Goal: Task Accomplishment & Management: Manage account settings

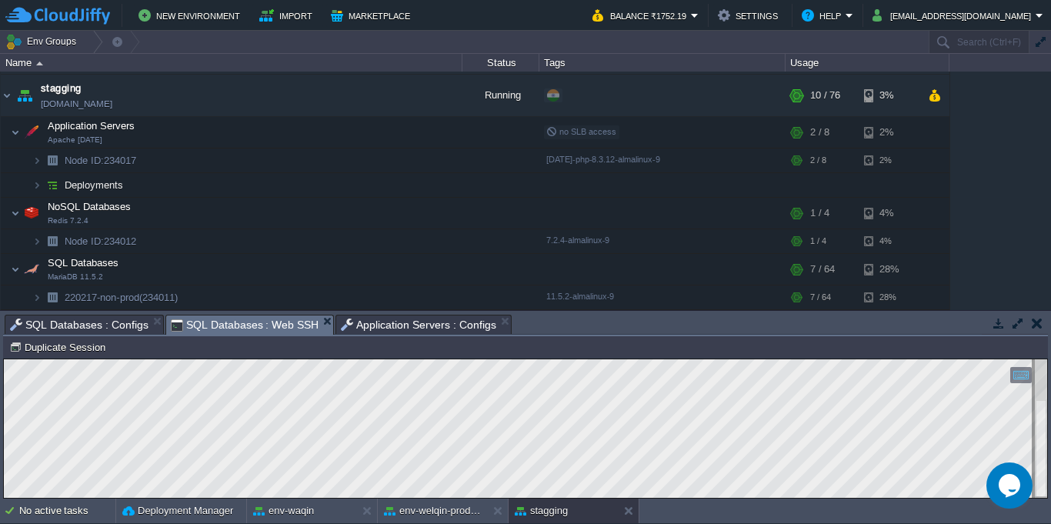
scroll to position [2, 131]
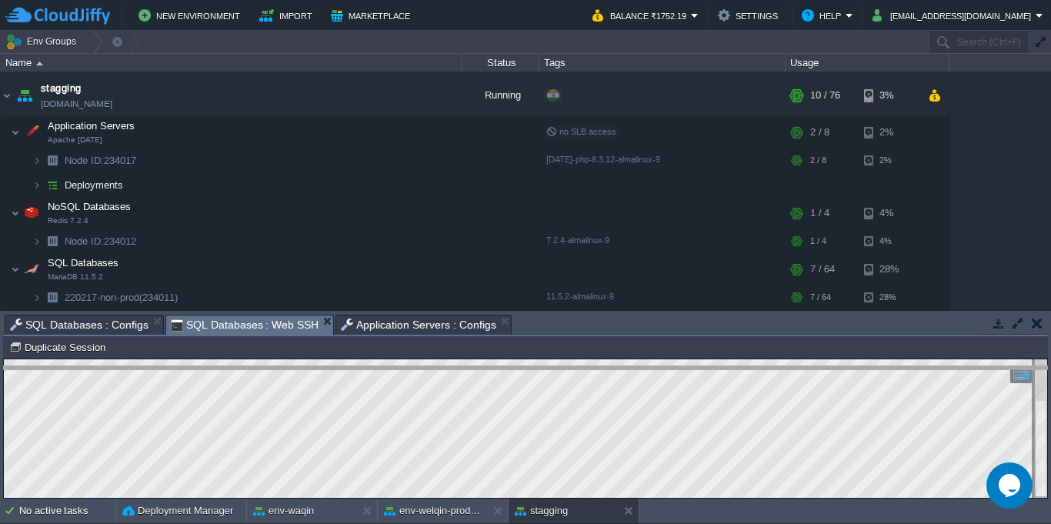
drag, startPoint x: 706, startPoint y: 316, endPoint x: 716, endPoint y: 404, distance: 89.1
click at [716, 404] on body "New Environment Import Marketplace Bonus ₹0.00 Upgrade Account Balance ₹1752.19…" at bounding box center [525, 262] width 1051 height 524
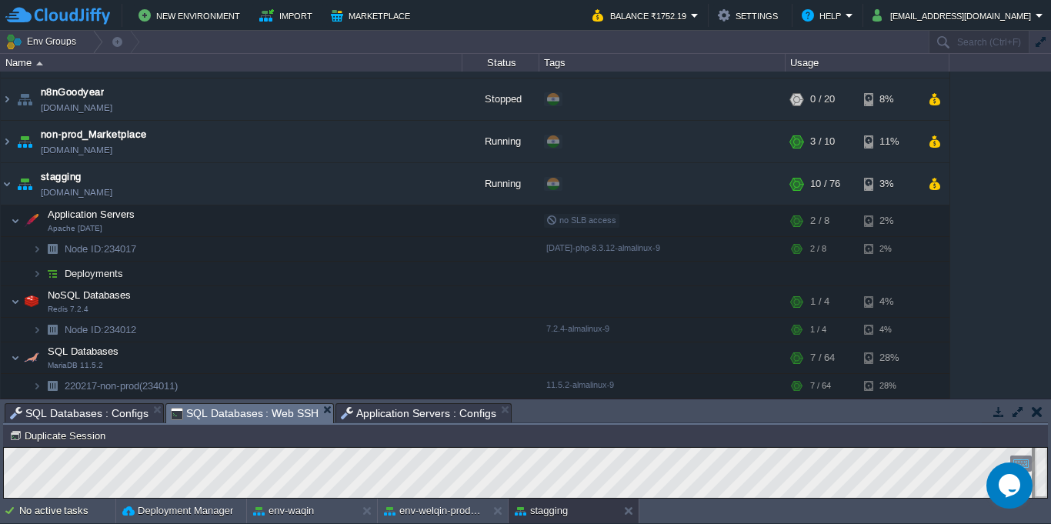
scroll to position [247, 0]
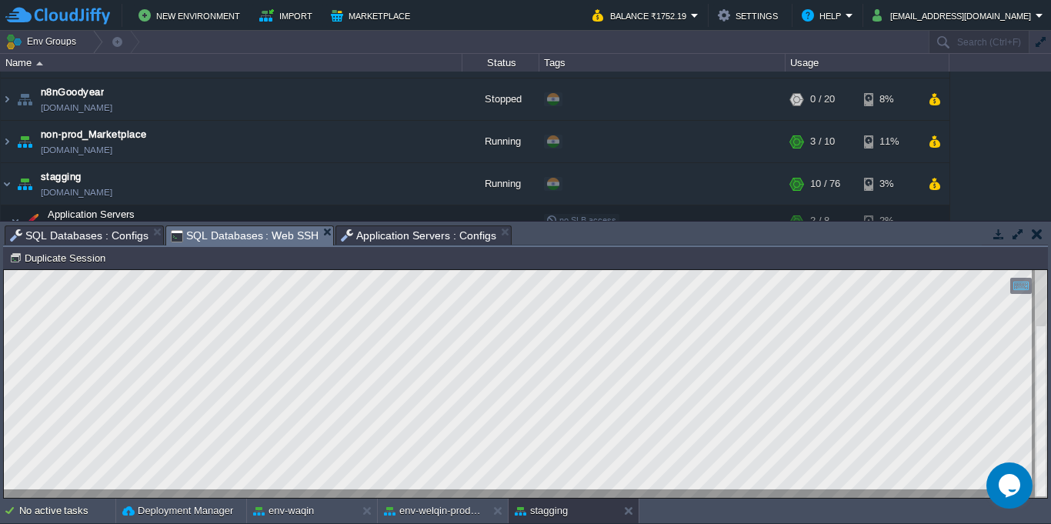
type textarea "SHOW MASTER STATUS;"
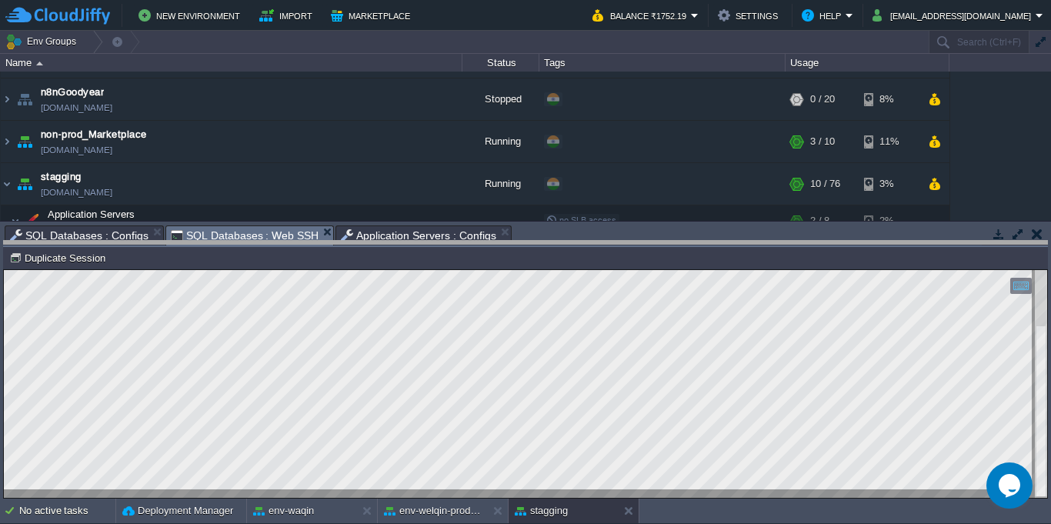
drag, startPoint x: 583, startPoint y: 238, endPoint x: 603, endPoint y: 330, distance: 94.5
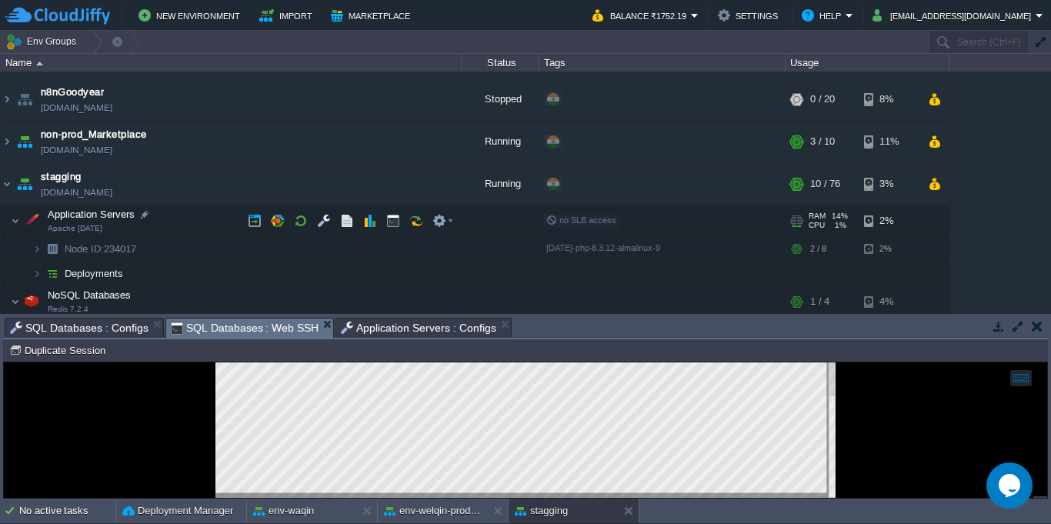
scroll to position [332, 0]
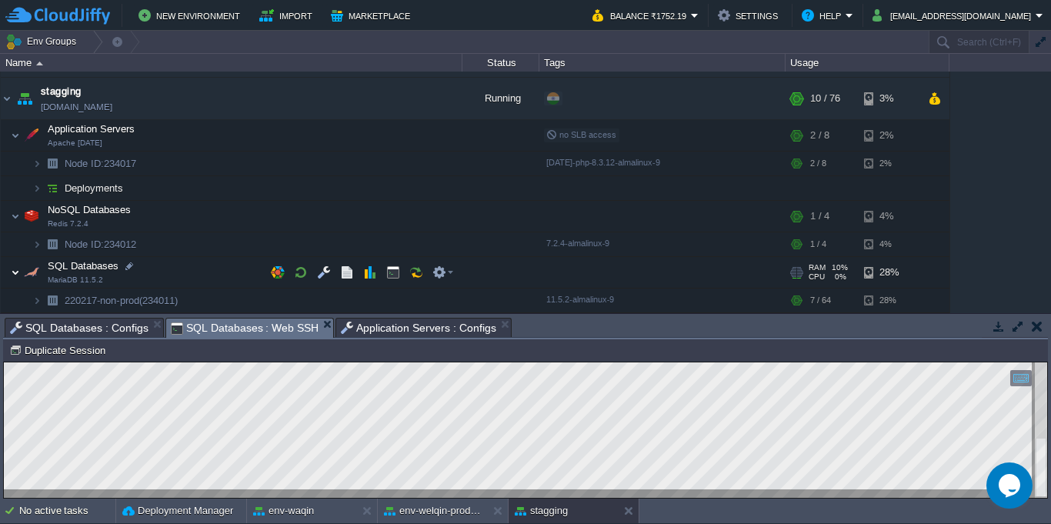
click at [15, 279] on img at bounding box center [15, 272] width 9 height 31
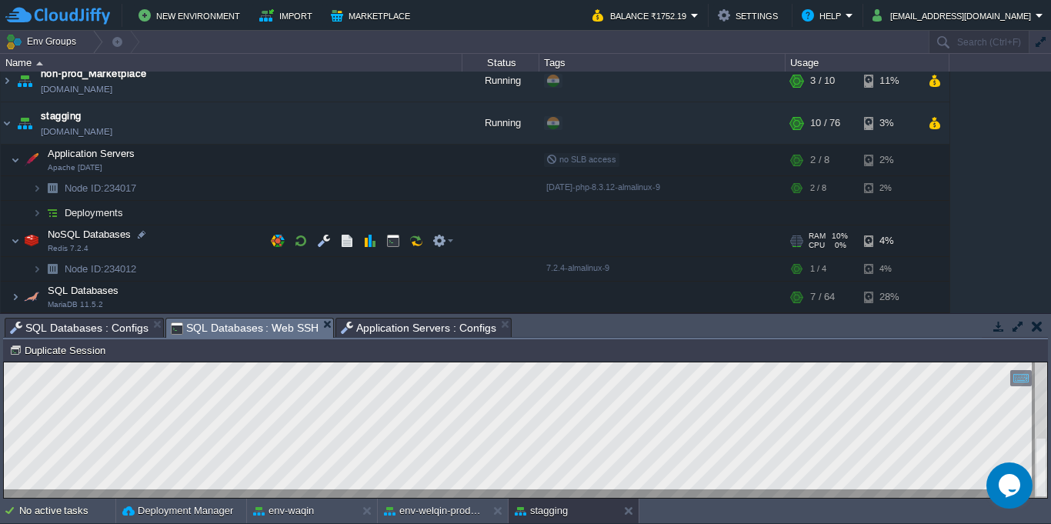
click at [9, 242] on span at bounding box center [6, 241] width 10 height 12
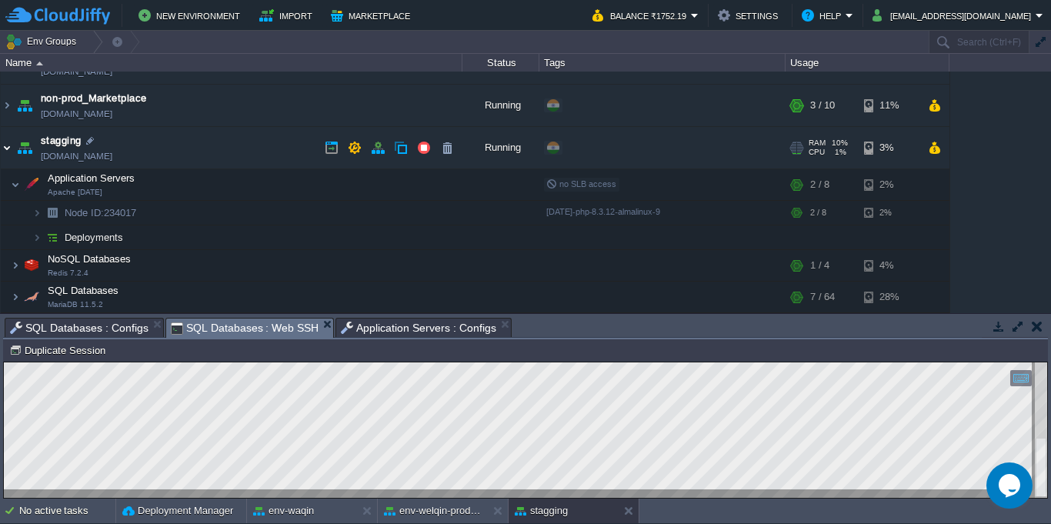
click at [10, 153] on img at bounding box center [7, 148] width 12 height 42
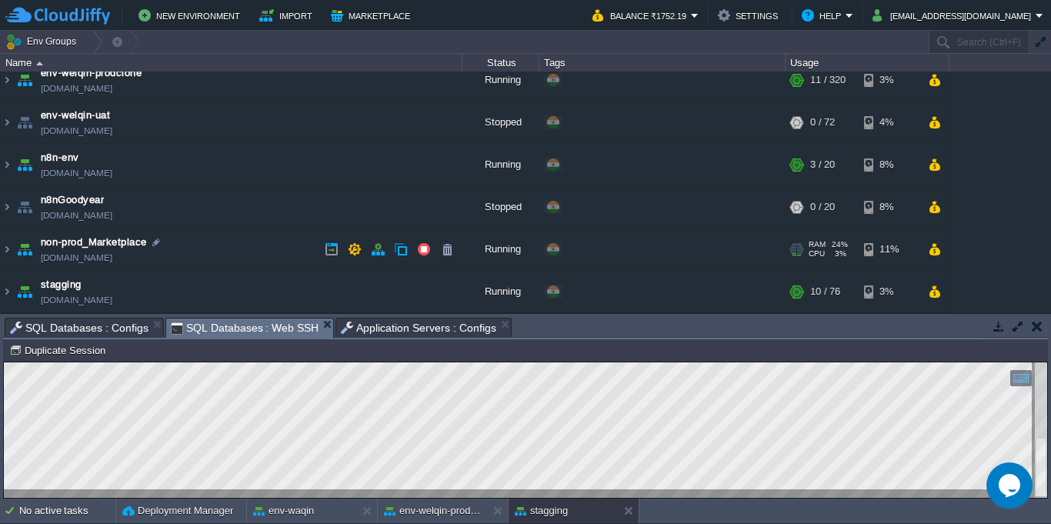
scroll to position [1, 0]
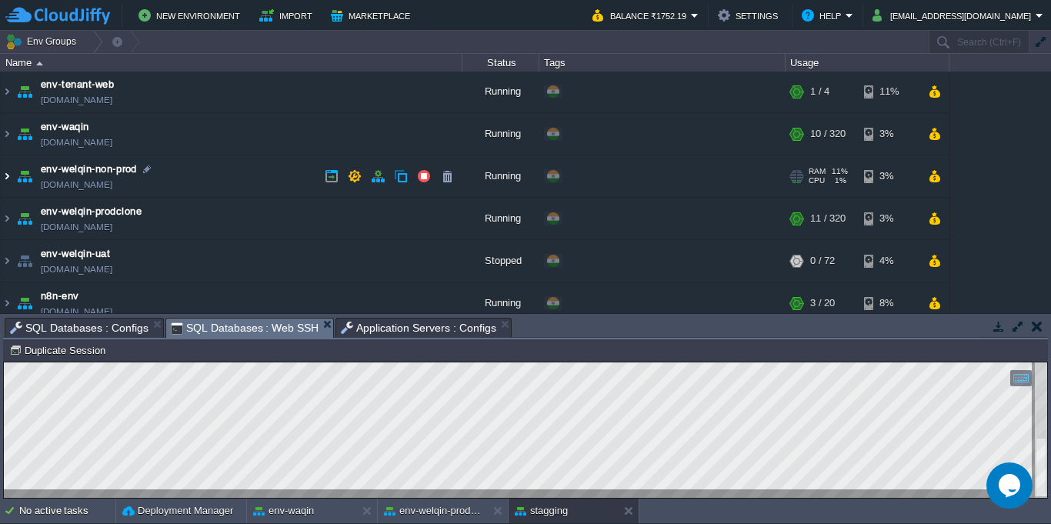
click at [8, 176] on img at bounding box center [7, 176] width 12 height 42
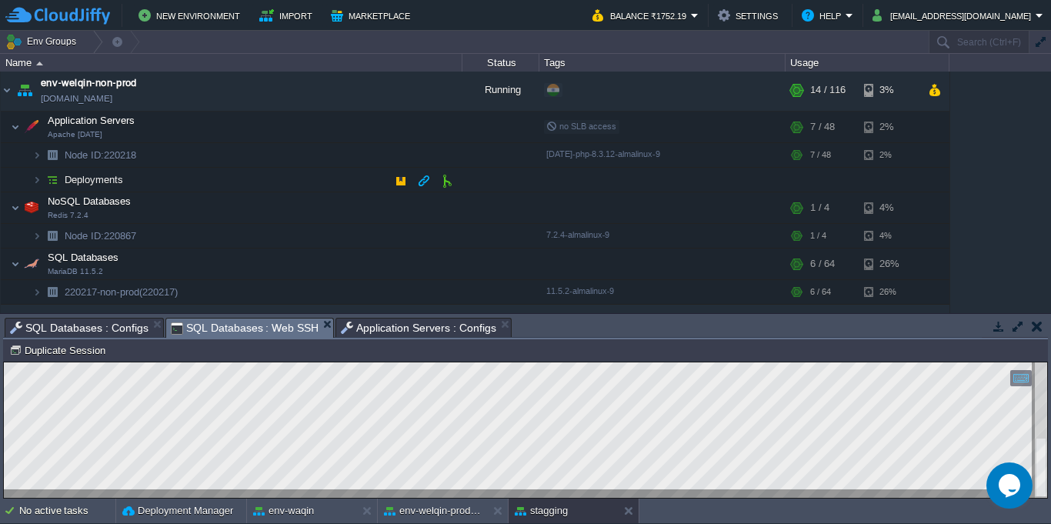
scroll to position [139, 0]
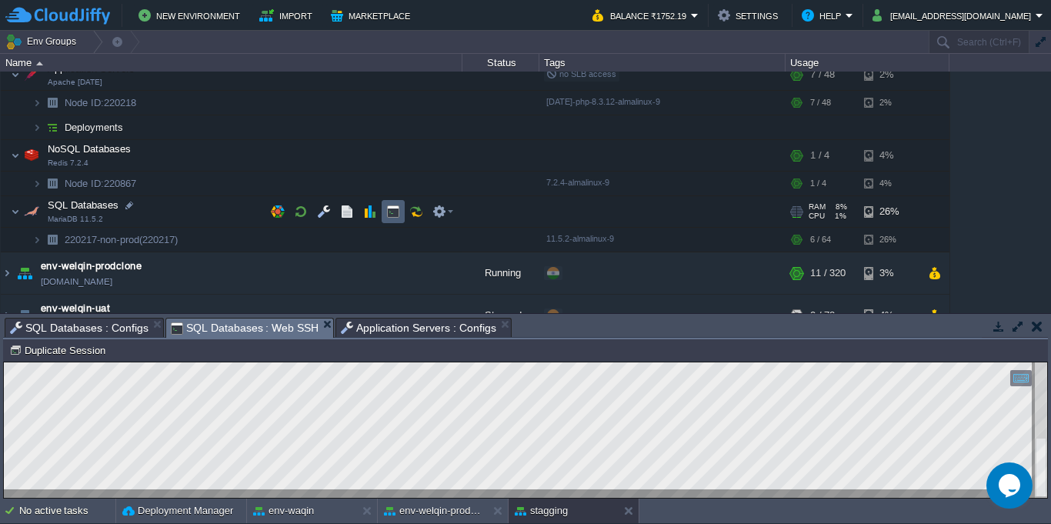
click at [387, 213] on button "button" at bounding box center [393, 212] width 14 height 14
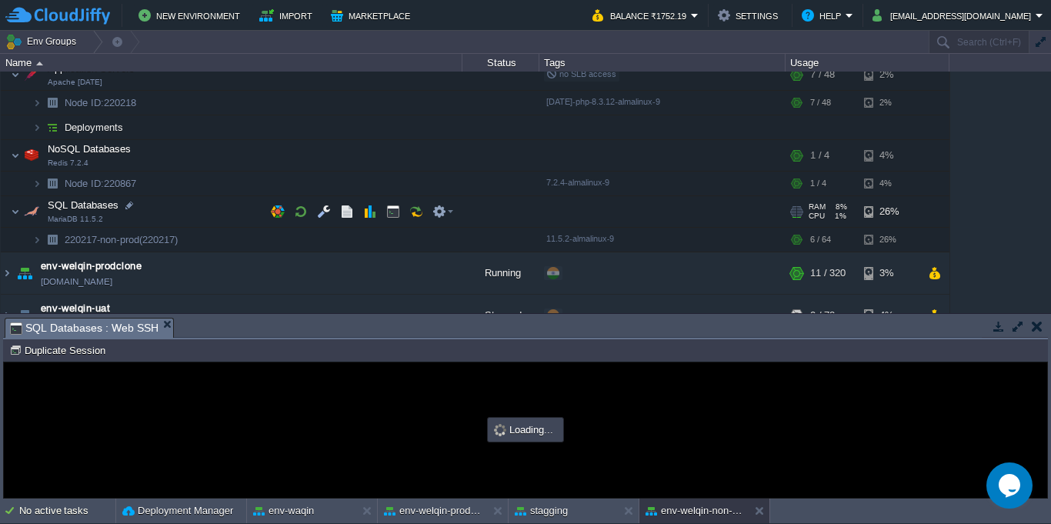
scroll to position [0, 0]
type input "#000000"
click at [329, 210] on button "button" at bounding box center [324, 212] width 14 height 14
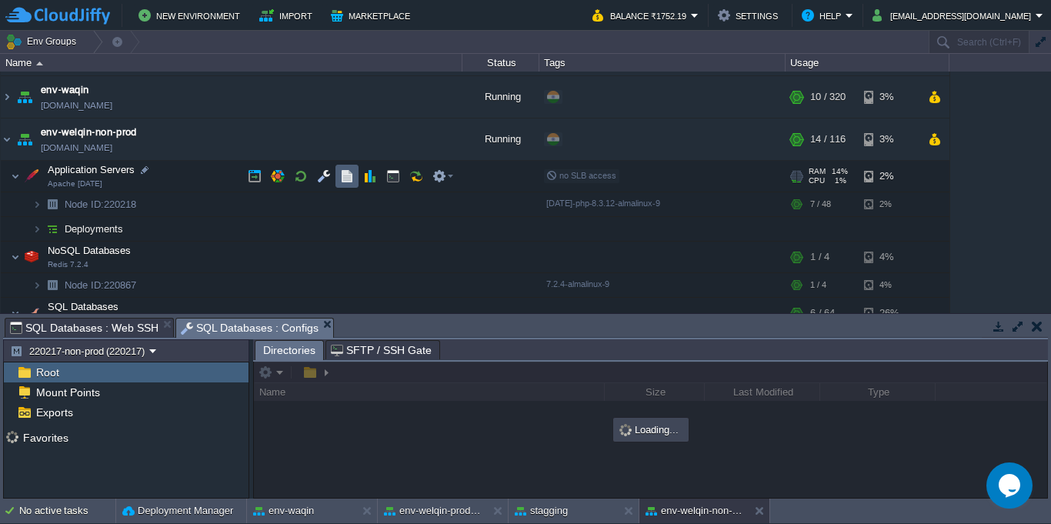
scroll to position [1, 0]
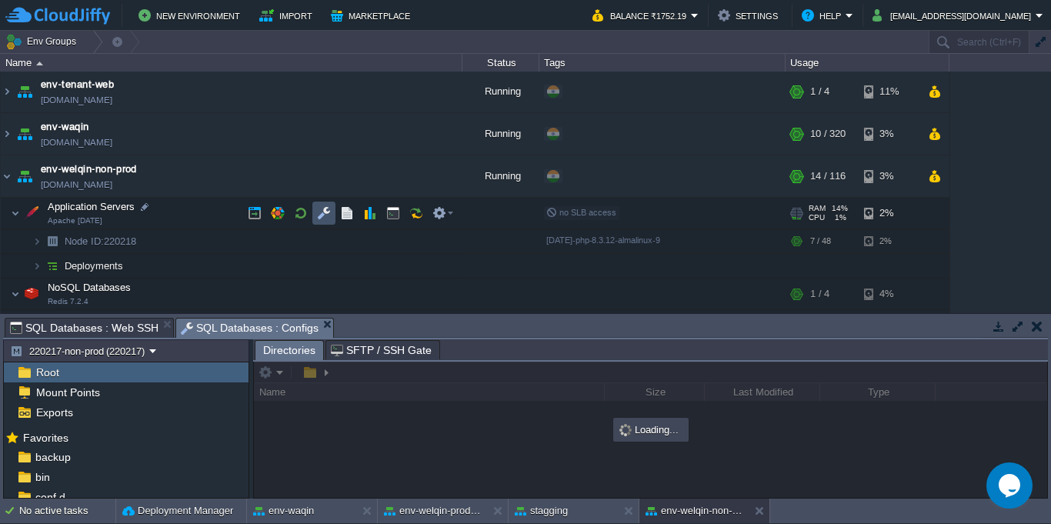
click at [321, 212] on button "button" at bounding box center [324, 213] width 14 height 14
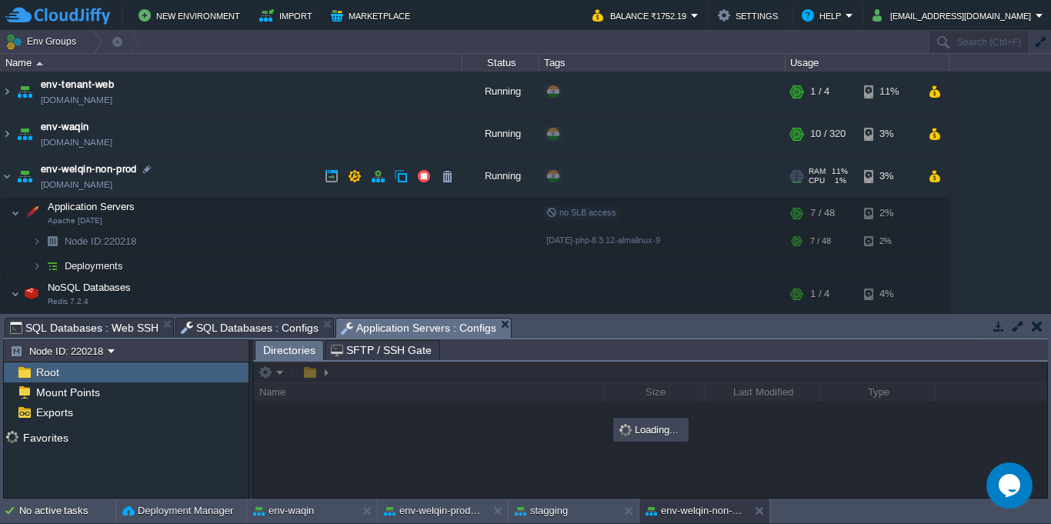
drag, startPoint x: 640, startPoint y: 339, endPoint x: 664, endPoint y: 152, distance: 187.8
click at [664, 152] on div "Env Groups Search (Ctrl+F) auto-gen Name Status Tags Usage env-tenant-web [DOMA…" at bounding box center [525, 265] width 1051 height 468
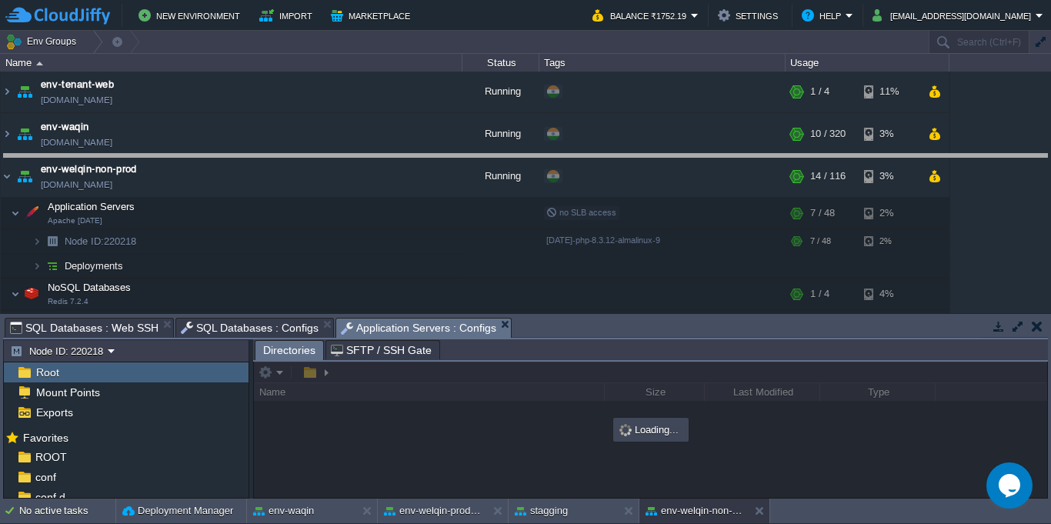
drag, startPoint x: 667, startPoint y: 332, endPoint x: 664, endPoint y: 69, distance: 262.5
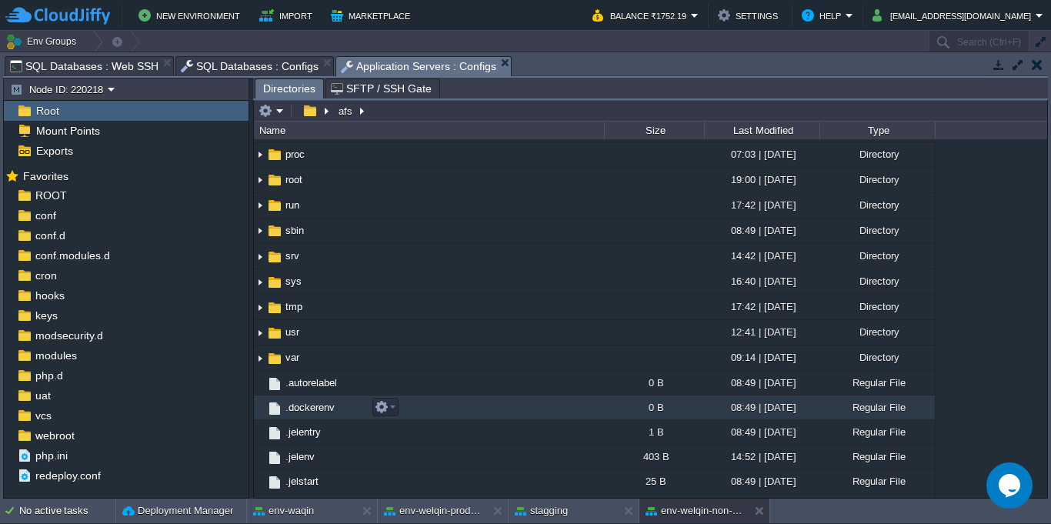
scroll to position [372, 0]
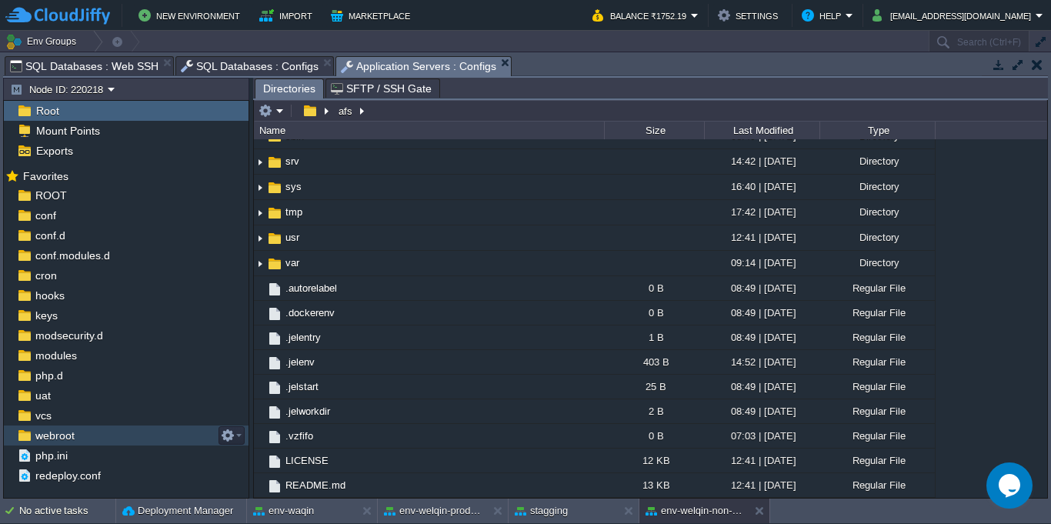
click at [89, 433] on div "webroot" at bounding box center [126, 436] width 245 height 20
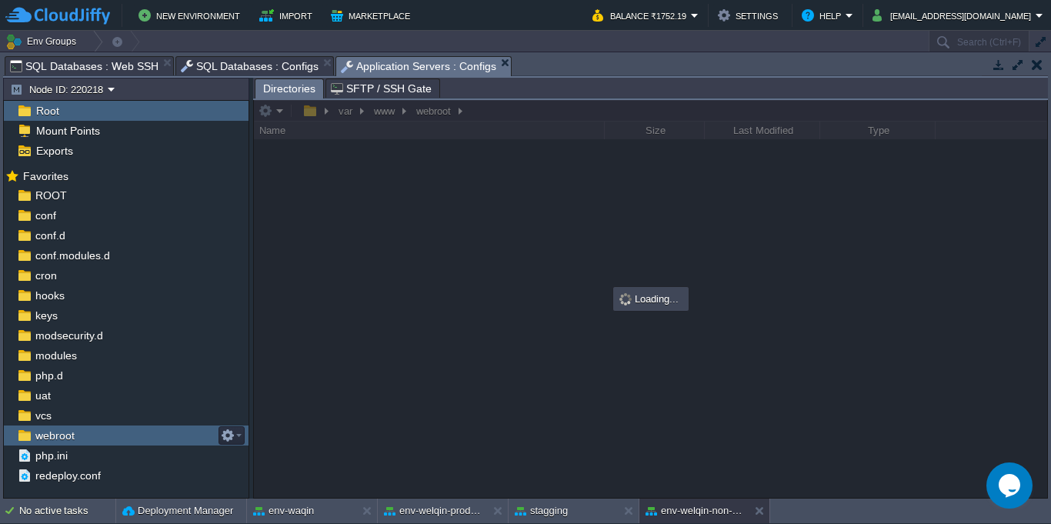
scroll to position [0, 0]
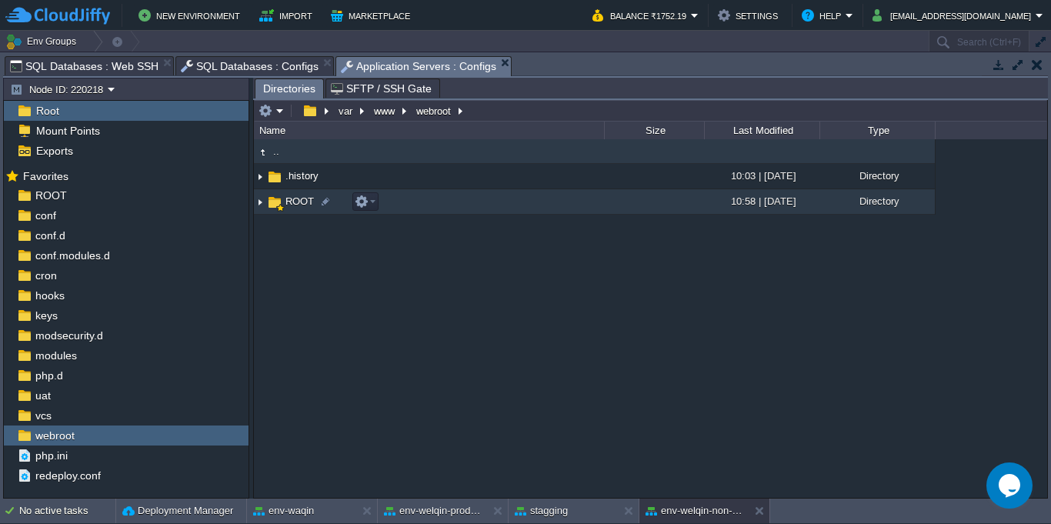
click at [259, 207] on img at bounding box center [260, 202] width 12 height 24
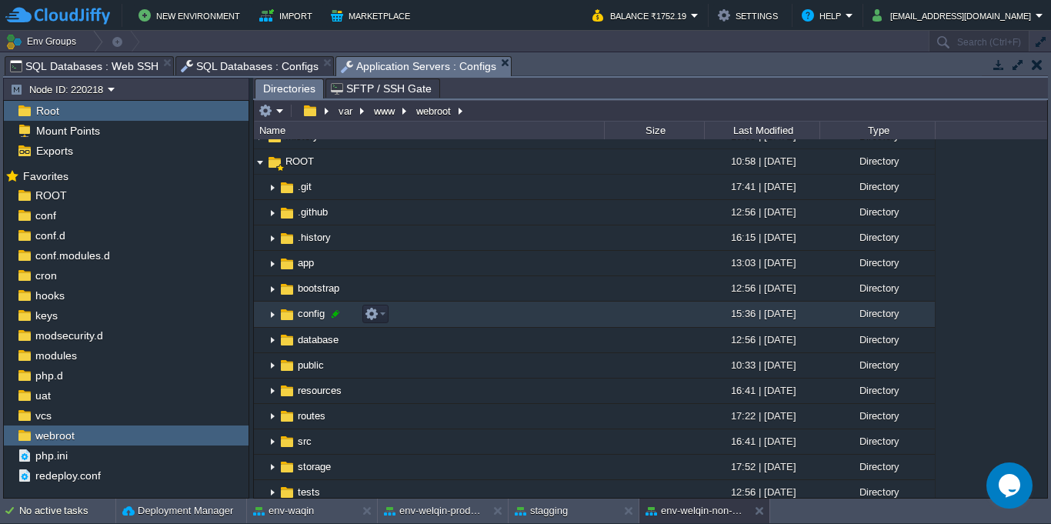
scroll to position [139, 0]
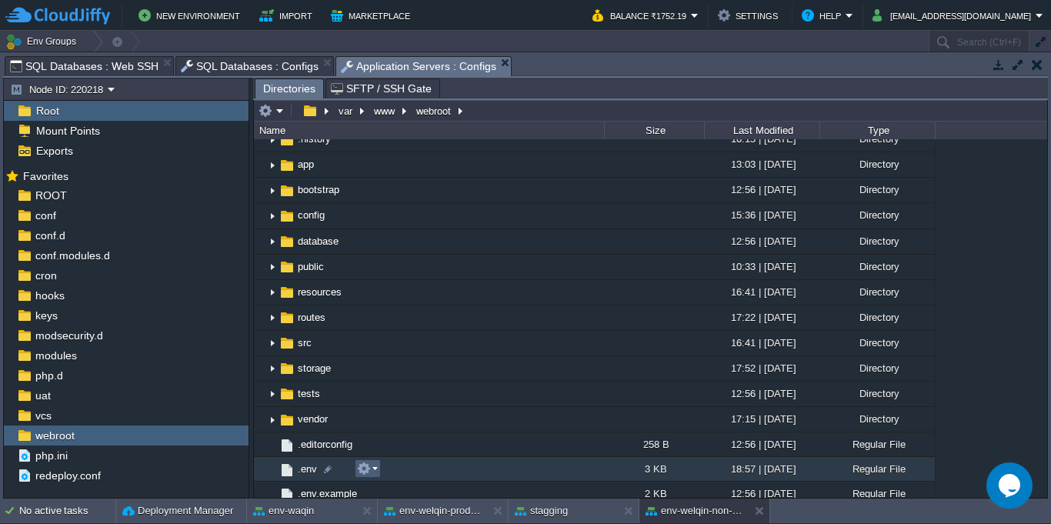
click at [372, 468] on em at bounding box center [367, 469] width 21 height 14
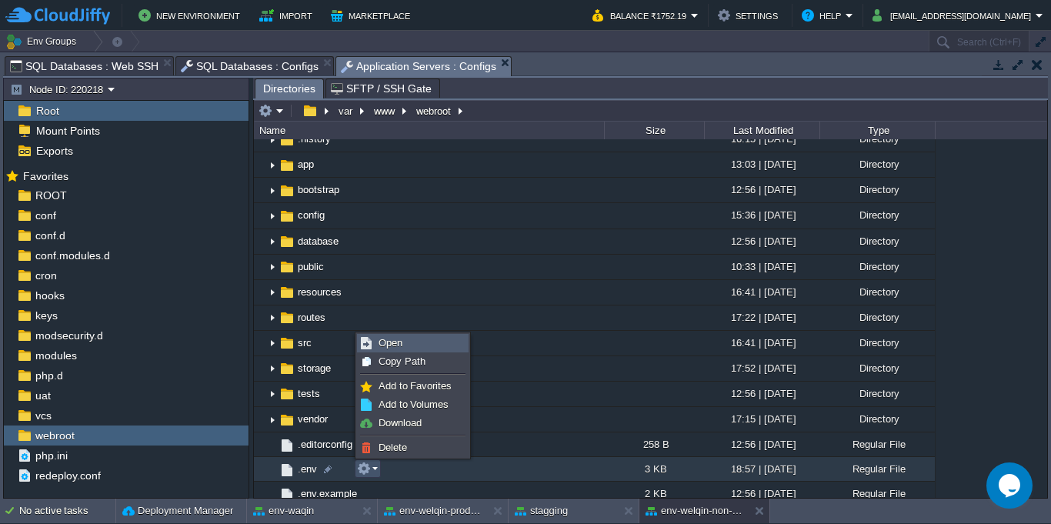
click at [425, 347] on link "Open" at bounding box center [413, 343] width 110 height 17
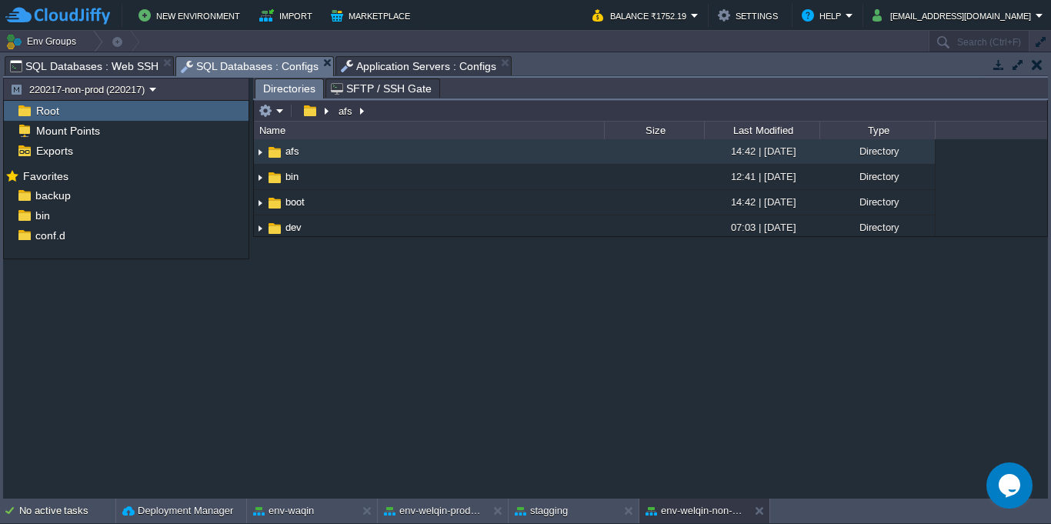
click at [232, 69] on span "SQL Databases : Configs" at bounding box center [250, 66] width 139 height 19
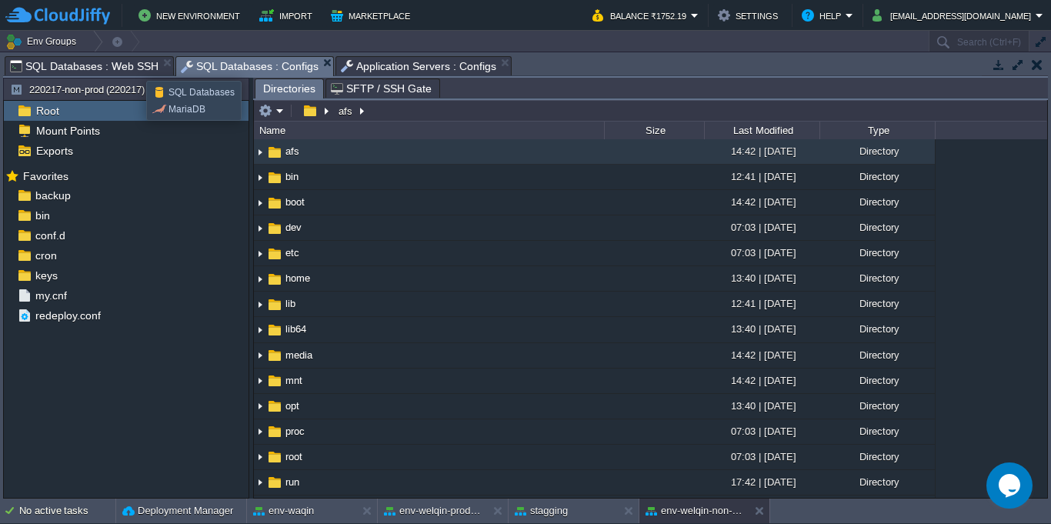
click at [135, 67] on span "SQL Databases : Web SSH" at bounding box center [84, 66] width 149 height 18
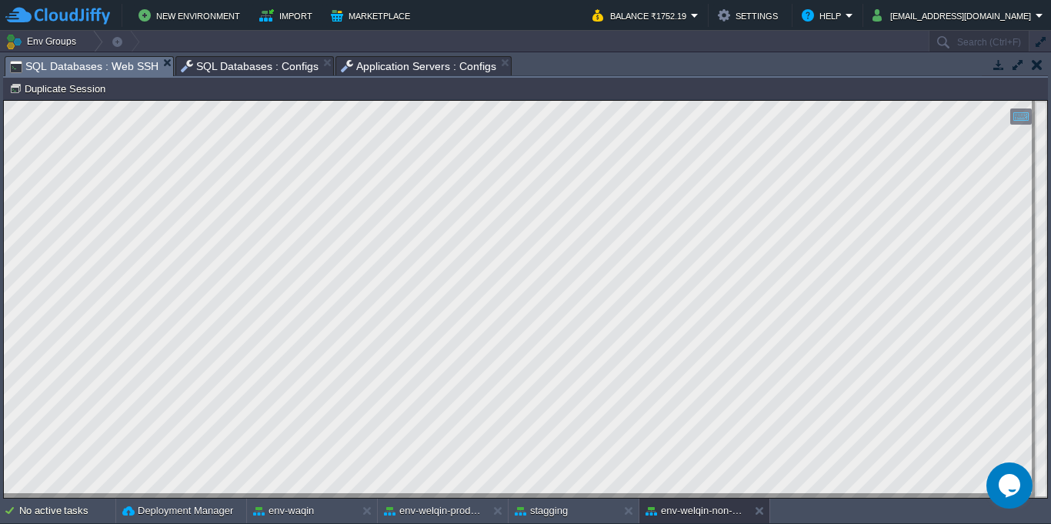
click at [249, 67] on span "SQL Databases : Configs" at bounding box center [250, 66] width 139 height 18
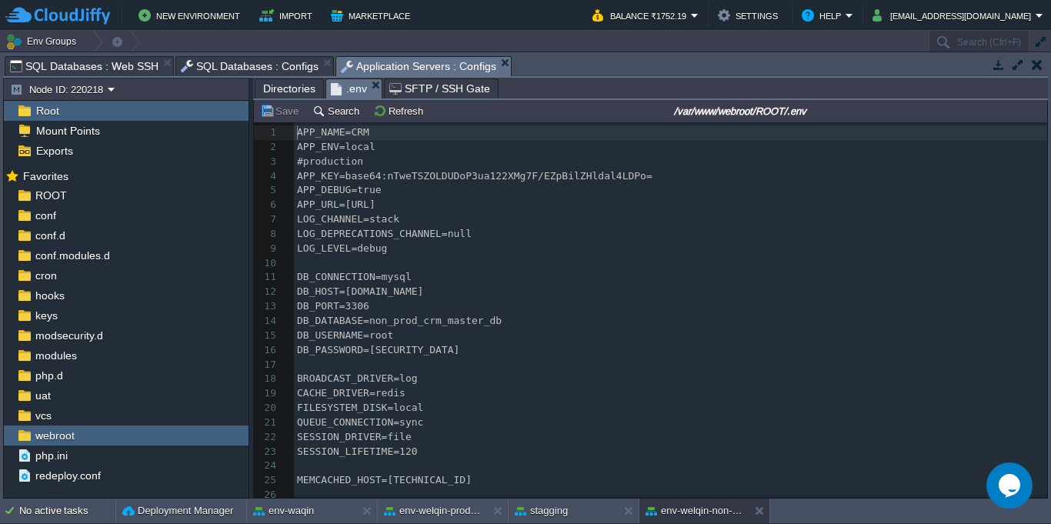
click at [373, 66] on span "Application Servers : Configs" at bounding box center [418, 66] width 155 height 19
click at [408, 358] on pre at bounding box center [670, 365] width 753 height 15
type textarea "ZcgMew1Qyi"
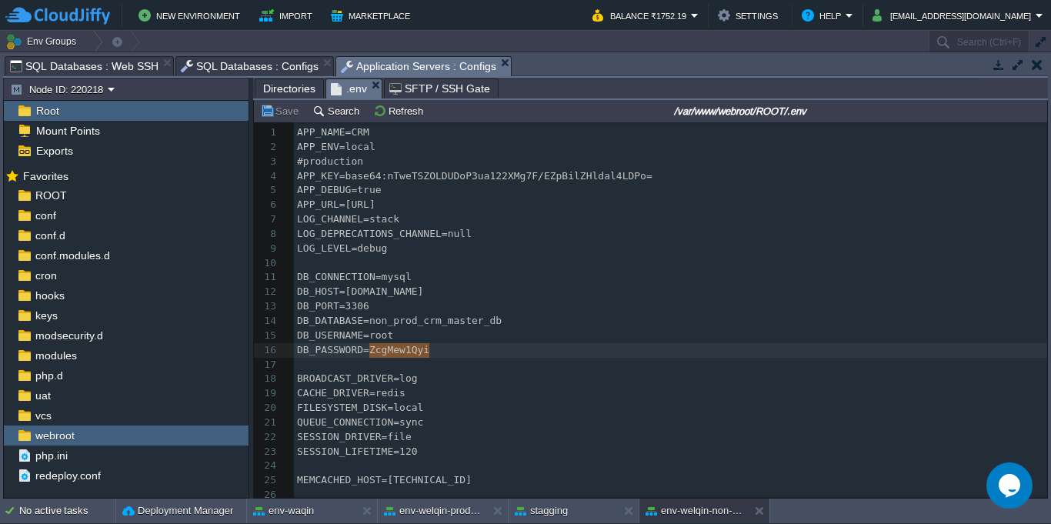
click at [408, 358] on pre at bounding box center [670, 365] width 753 height 15
click at [83, 64] on span "SQL Databases : Web SSH" at bounding box center [84, 66] width 149 height 18
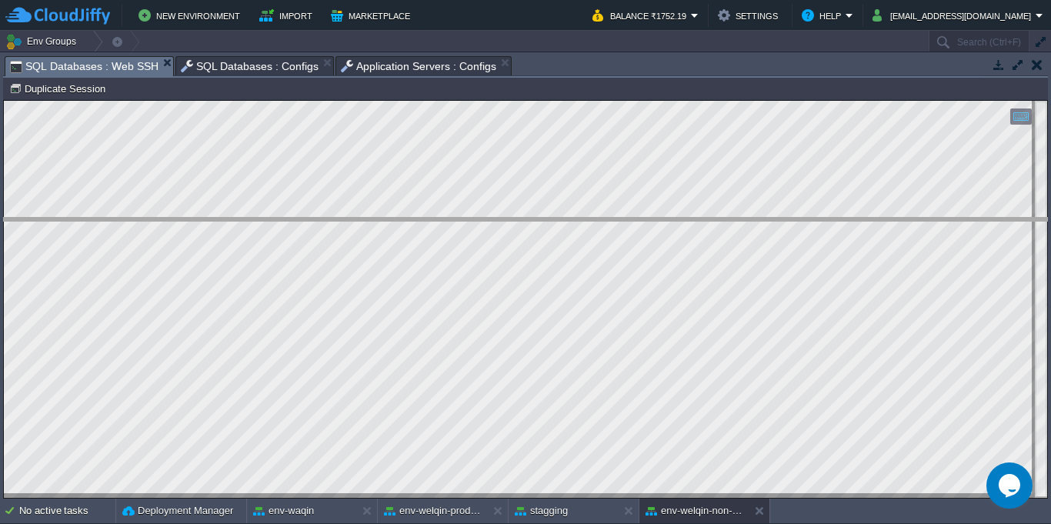
drag, startPoint x: 767, startPoint y: 59, endPoint x: 795, endPoint y: 221, distance: 164.0
click at [795, 221] on body "New Environment Import Marketplace Bonus ₹0.00 Upgrade Account Balance ₹1752.19…" at bounding box center [525, 262] width 1051 height 524
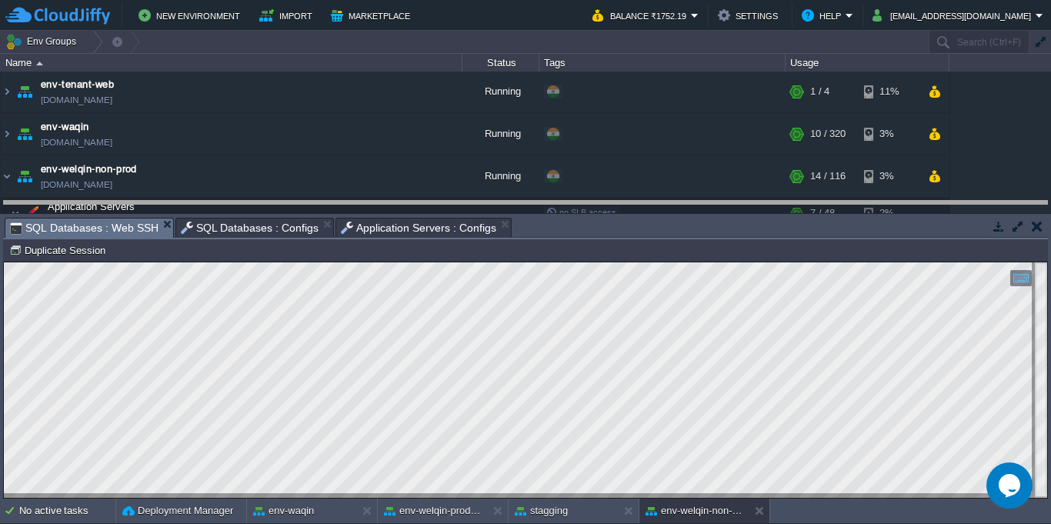
drag, startPoint x: 795, startPoint y: 221, endPoint x: 796, endPoint y: 204, distance: 16.9
click at [796, 204] on body "New Environment Import Marketplace Bonus ₹0.00 Upgrade Account Balance ₹1752.19…" at bounding box center [525, 262] width 1051 height 524
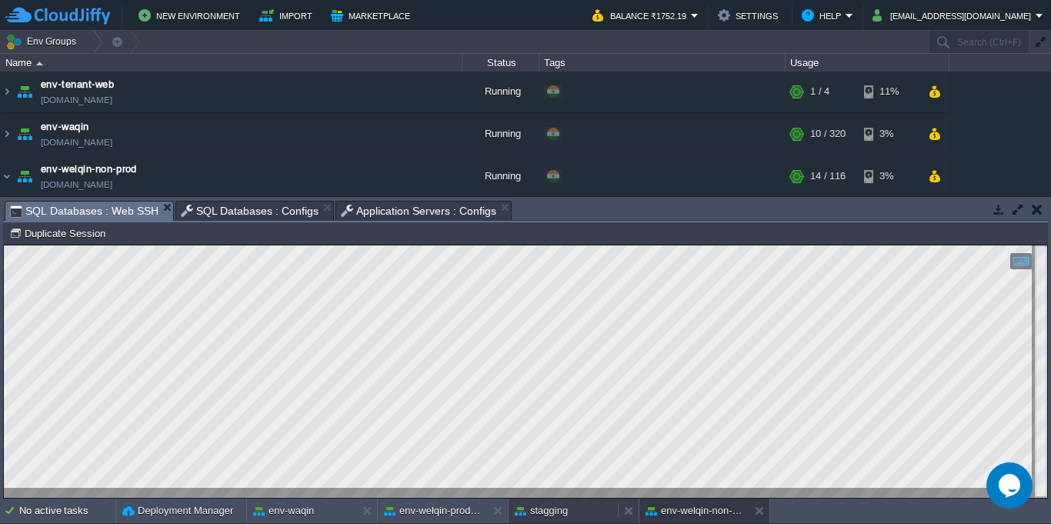
click at [561, 513] on button "stagging" at bounding box center [541, 510] width 53 height 15
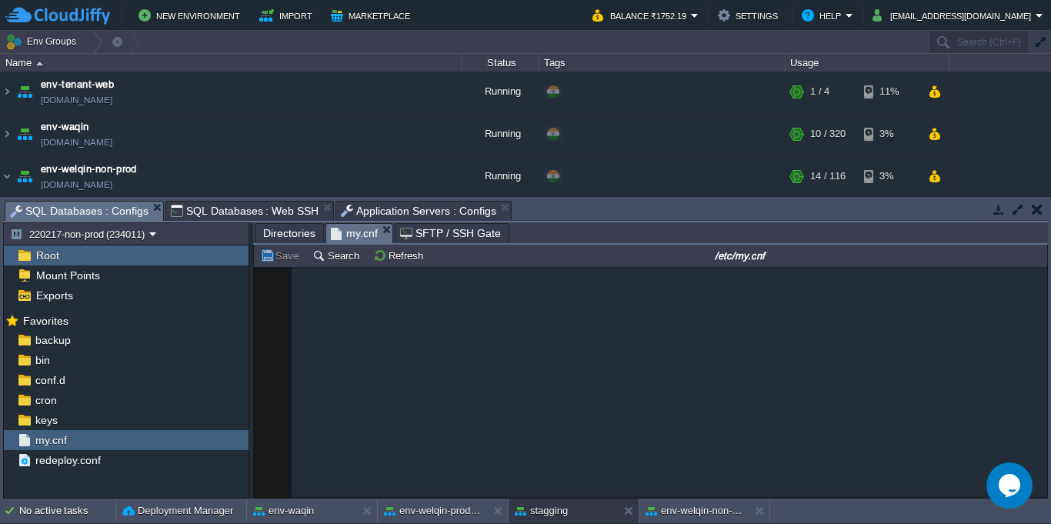
click at [108, 214] on span "SQL Databases : Configs" at bounding box center [79, 211] width 139 height 19
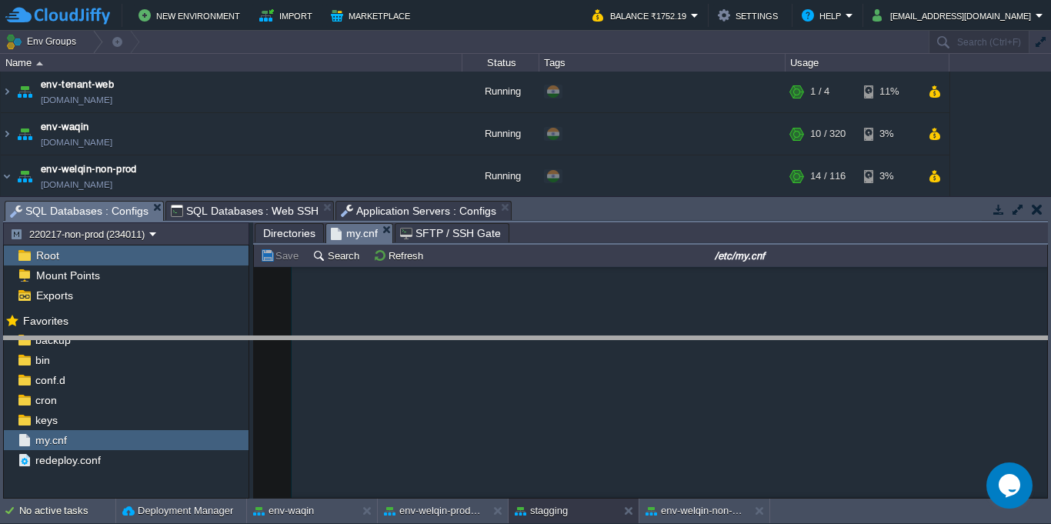
drag, startPoint x: 591, startPoint y: 213, endPoint x: 612, endPoint y: 365, distance: 153.0
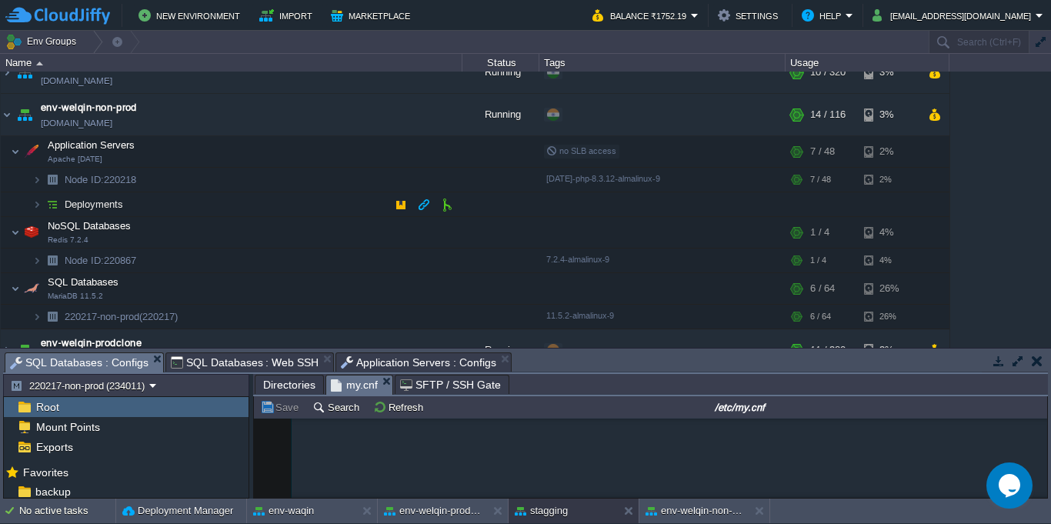
scroll to position [139, 0]
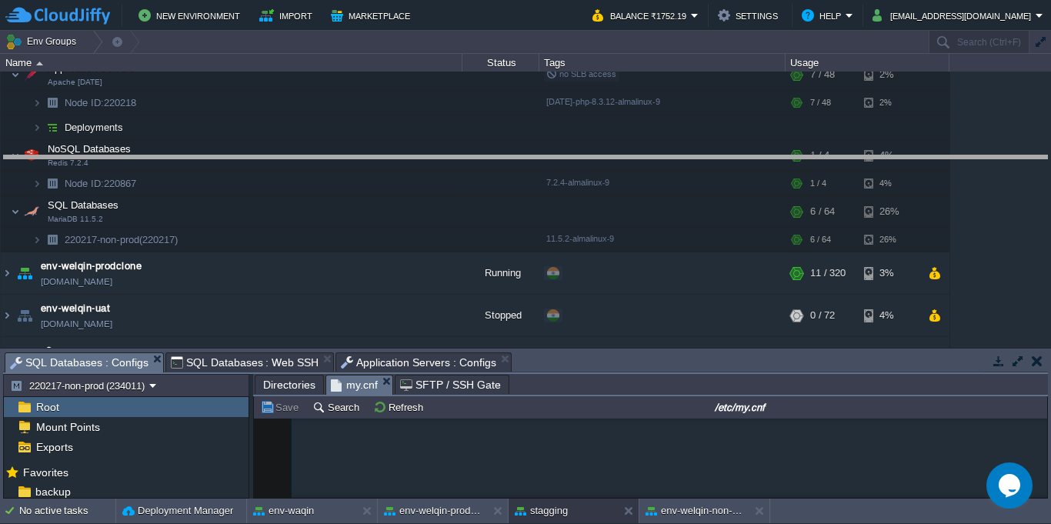
drag, startPoint x: 666, startPoint y: 365, endPoint x: 657, endPoint y: 162, distance: 203.4
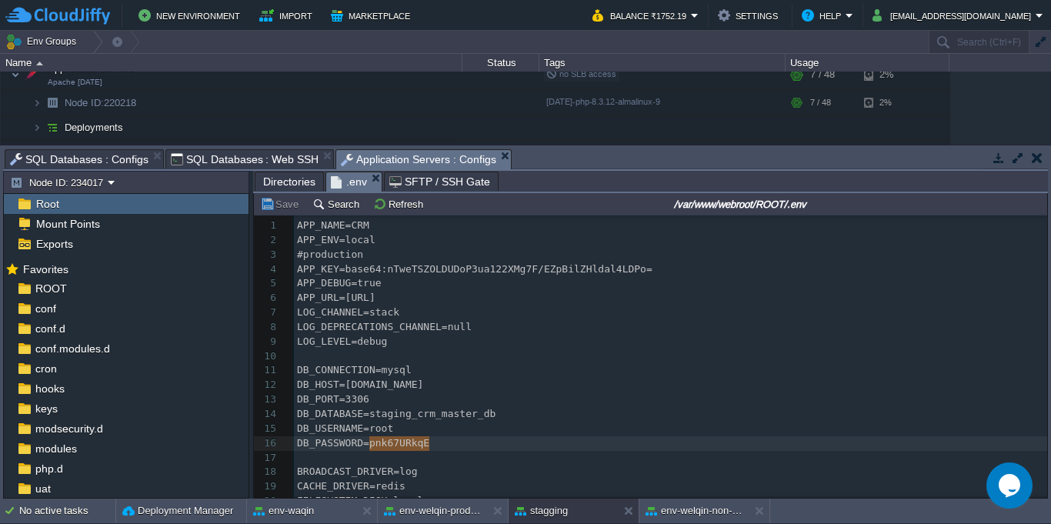
click at [389, 160] on span "Application Servers : Configs" at bounding box center [418, 159] width 155 height 19
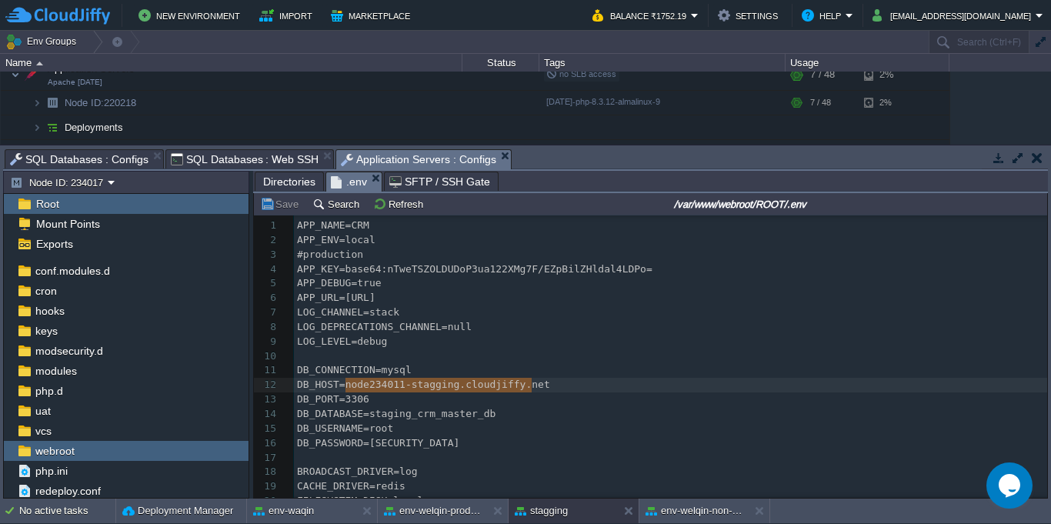
type textarea "[DOMAIN_NAME]"
drag, startPoint x: 344, startPoint y: 247, endPoint x: 553, endPoint y: 248, distance: 208.6
click at [707, 509] on button "env-welqin-non-prod" at bounding box center [694, 510] width 97 height 15
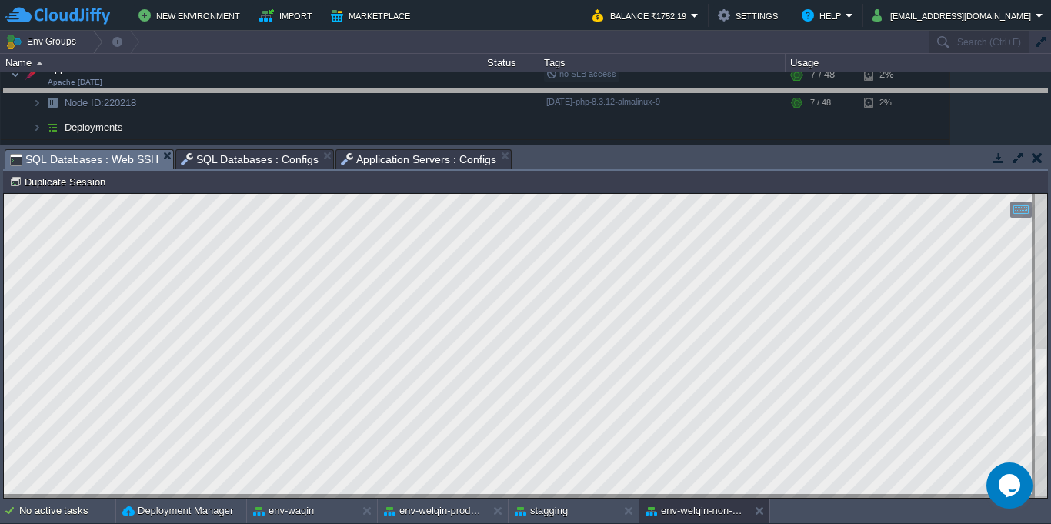
drag, startPoint x: 775, startPoint y: 162, endPoint x: 775, endPoint y: 130, distance: 31.6
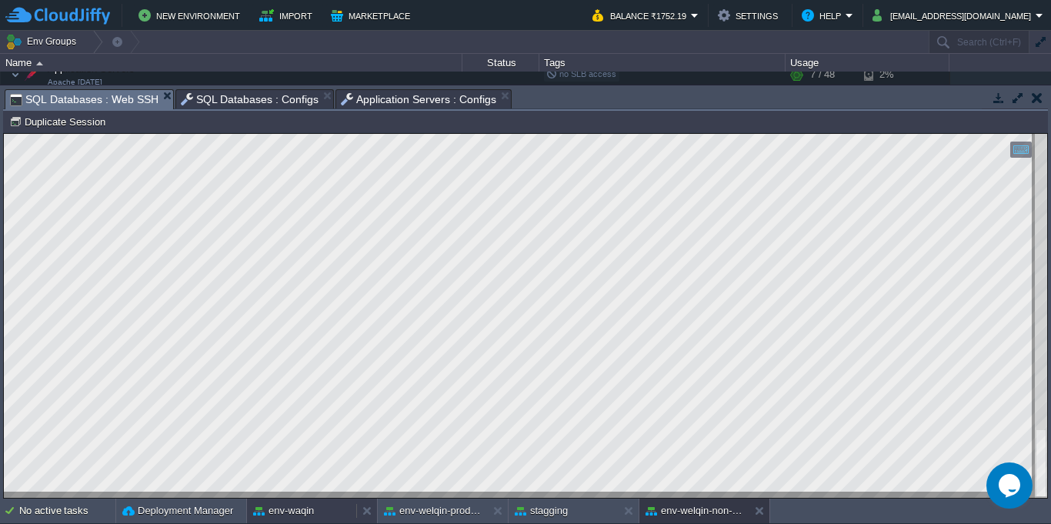
type textarea "SHOW MASTER STATUS; Empty set (0.000 sec)"
click at [269, 98] on span "SQL Databases : Configs" at bounding box center [250, 99] width 139 height 18
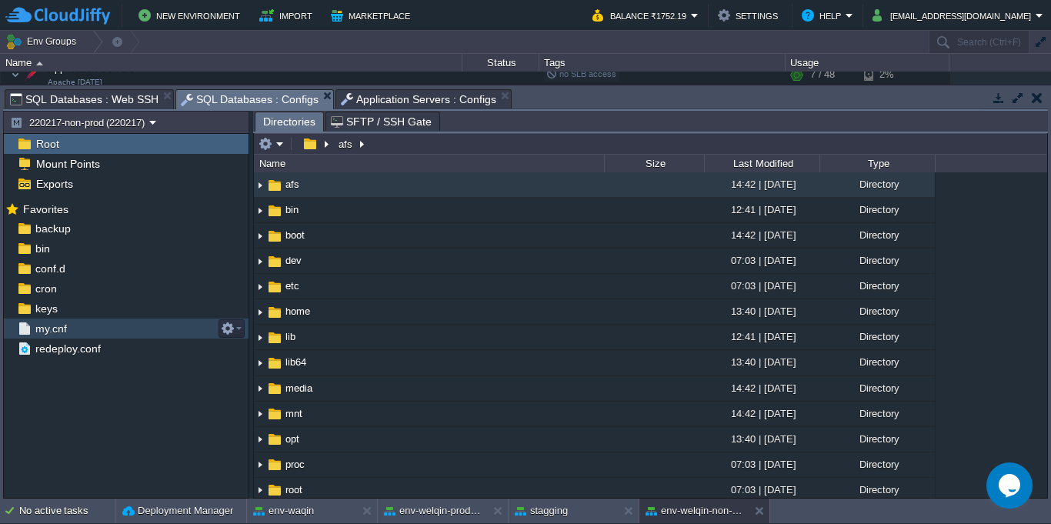
click at [102, 326] on div "my.cnf" at bounding box center [126, 329] width 245 height 20
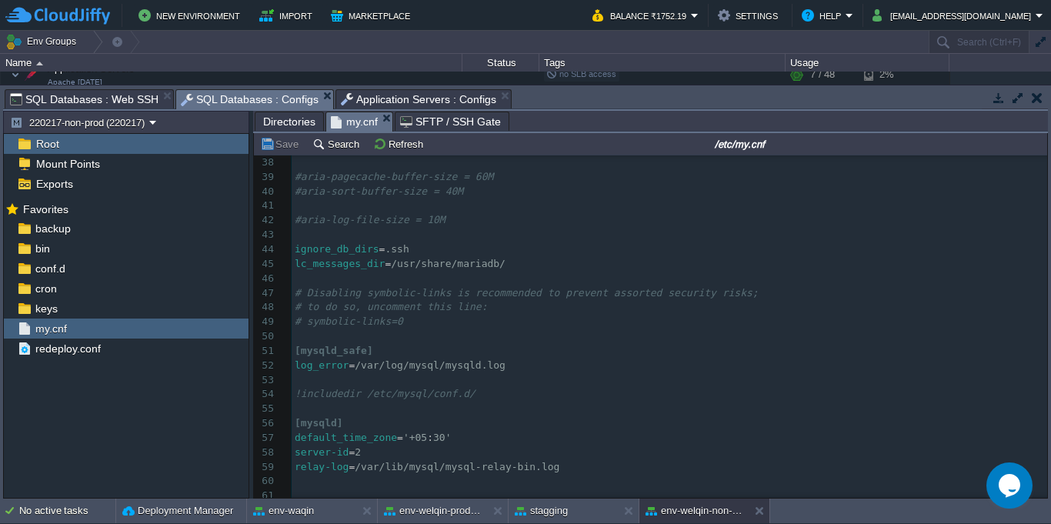
scroll to position [577, 0]
click at [580, 462] on pre "relay-log = /var/lib/mysql/mysql-relay-bin.log" at bounding box center [670, 464] width 756 height 15
type textarea "server-id=2"
drag, startPoint x: 386, startPoint y: 443, endPoint x: 240, endPoint y: 443, distance: 145.5
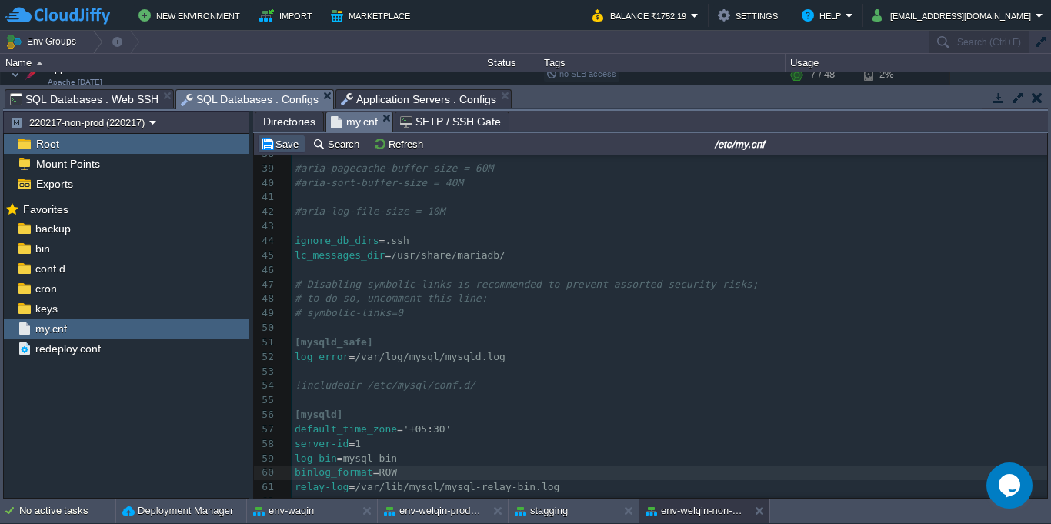
click at [288, 149] on button "Save" at bounding box center [281, 144] width 43 height 14
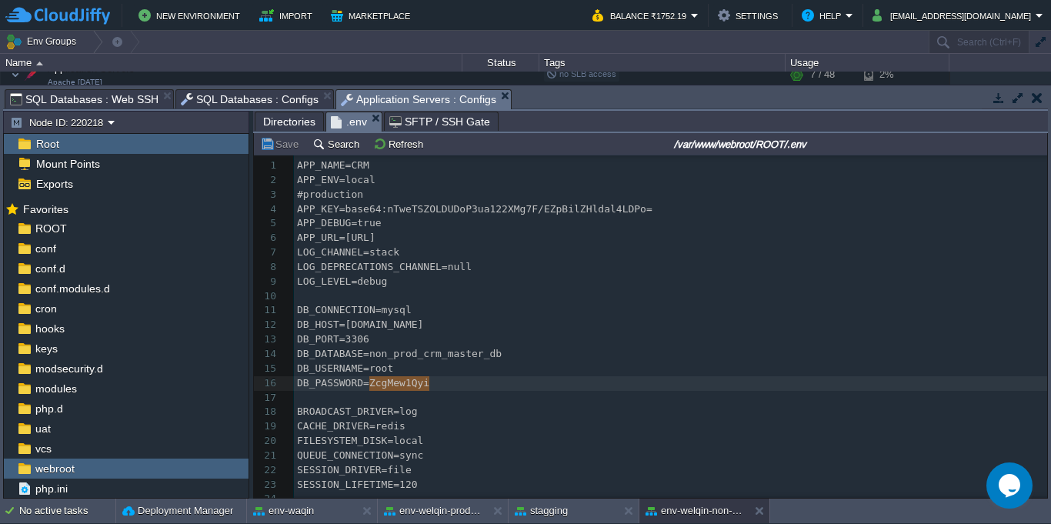
click at [421, 98] on span "Application Servers : Configs" at bounding box center [418, 99] width 155 height 19
click at [252, 102] on span "SQL Databases : Configs" at bounding box center [250, 99] width 139 height 18
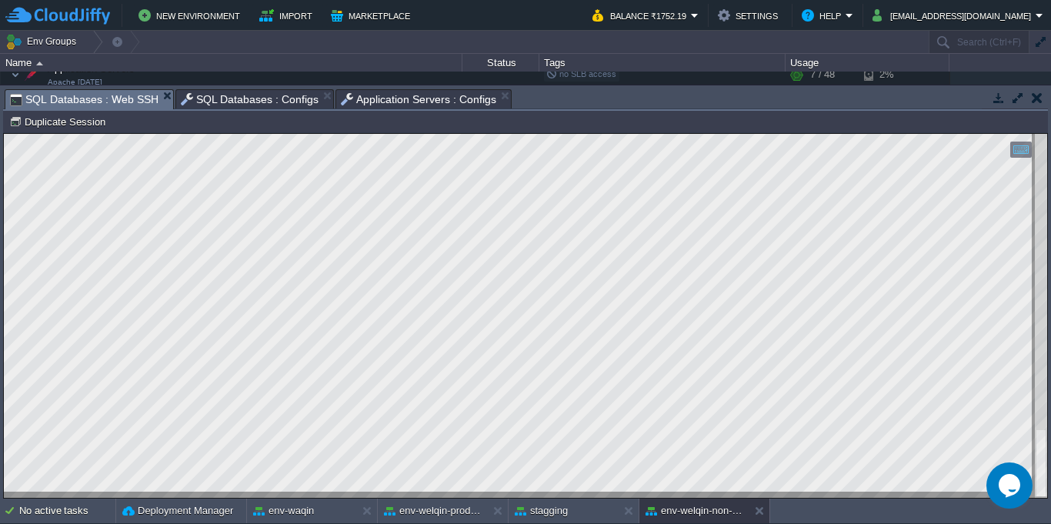
click at [105, 105] on span "SQL Databases : Web SSH" at bounding box center [84, 99] width 149 height 19
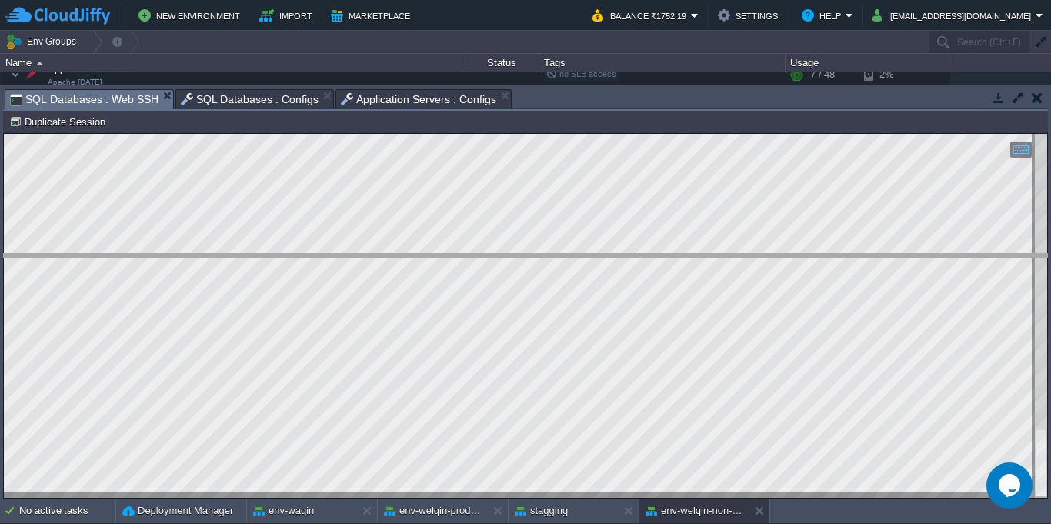
drag, startPoint x: 652, startPoint y: 103, endPoint x: 679, endPoint y: 270, distance: 169.2
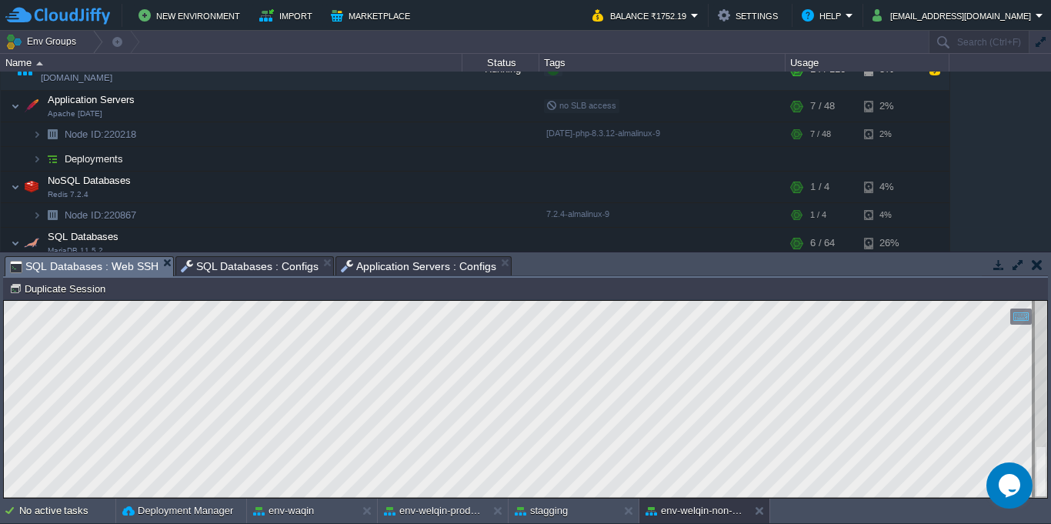
scroll to position [139, 0]
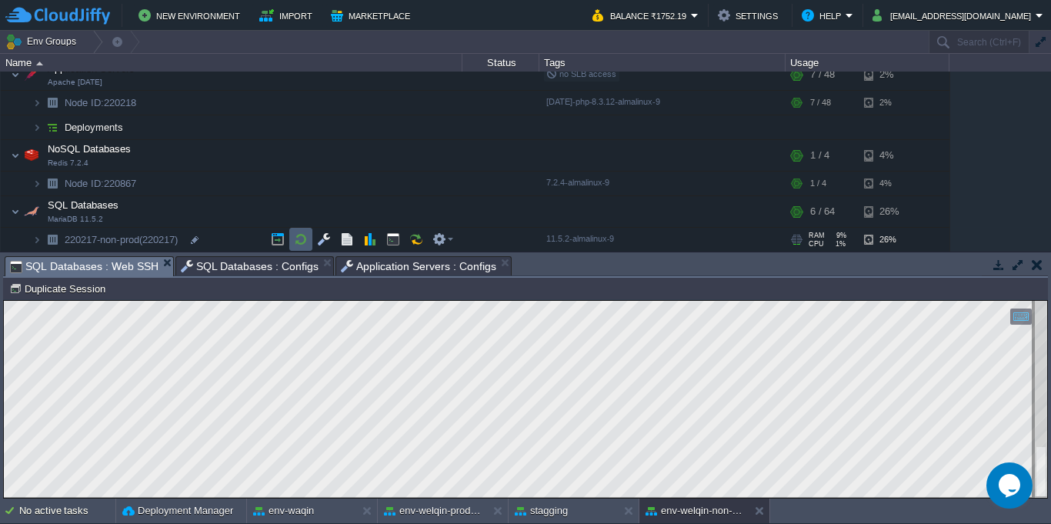
click at [308, 238] on td at bounding box center [300, 239] width 23 height 23
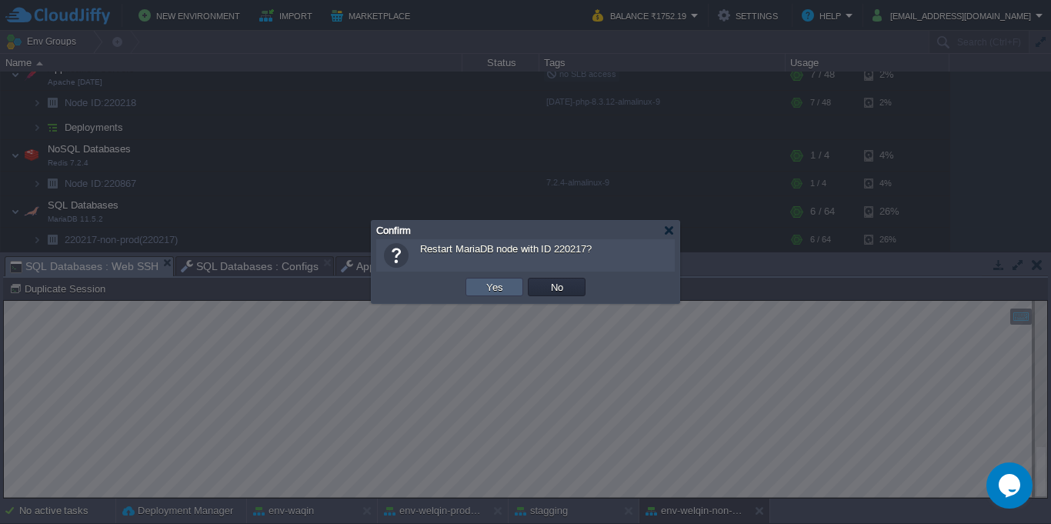
click at [517, 287] on td "Yes" at bounding box center [495, 287] width 58 height 18
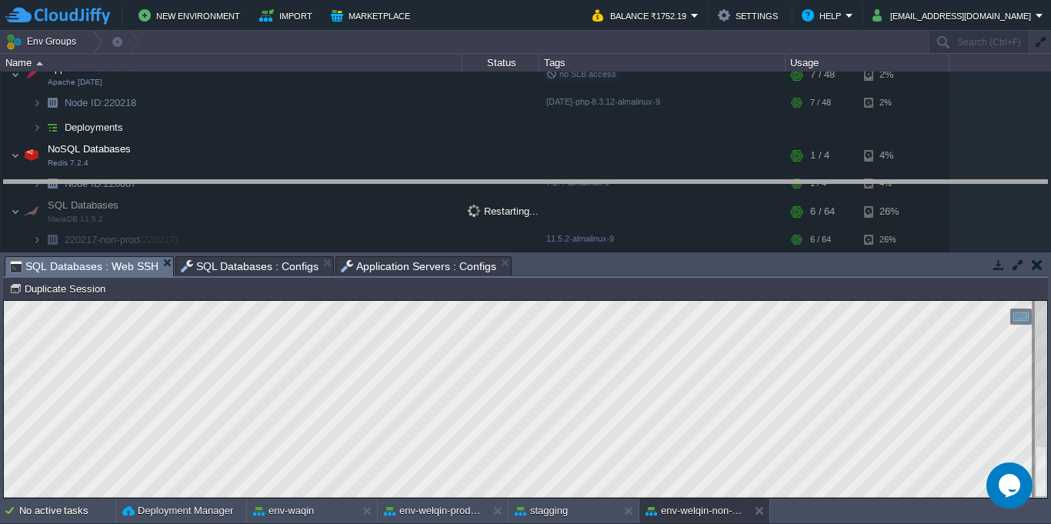
drag, startPoint x: 601, startPoint y: 272, endPoint x: 598, endPoint y: 222, distance: 49.4
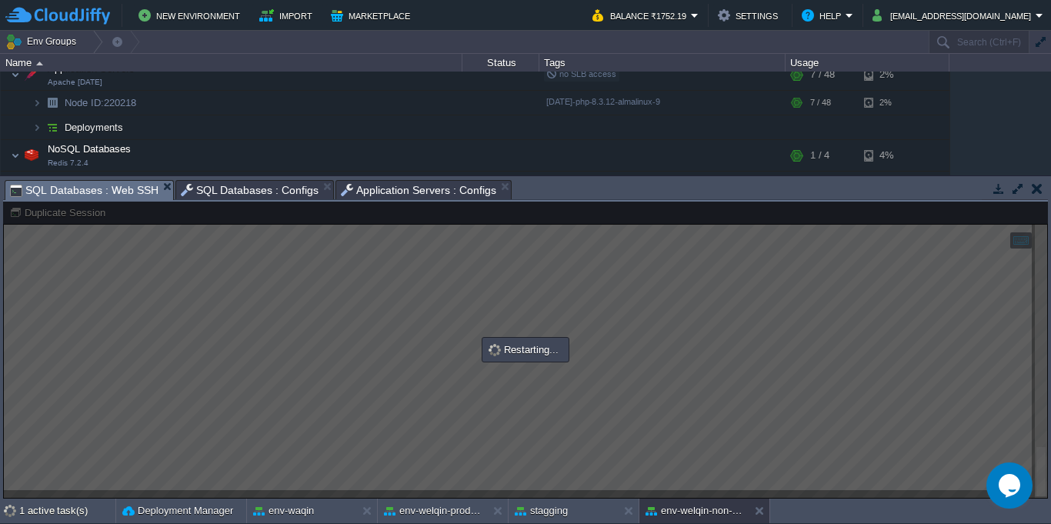
scroll to position [175, 0]
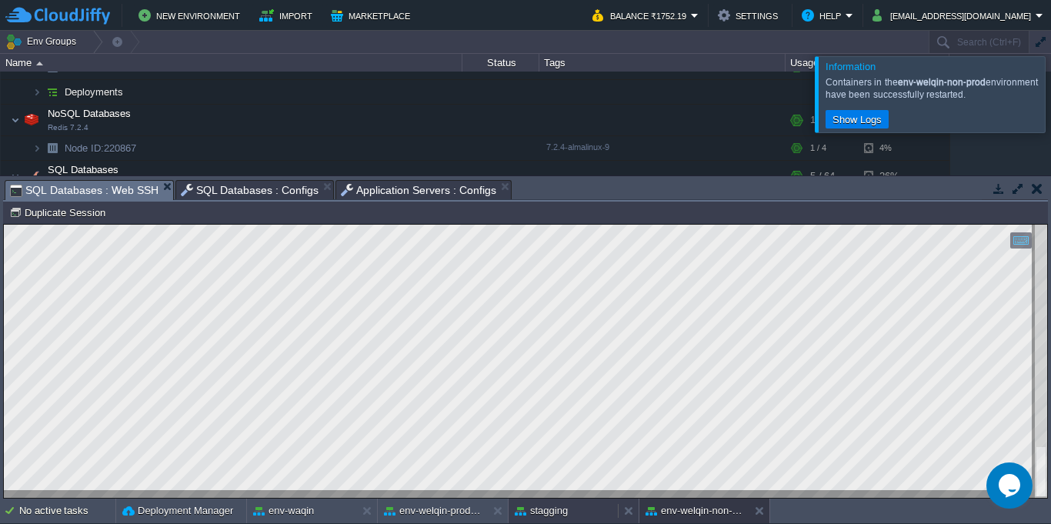
click at [569, 516] on div "stagging" at bounding box center [563, 511] width 109 height 25
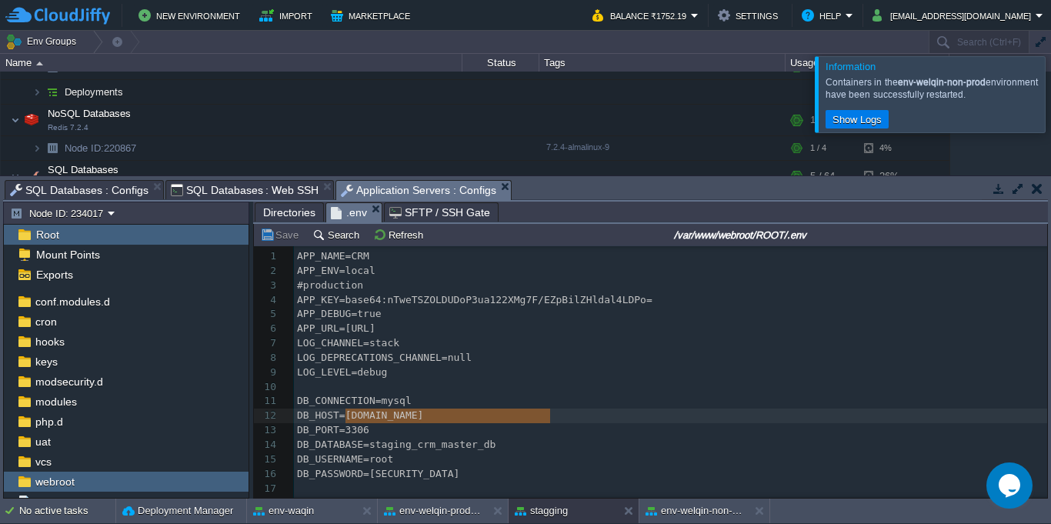
drag, startPoint x: 559, startPoint y: 386, endPoint x: 438, endPoint y: 306, distance: 144.5
click at [560, 385] on div "1 APP_NAME=CRM 2 APP_ENV=local 3 #production 4 APP_KEY=base64:nTweTSZOLDUDoP3ua…" at bounding box center [670, 524] width 753 height 551
click at [232, 192] on span "SQL Databases : Web SSH" at bounding box center [245, 190] width 149 height 18
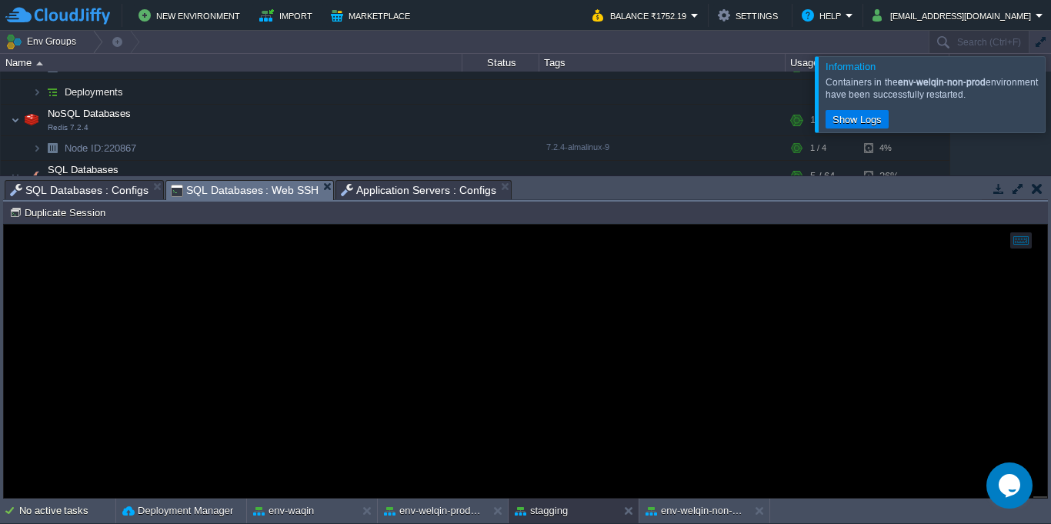
click at [411, 195] on span "Application Servers : Configs" at bounding box center [418, 190] width 155 height 18
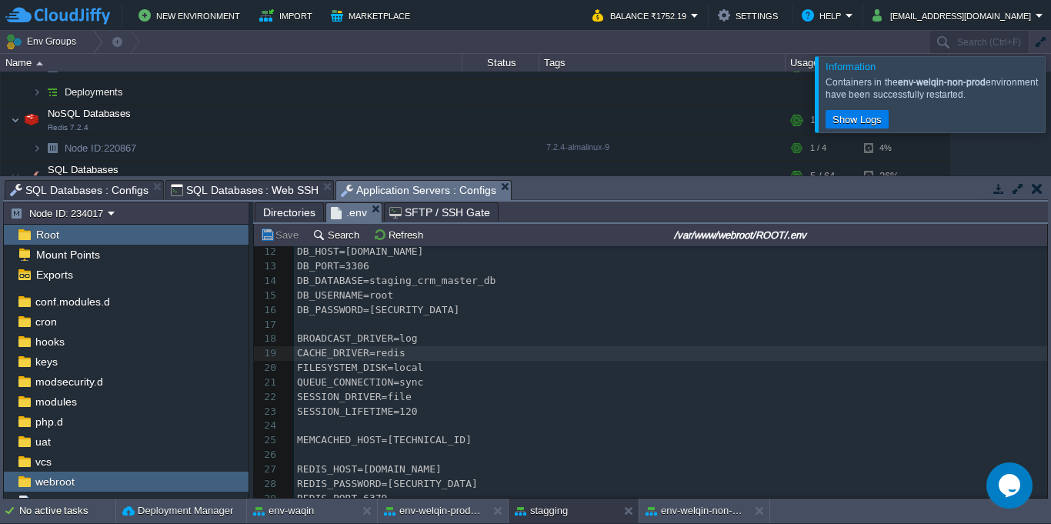
scroll to position [139, 0]
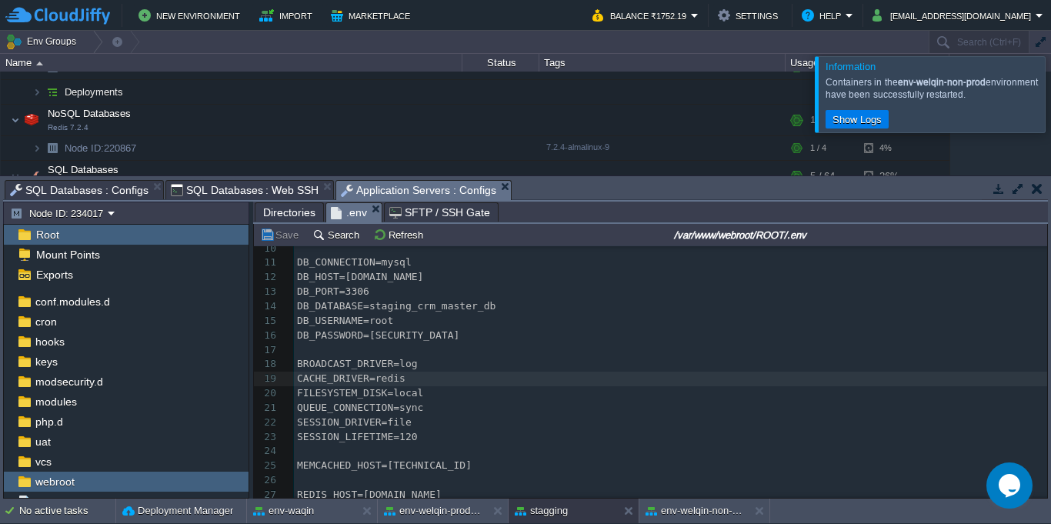
click at [393, 340] on div "x 1 APP_NAME=CRM 2 APP_ENV=local 3 #production 4 APP_KEY=base64:nTweTSZOLDUDoP3…" at bounding box center [670, 386] width 753 height 551
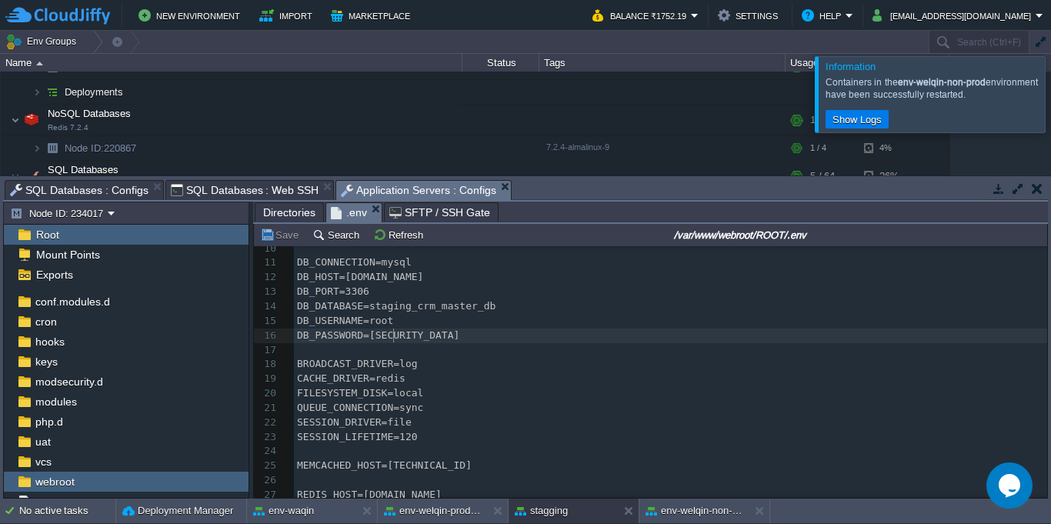
type textarea "pnk67URkqE"
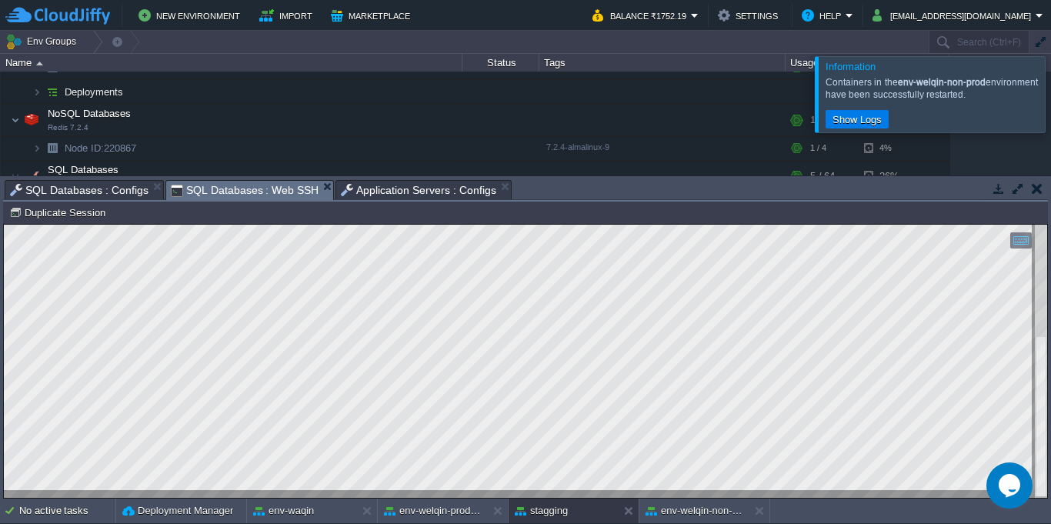
click at [232, 192] on span "SQL Databases : Web SSH" at bounding box center [245, 190] width 149 height 19
drag, startPoint x: 667, startPoint y: 182, endPoint x: 736, endPoint y: 408, distance: 236.4
click at [736, 408] on body "New Environment Import Marketplace Bonus ₹0.00 Upgrade Account Balance ₹1752.19…" at bounding box center [525, 262] width 1051 height 524
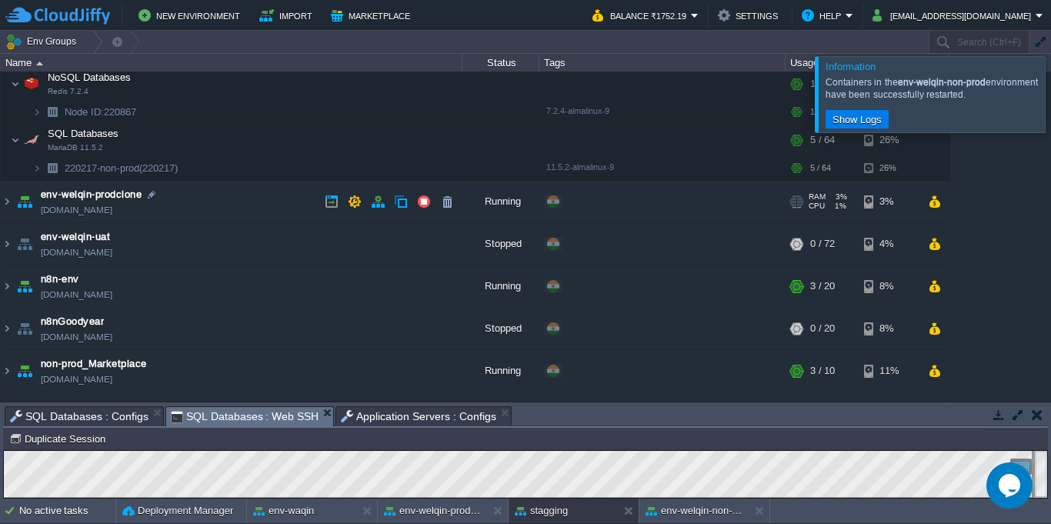
scroll to position [244, 0]
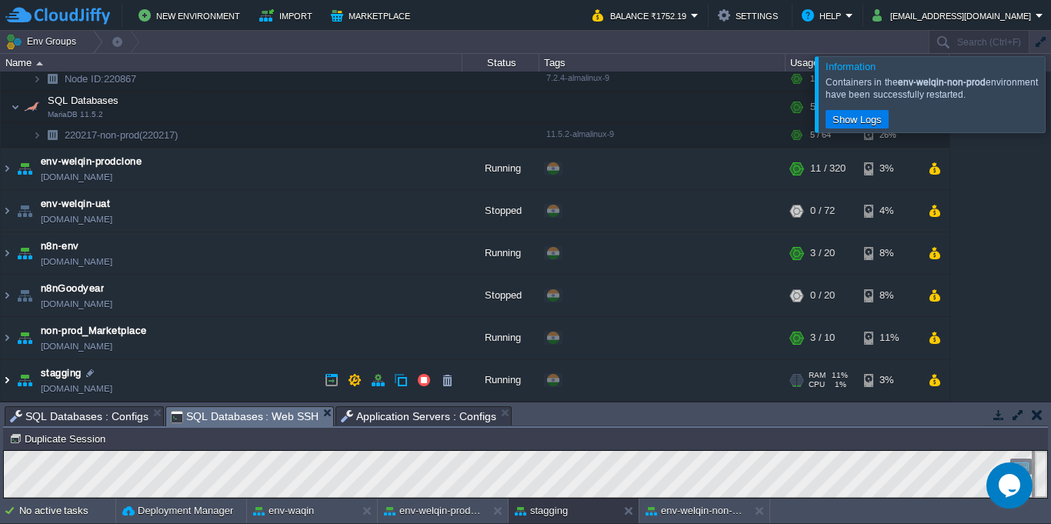
click at [9, 383] on img at bounding box center [7, 380] width 12 height 42
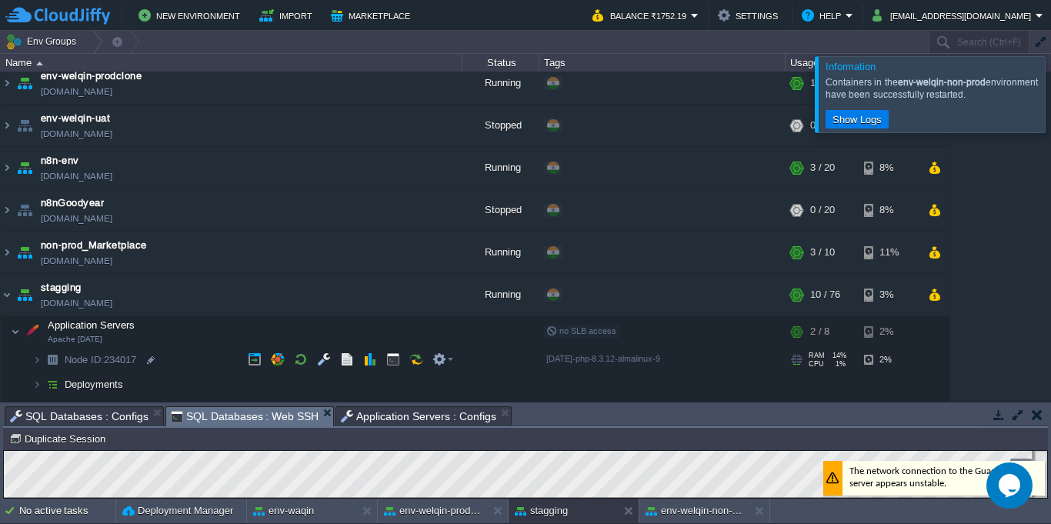
scroll to position [388, 0]
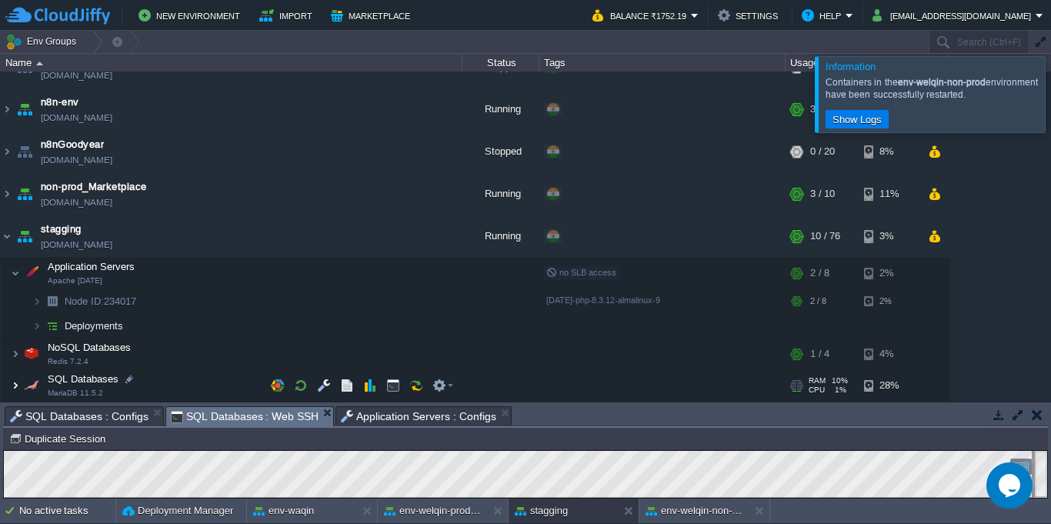
click at [11, 391] on img at bounding box center [15, 385] width 9 height 31
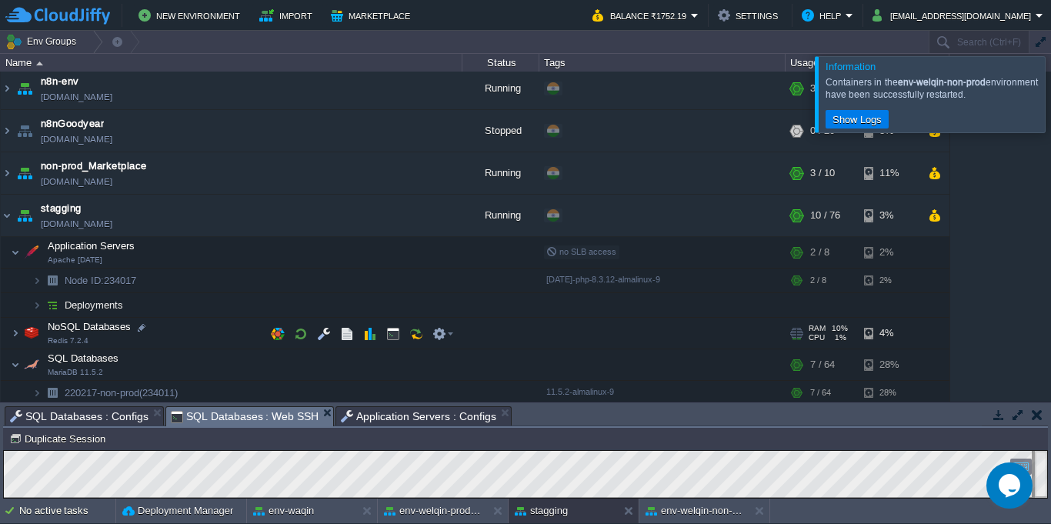
scroll to position [413, 0]
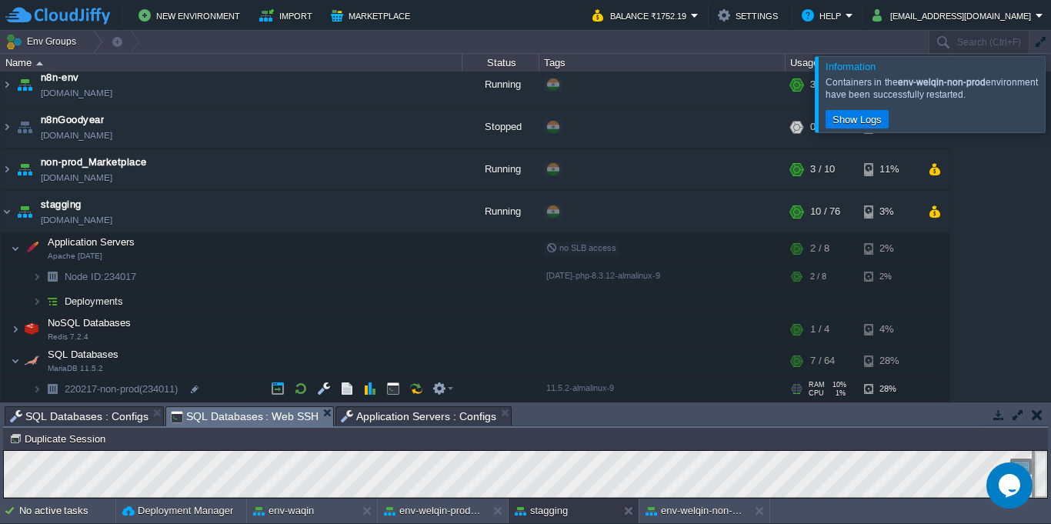
click at [263, 392] on td "220217-non-prod (234011)" at bounding box center [232, 389] width 462 height 25
click at [282, 393] on button "button" at bounding box center [278, 389] width 14 height 14
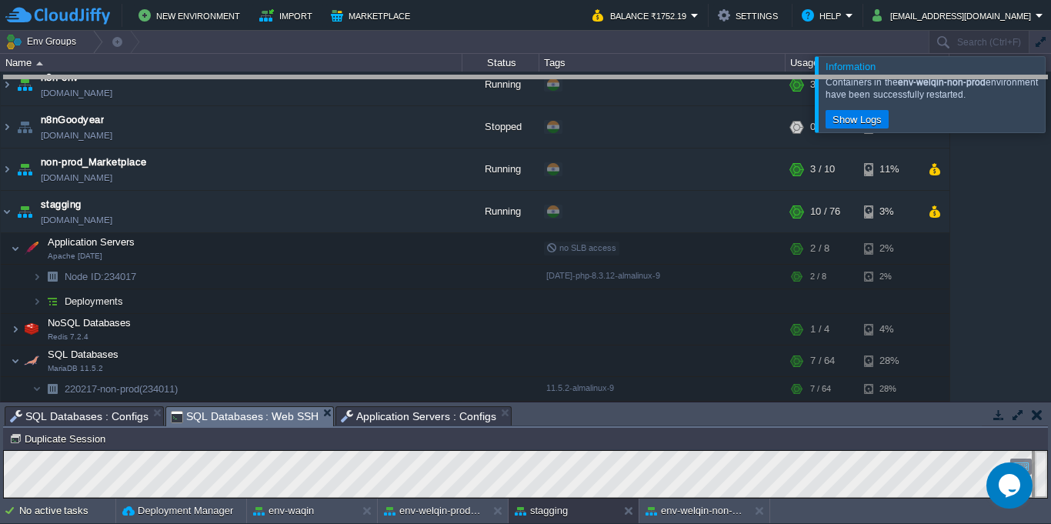
drag, startPoint x: 644, startPoint y: 419, endPoint x: 624, endPoint y: 109, distance: 310.8
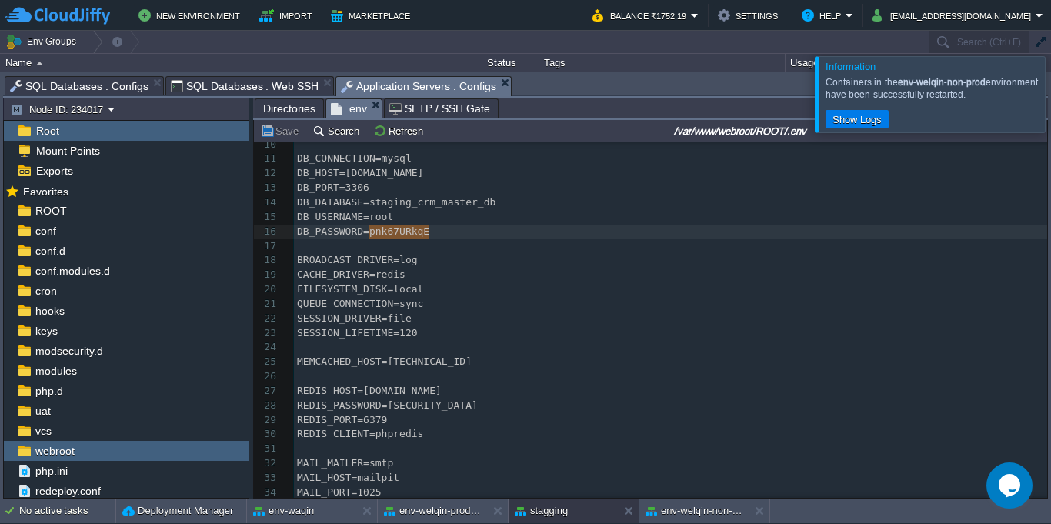
click at [386, 90] on span "Application Servers : Configs" at bounding box center [418, 86] width 155 height 19
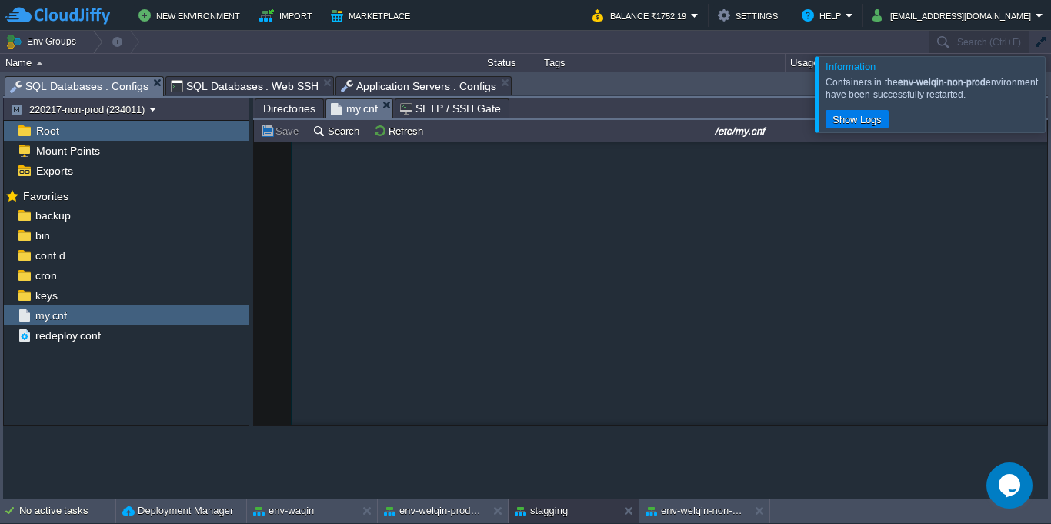
click at [101, 85] on span "SQL Databases : Configs" at bounding box center [79, 86] width 139 height 19
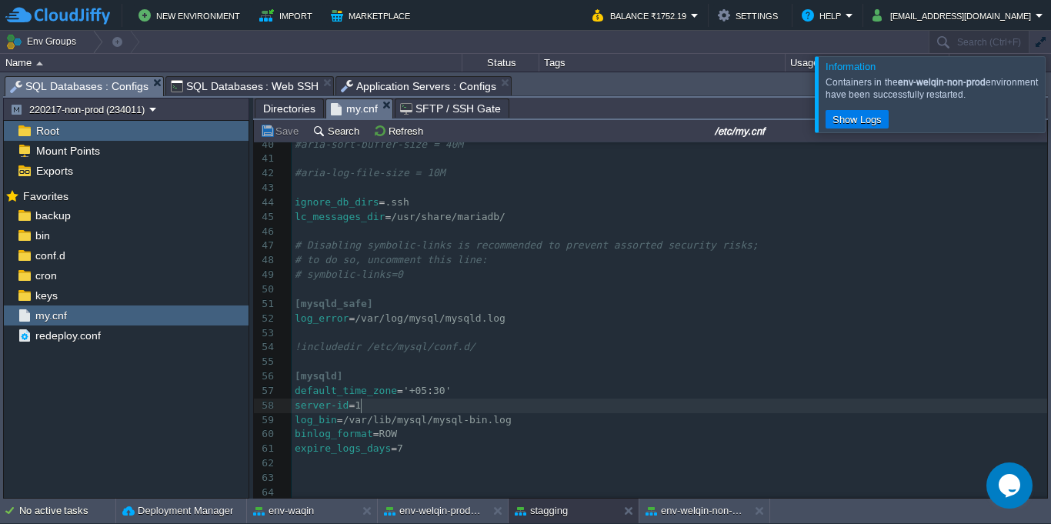
click at [389, 399] on pre "server-id = 1" at bounding box center [670, 406] width 756 height 15
click at [426, 444] on pre "expire_logs_days = 7" at bounding box center [670, 449] width 756 height 15
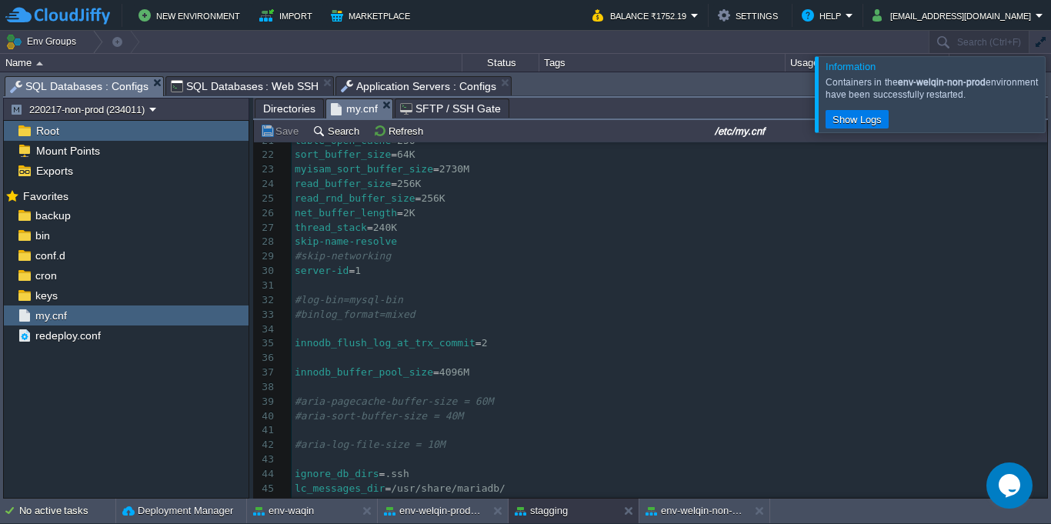
scroll to position [0, 0]
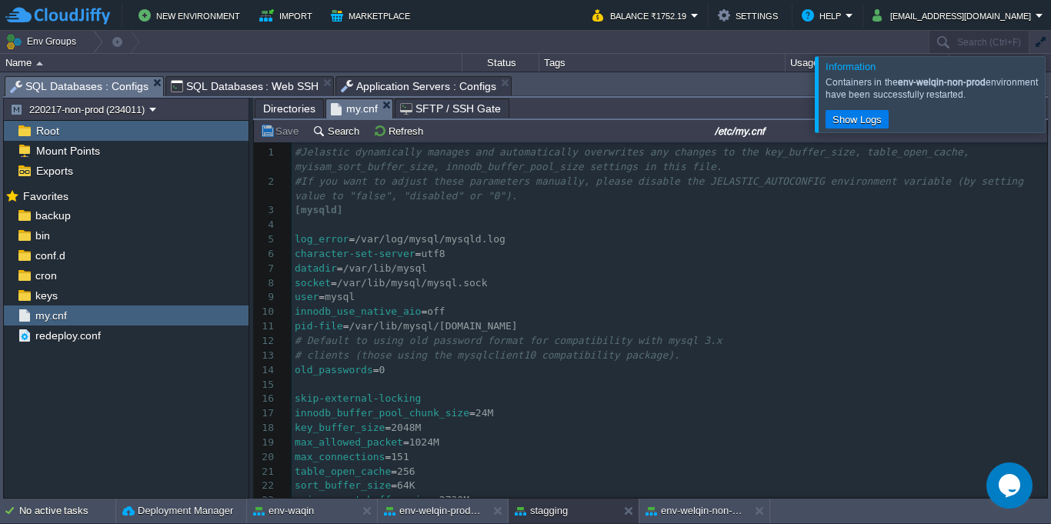
click at [737, 292] on pre "user = mysql" at bounding box center [670, 297] width 756 height 15
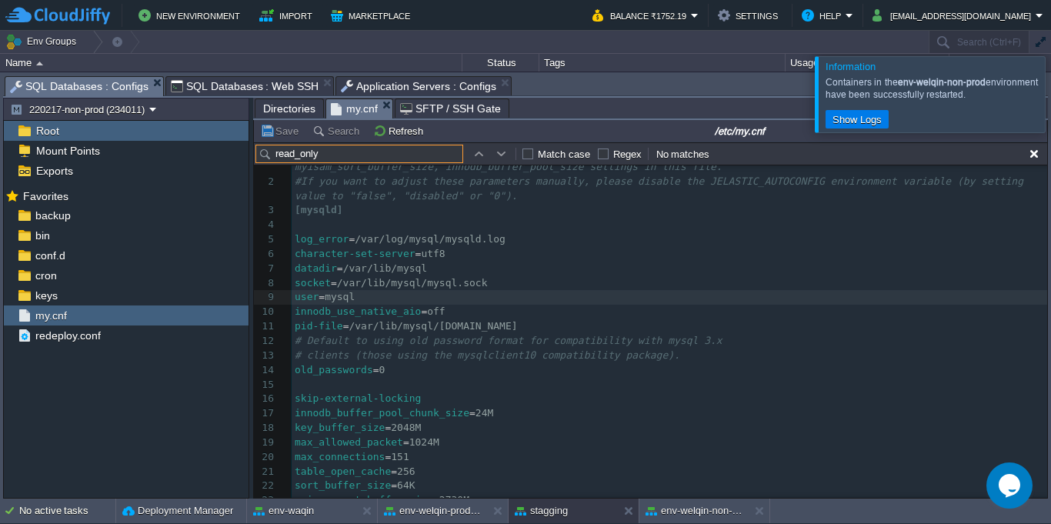
type input "read_only"
click at [500, 155] on button "button" at bounding box center [502, 154] width 14 height 14
click at [470, 154] on td at bounding box center [478, 154] width 18 height 18
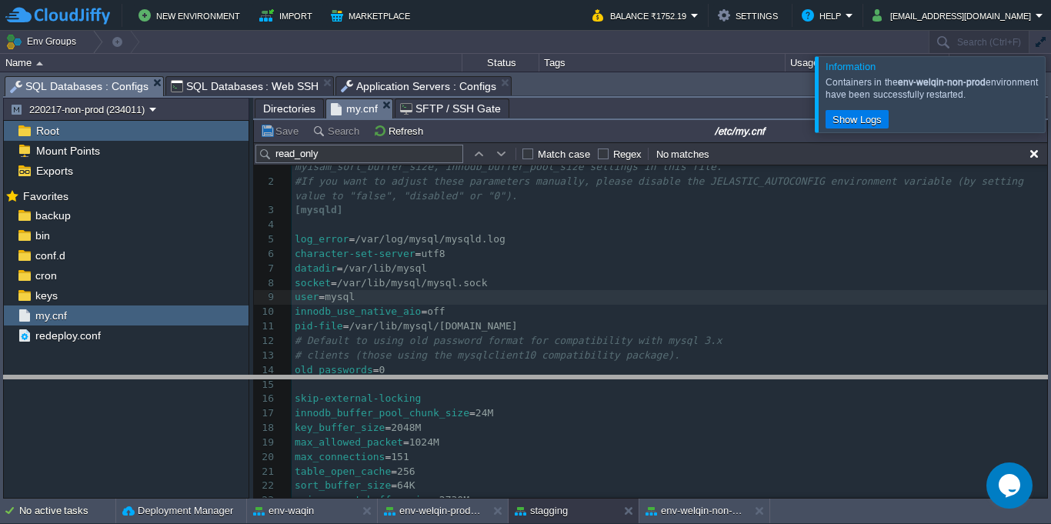
drag, startPoint x: 583, startPoint y: 95, endPoint x: 590, endPoint y: 395, distance: 299.4
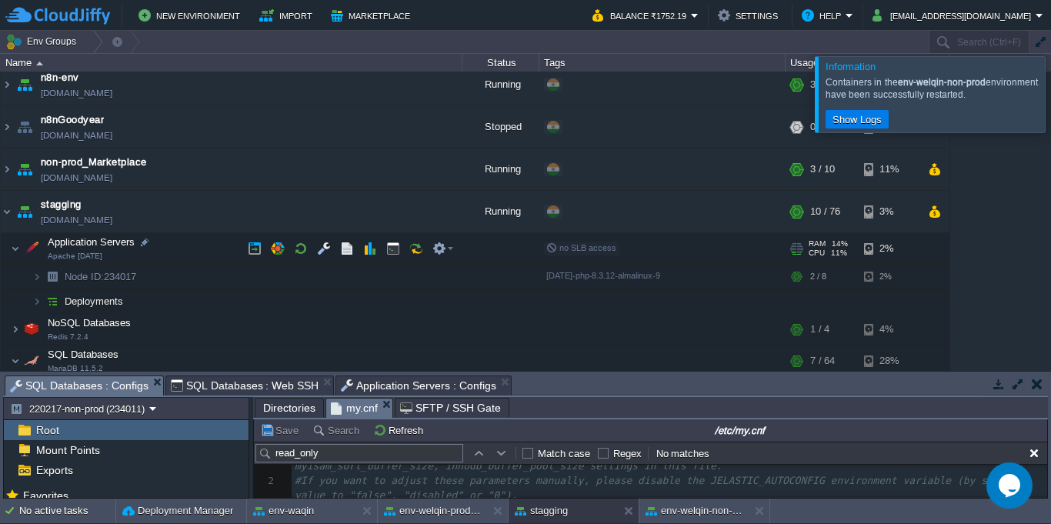
scroll to position [493, 0]
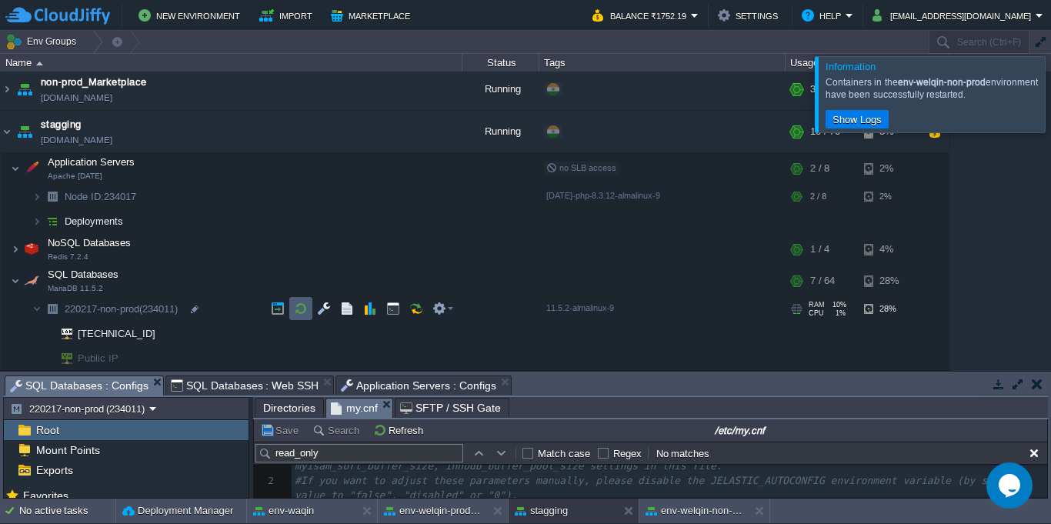
click at [302, 316] on td at bounding box center [300, 308] width 23 height 23
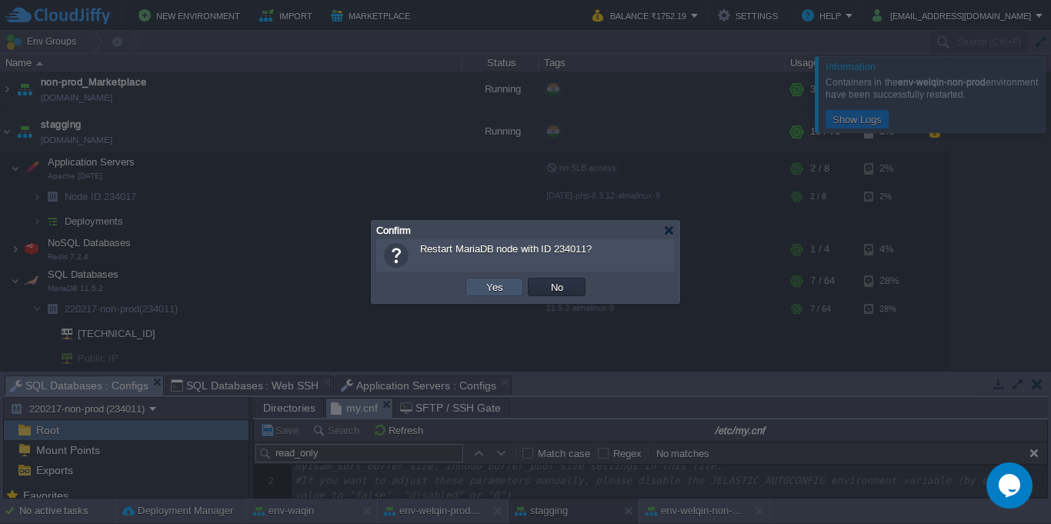
click at [488, 287] on button "Yes" at bounding box center [495, 287] width 26 height 14
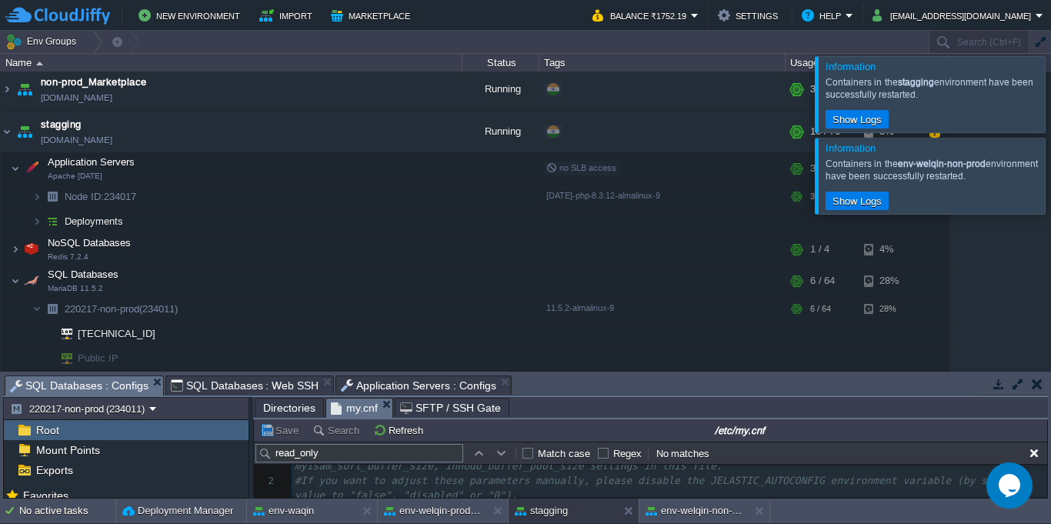
click at [1051, 114] on div at bounding box center [1070, 93] width 0 height 75
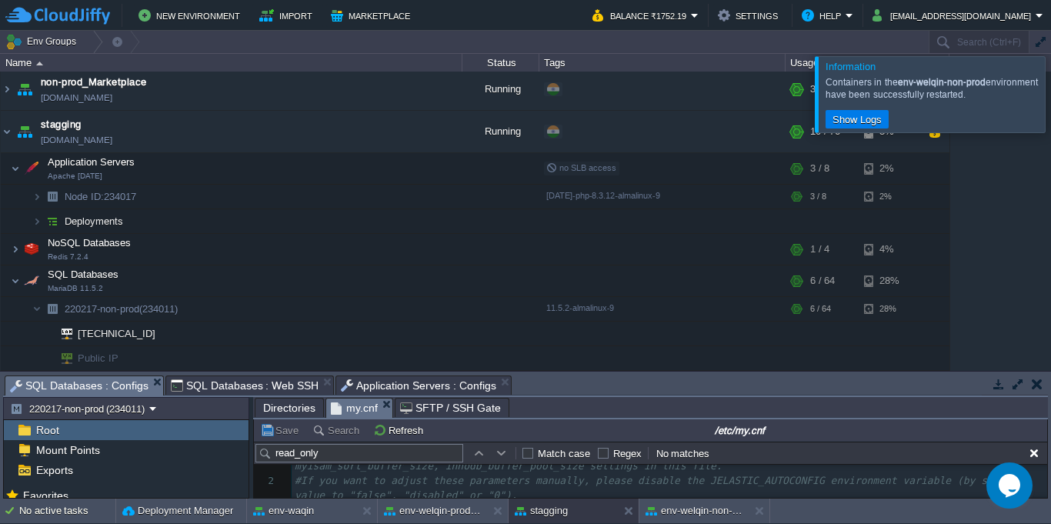
click at [1051, 89] on div at bounding box center [1070, 93] width 0 height 75
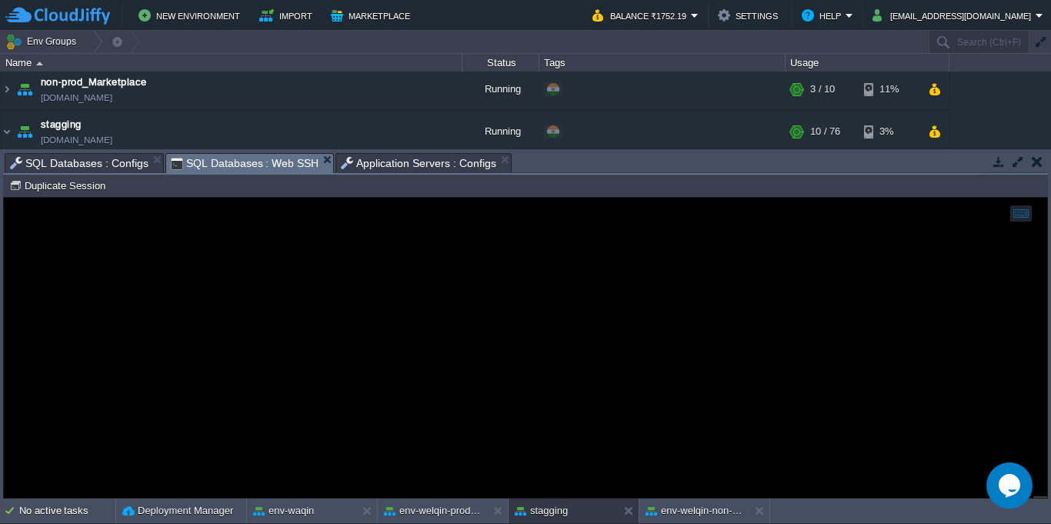
click at [219, 166] on span "SQL Databases : Web SSH" at bounding box center [245, 163] width 149 height 19
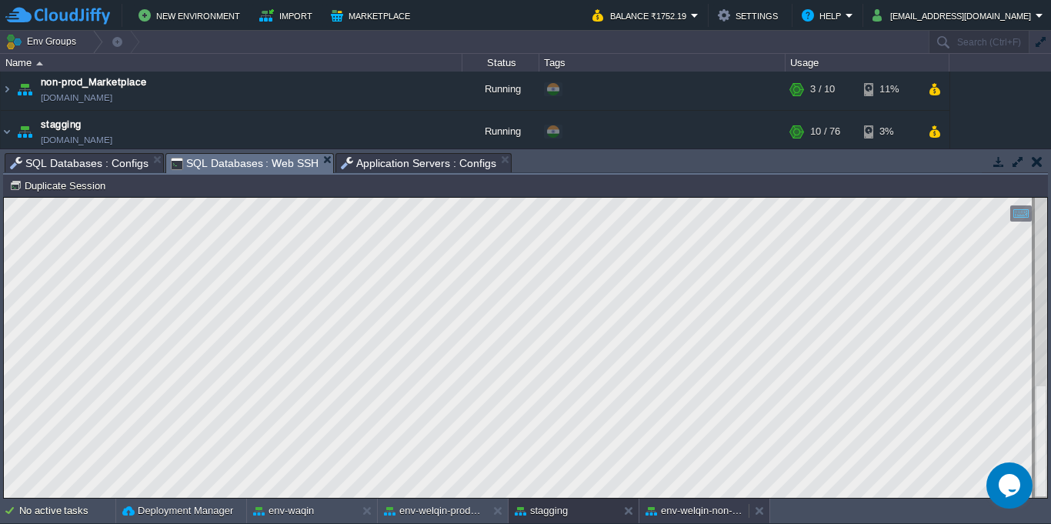
click at [698, 520] on div "env-welqin-non-prod" at bounding box center [694, 511] width 109 height 25
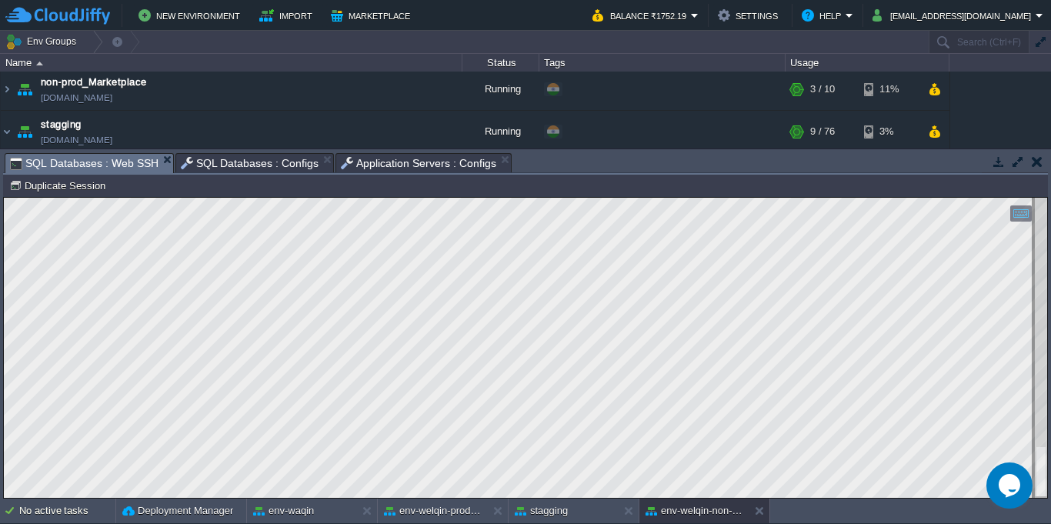
type textarea "Last_IO_Error: Fatal error: The slave I/O thread stops because master and slave…"
click at [254, 166] on span "SQL Databases : Configs" at bounding box center [250, 163] width 139 height 18
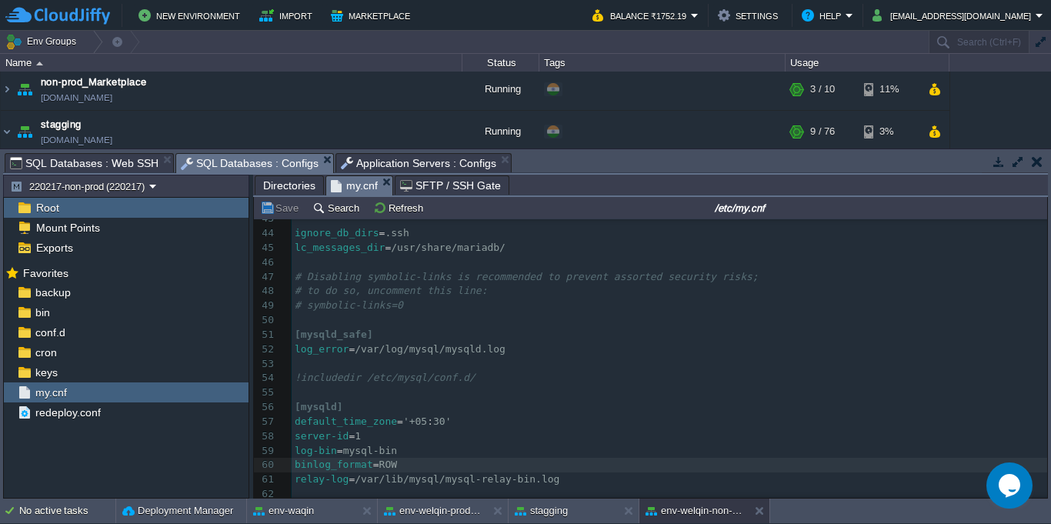
scroll to position [670, 0]
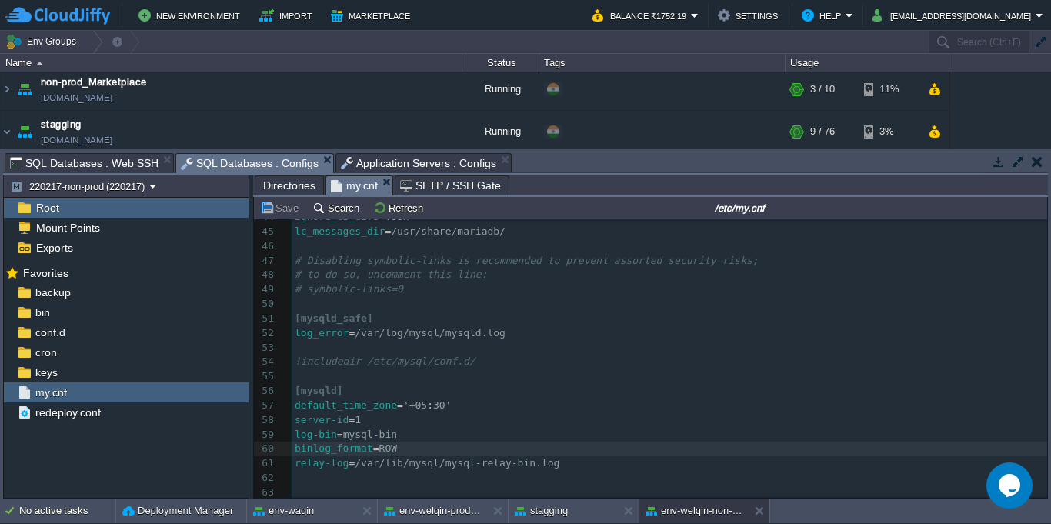
click at [446, 459] on div "xxxxxxxxxx 24 read_buffer_size = 256K 25 read_rnd_buffer_size = 256K 26 net_buf…" at bounding box center [670, 210] width 756 height 580
type textarea "mysql"
click at [538, 509] on button "stagging" at bounding box center [541, 510] width 53 height 15
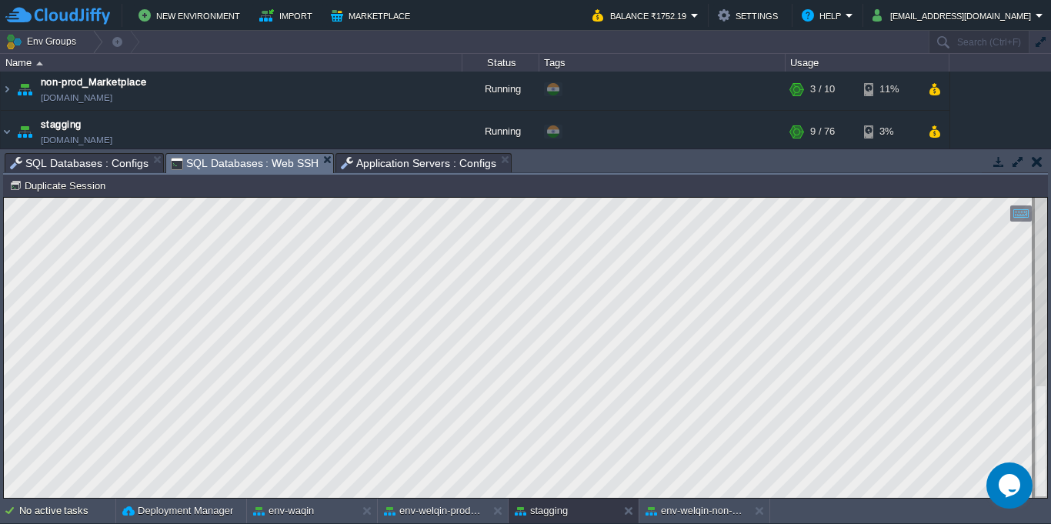
click at [379, 168] on span "Application Servers : Configs" at bounding box center [418, 163] width 155 height 18
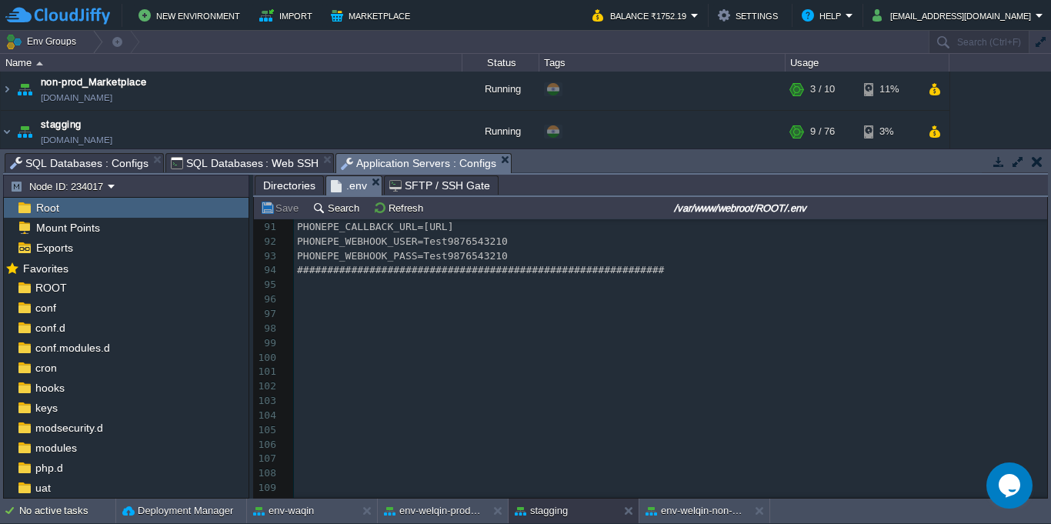
scroll to position [0, 0]
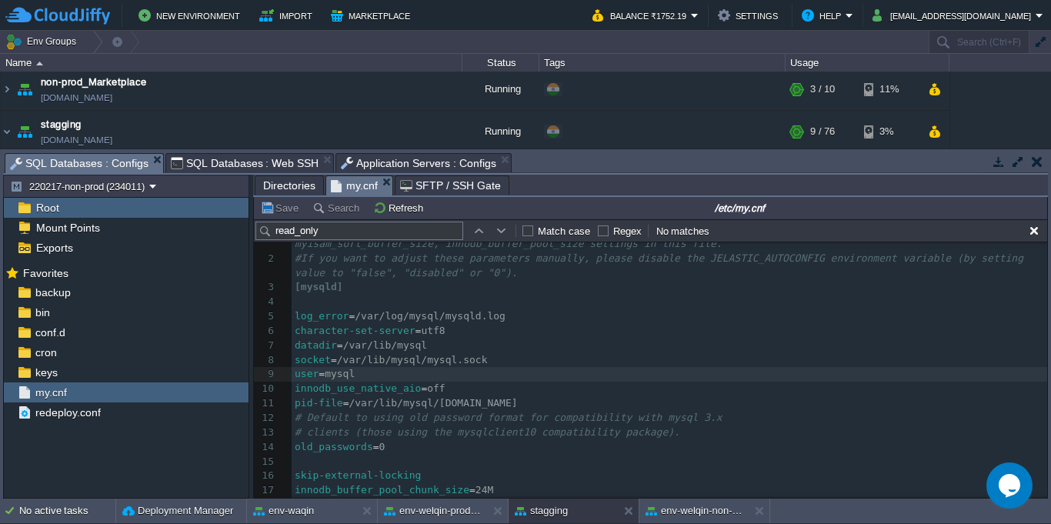
click at [103, 165] on span "SQL Databases : Configs" at bounding box center [79, 163] width 139 height 19
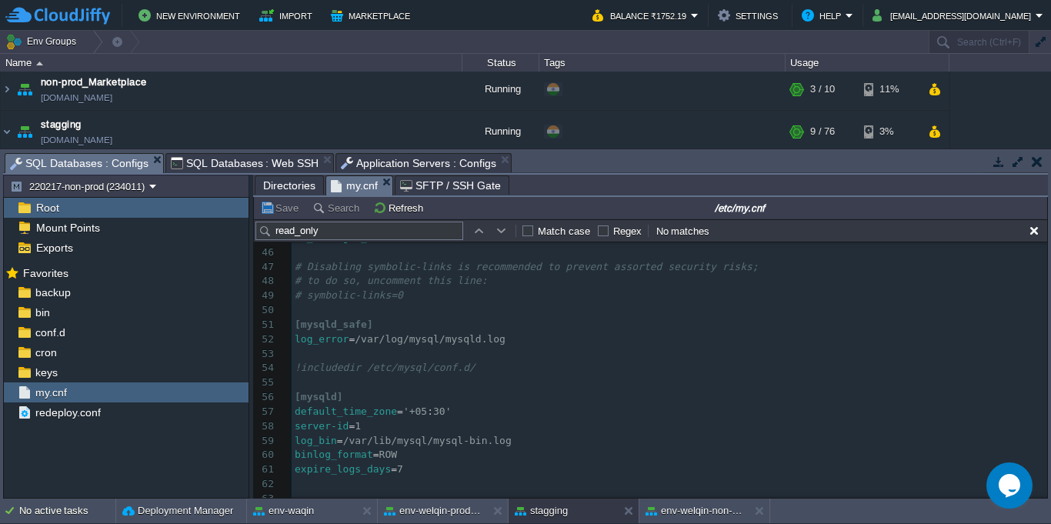
scroll to position [708, 0]
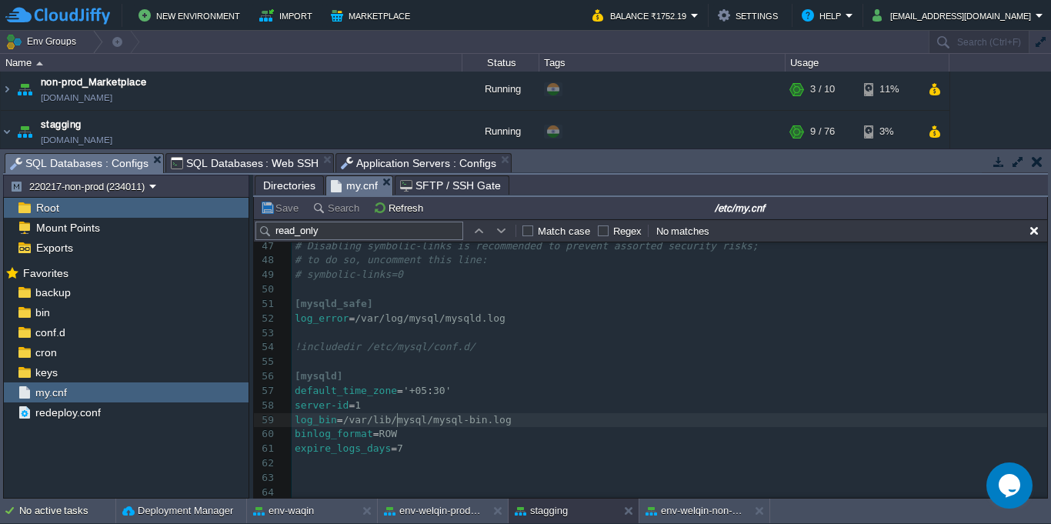
click at [399, 415] on div "x user = mysql 28 skip-name-resolve 29 #skip-networking 30 server-id = 1 31 ​ 3…" at bounding box center [670, 231] width 756 height 536
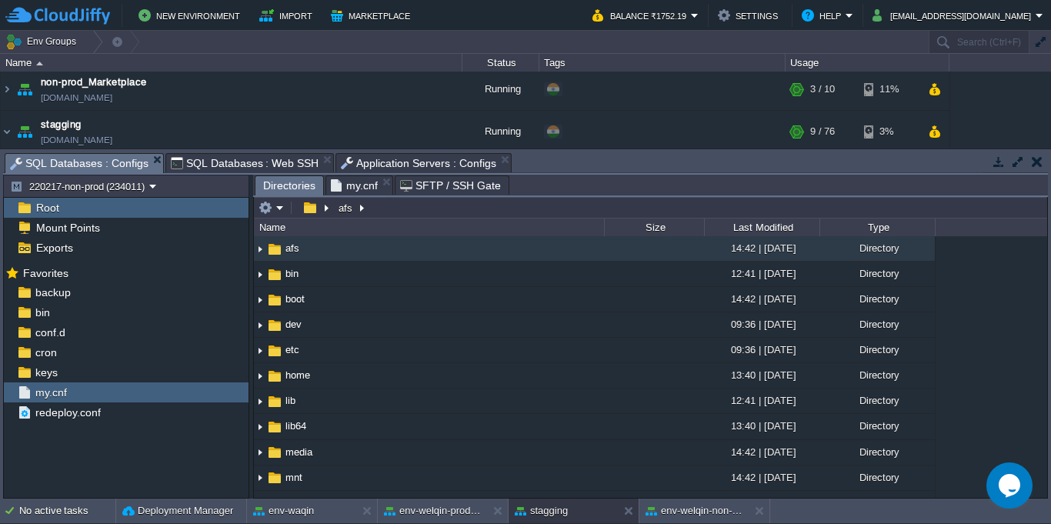
click at [295, 186] on span "Directories" at bounding box center [289, 185] width 52 height 19
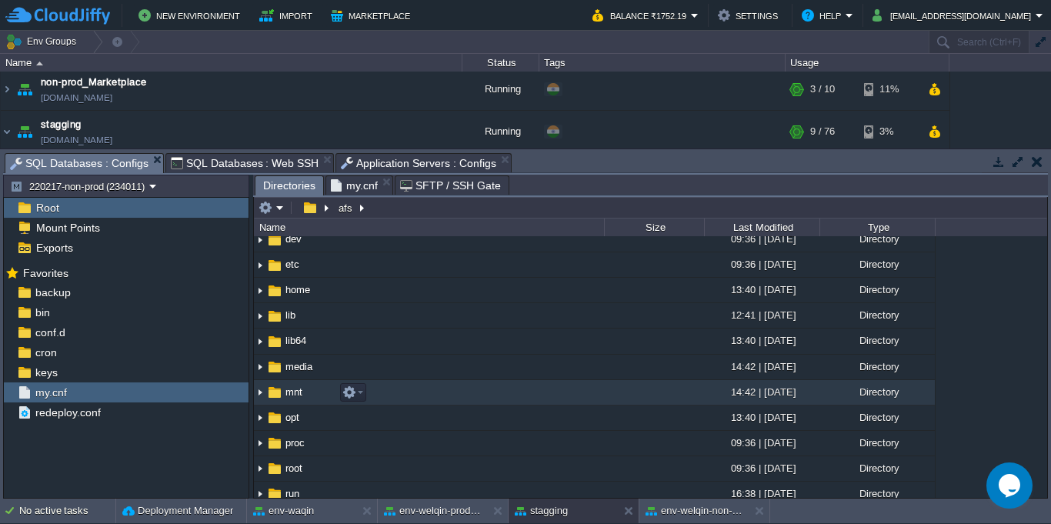
scroll to position [139, 0]
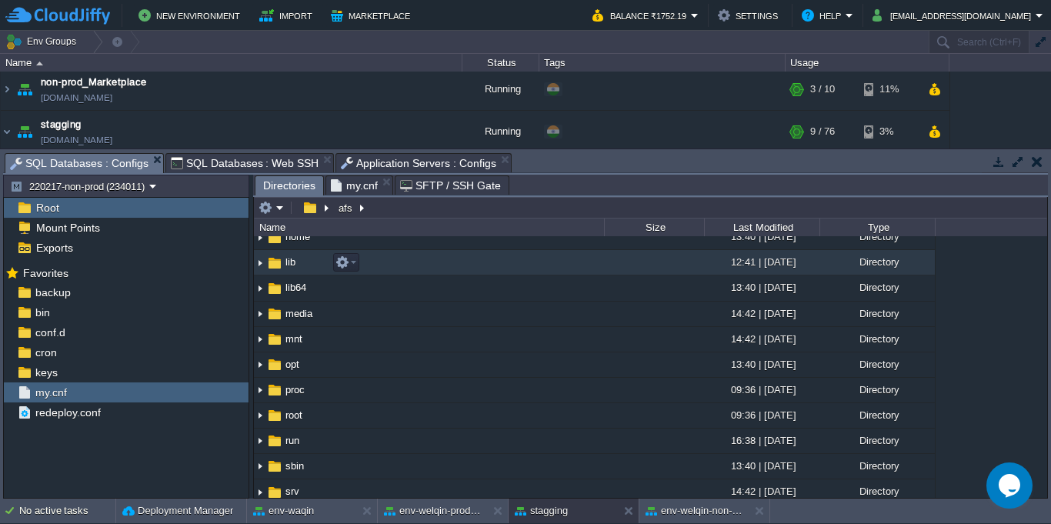
click at [259, 262] on img at bounding box center [260, 263] width 12 height 24
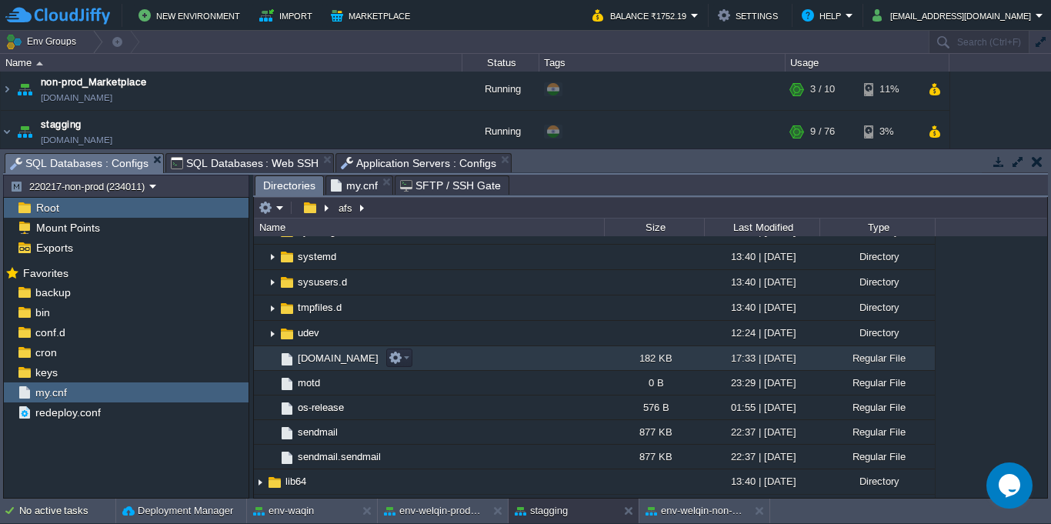
scroll to position [693, 0]
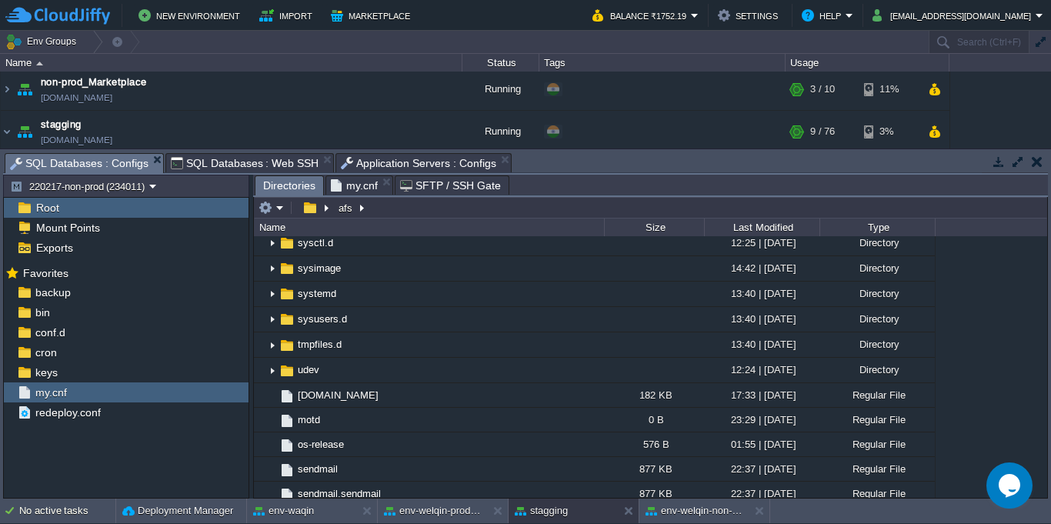
click at [384, 165] on span "Application Servers : Configs" at bounding box center [418, 163] width 155 height 18
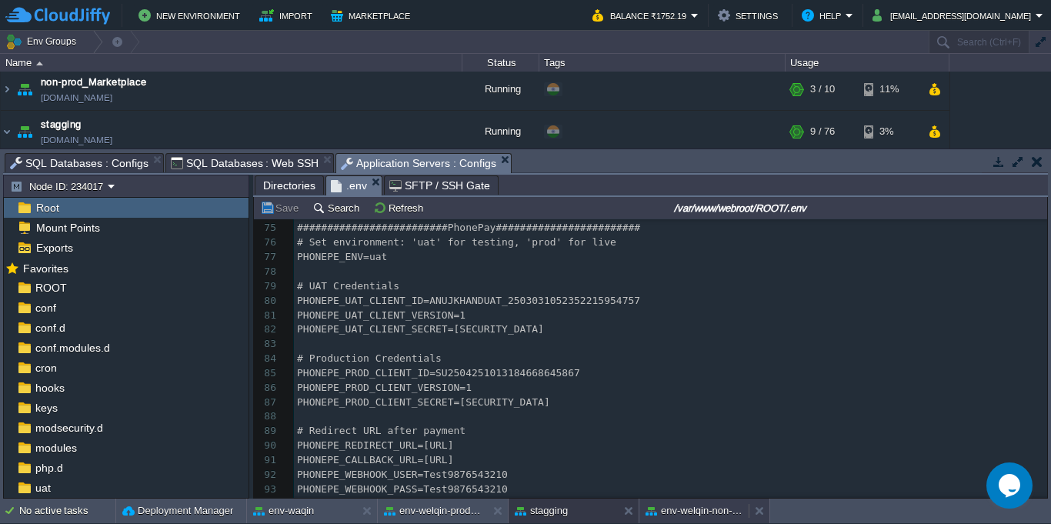
click at [684, 523] on div "env-welqin-non-prod" at bounding box center [694, 511] width 109 height 25
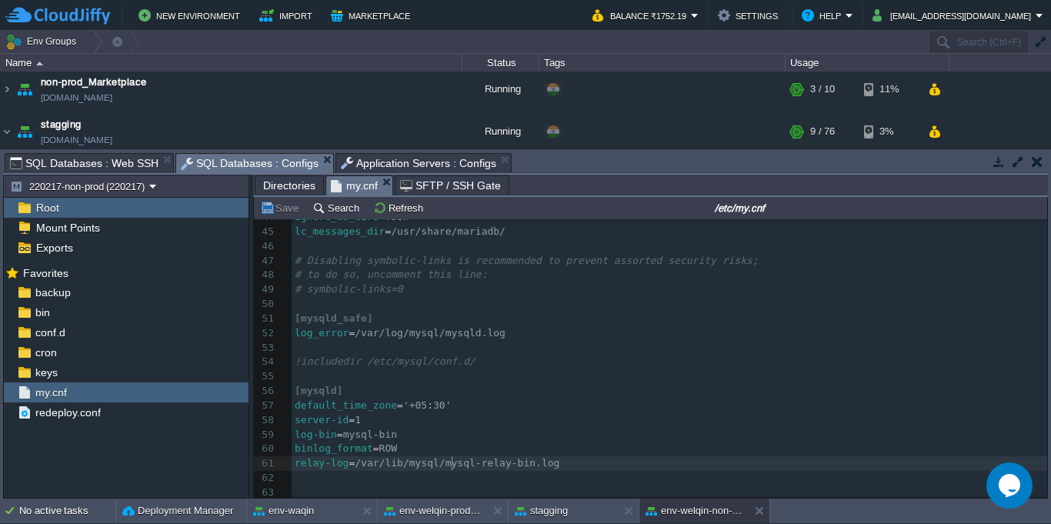
type textarea "ysql-relay-bin.log"
click at [299, 182] on span "Directories" at bounding box center [289, 185] width 52 height 18
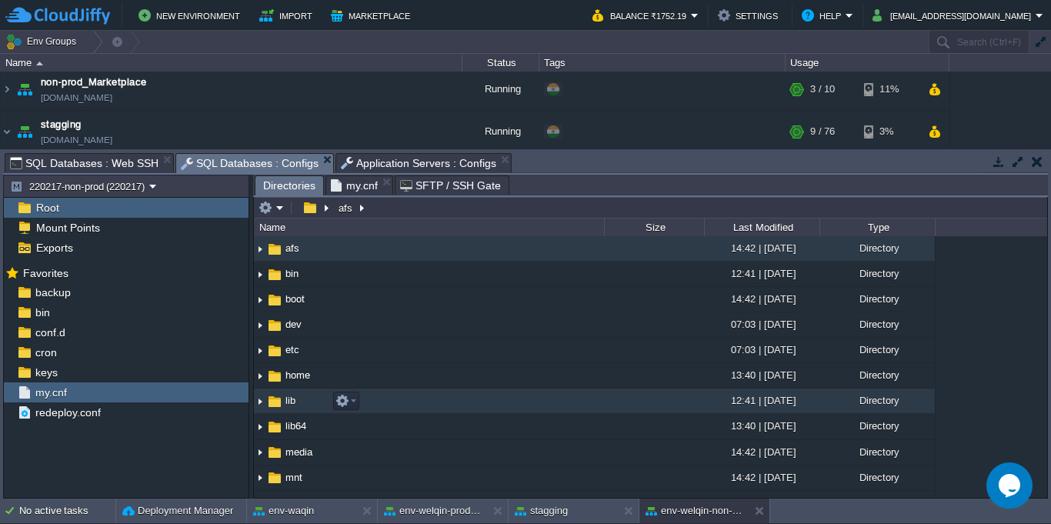
click at [261, 401] on img at bounding box center [260, 401] width 12 height 24
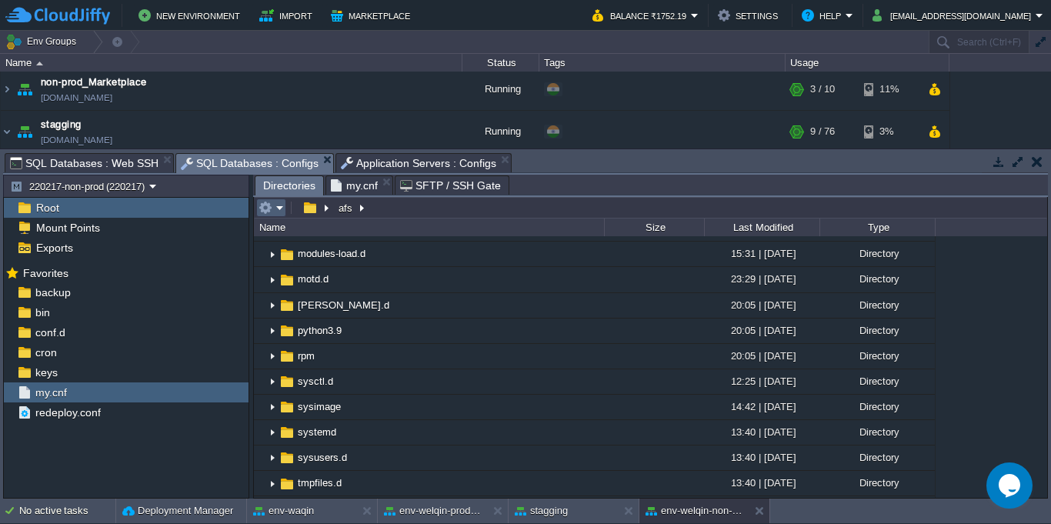
click at [276, 208] on em at bounding box center [271, 208] width 25 height 14
click at [312, 212] on button "button" at bounding box center [310, 208] width 22 height 14
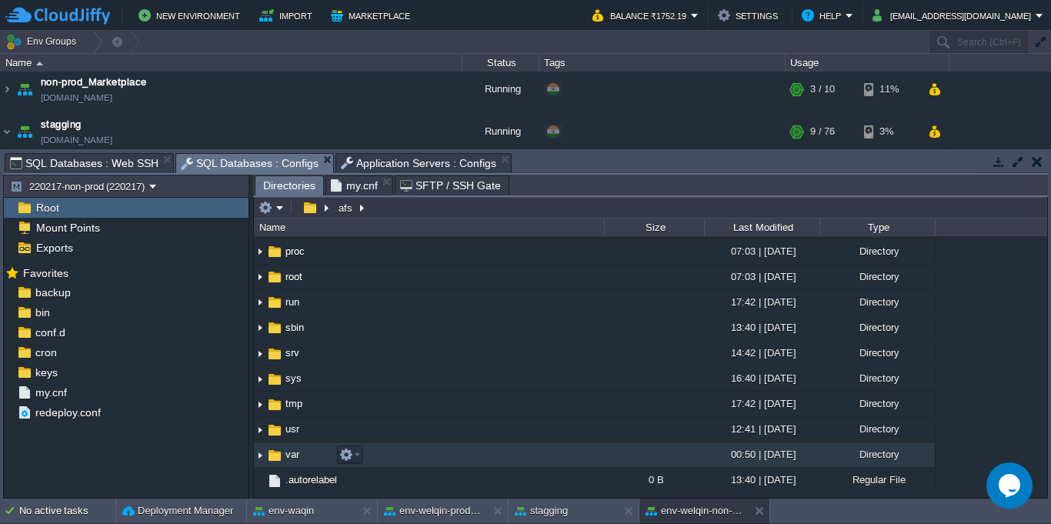
click at [301, 457] on span "var" at bounding box center [292, 454] width 18 height 13
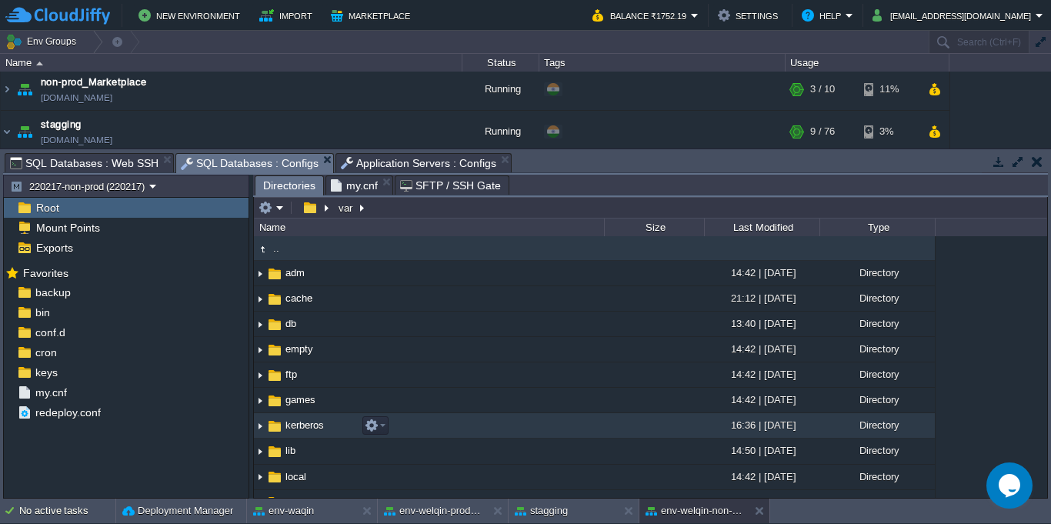
scroll to position [139, 0]
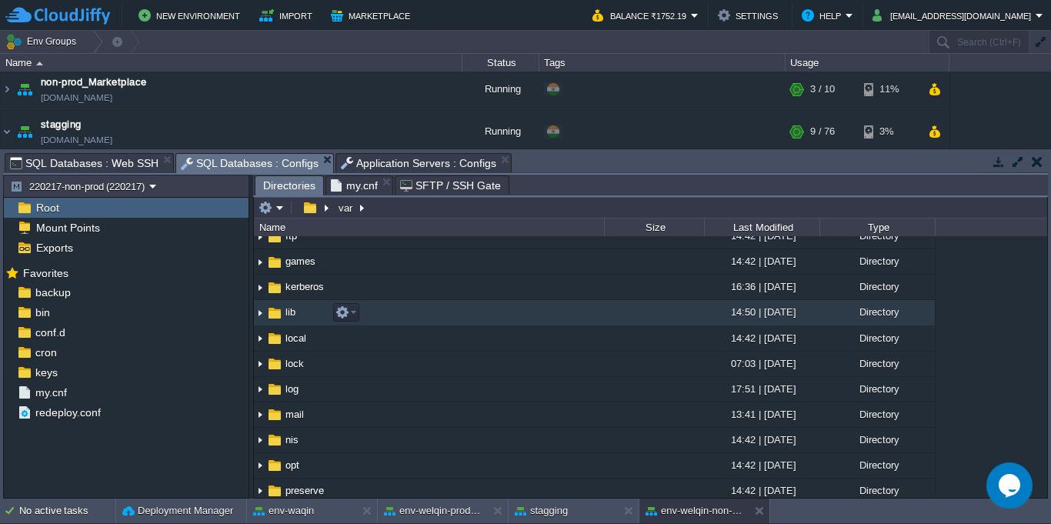
click at [389, 311] on td "lib" at bounding box center [429, 312] width 350 height 25
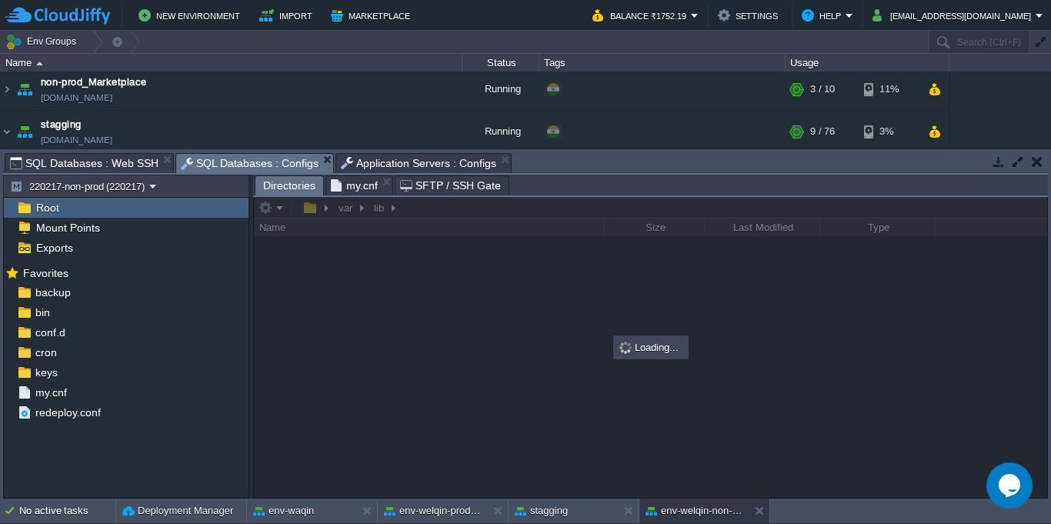
scroll to position [0, 0]
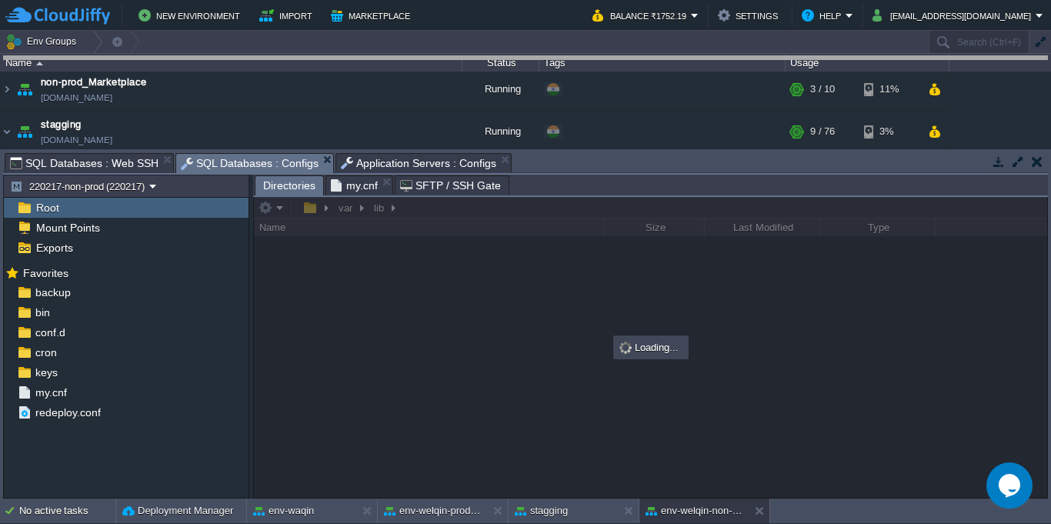
drag, startPoint x: 647, startPoint y: 170, endPoint x: 633, endPoint y: 63, distance: 107.9
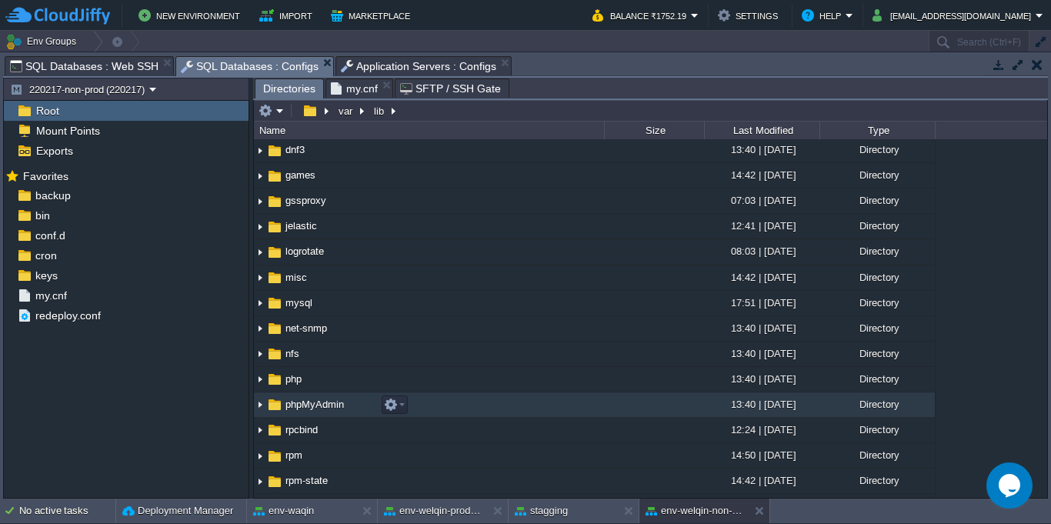
scroll to position [139, 0]
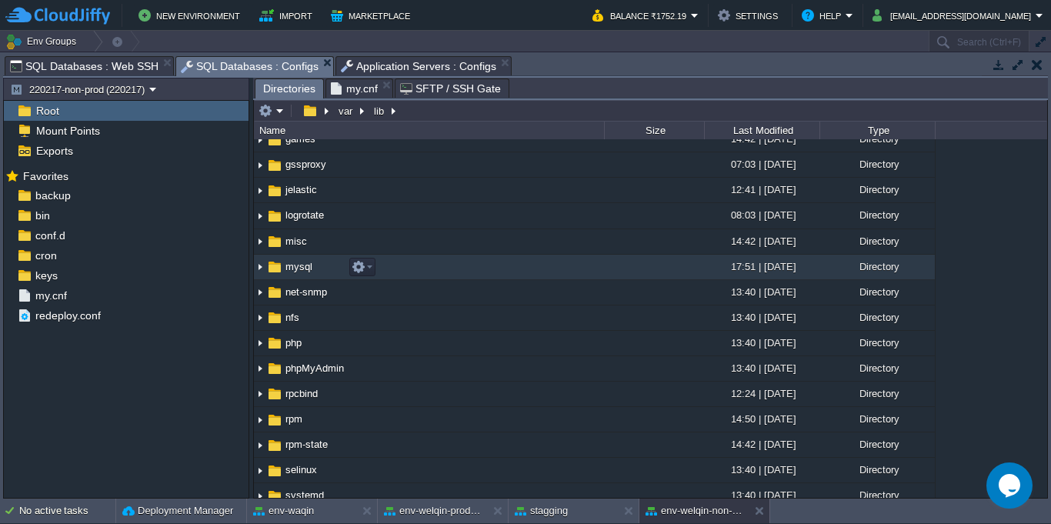
click at [402, 263] on td "mysql" at bounding box center [429, 267] width 350 height 25
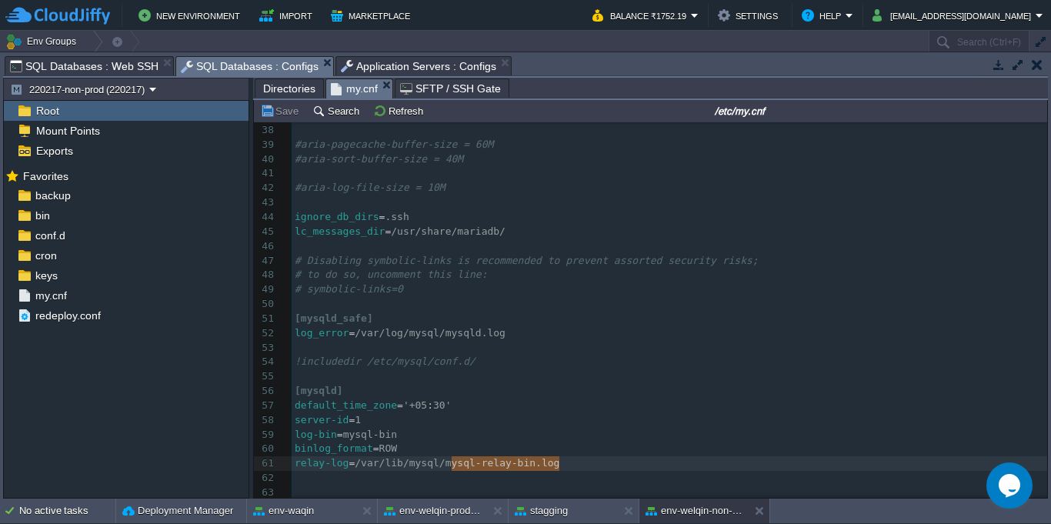
click at [360, 92] on span "my.cnf" at bounding box center [354, 88] width 47 height 19
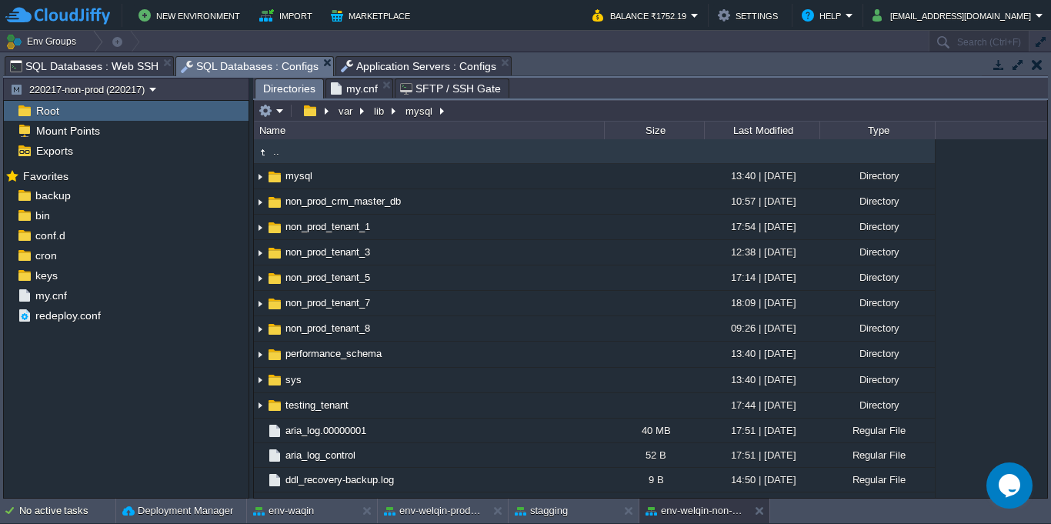
click at [273, 88] on span "Directories" at bounding box center [289, 88] width 52 height 19
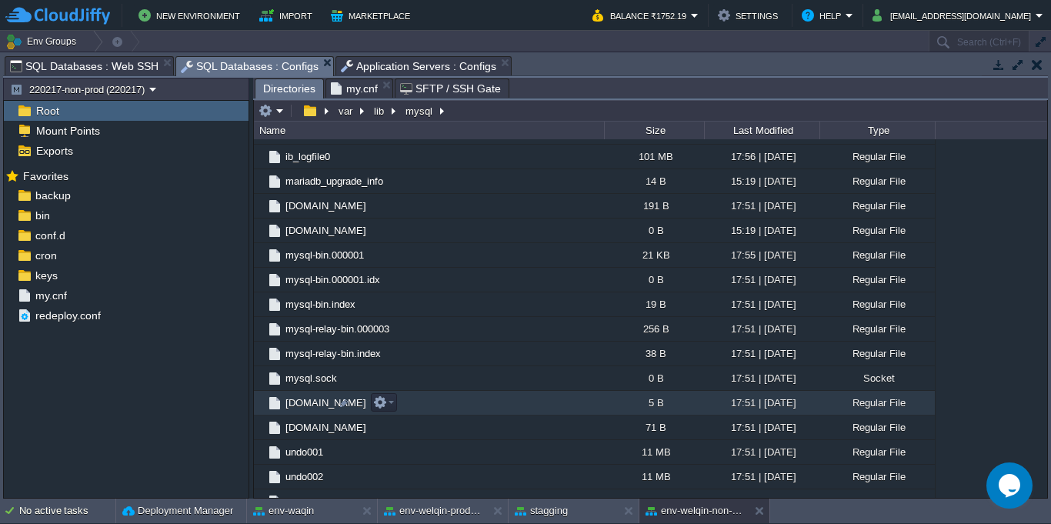
scroll to position [463, 0]
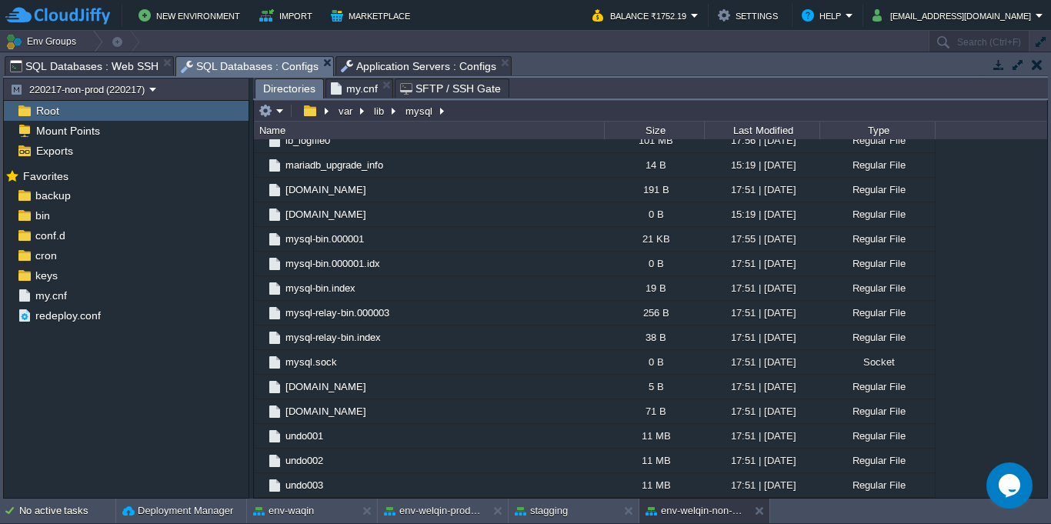
click at [353, 87] on span "my.cnf" at bounding box center [354, 88] width 47 height 18
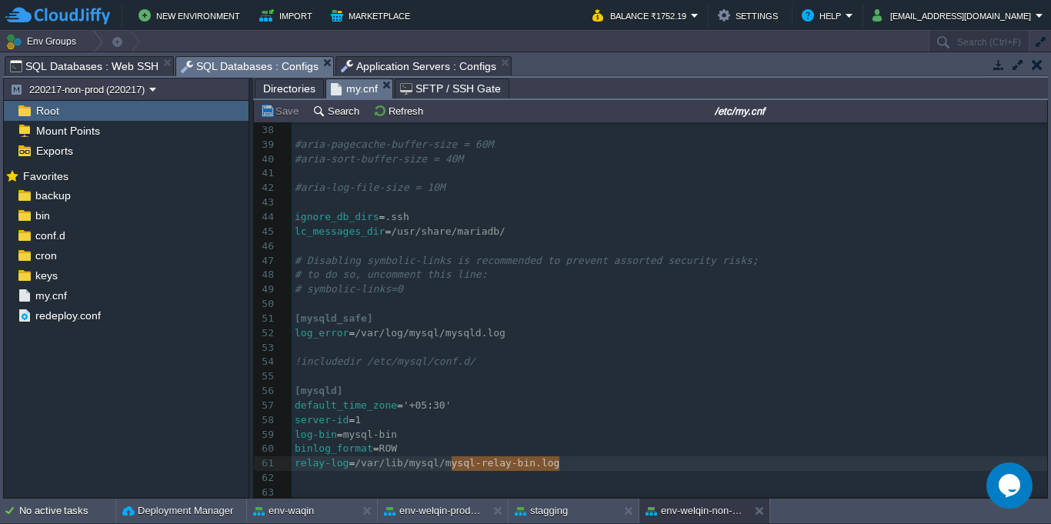
click at [290, 86] on span "Directories" at bounding box center [289, 88] width 52 height 18
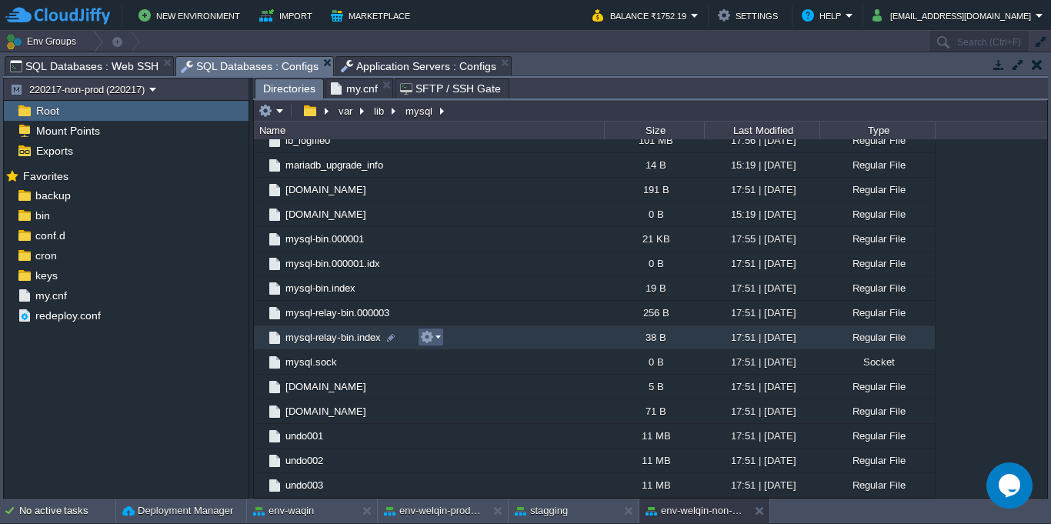
click at [436, 338] on em at bounding box center [430, 337] width 21 height 14
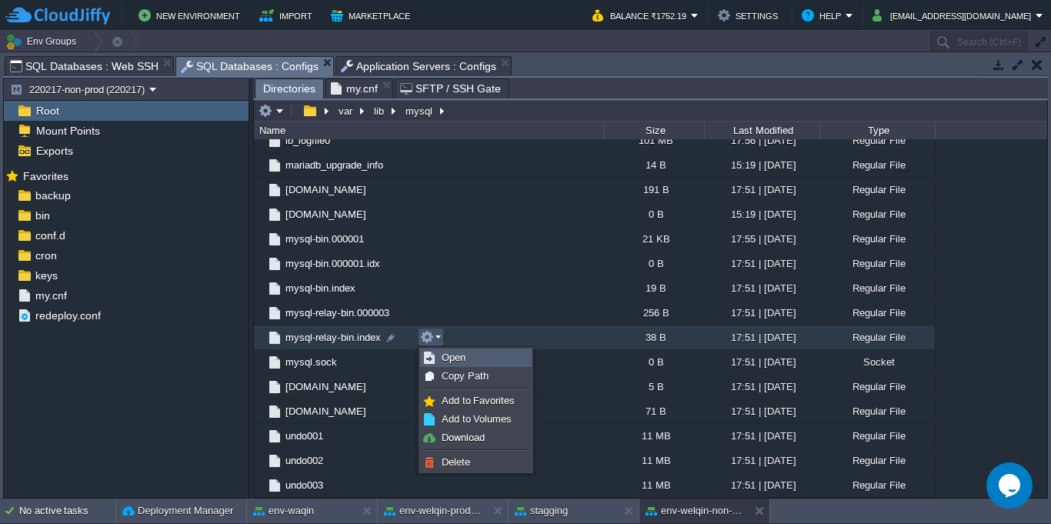
click at [442, 362] on span "Open" at bounding box center [454, 358] width 24 height 12
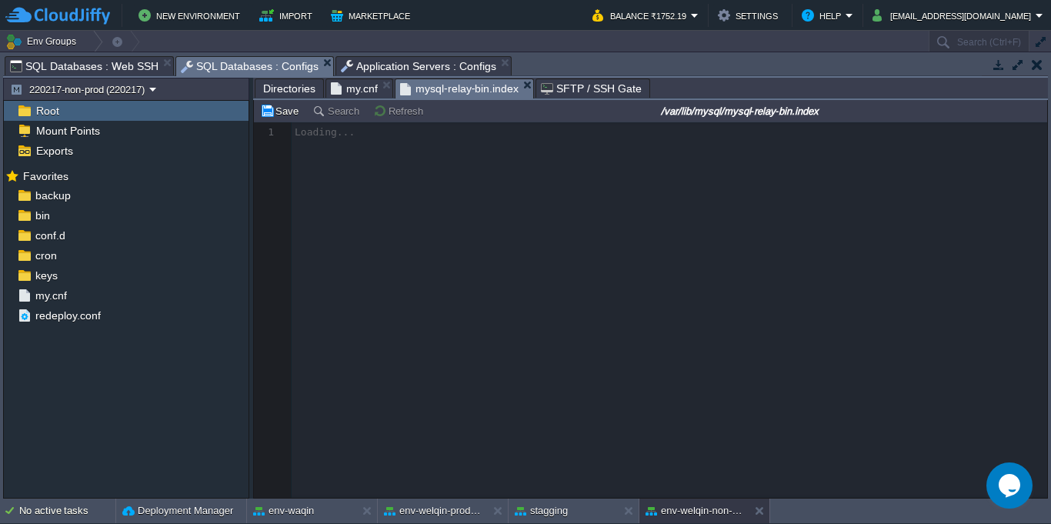
click at [361, 83] on span "my.cnf" at bounding box center [354, 88] width 47 height 18
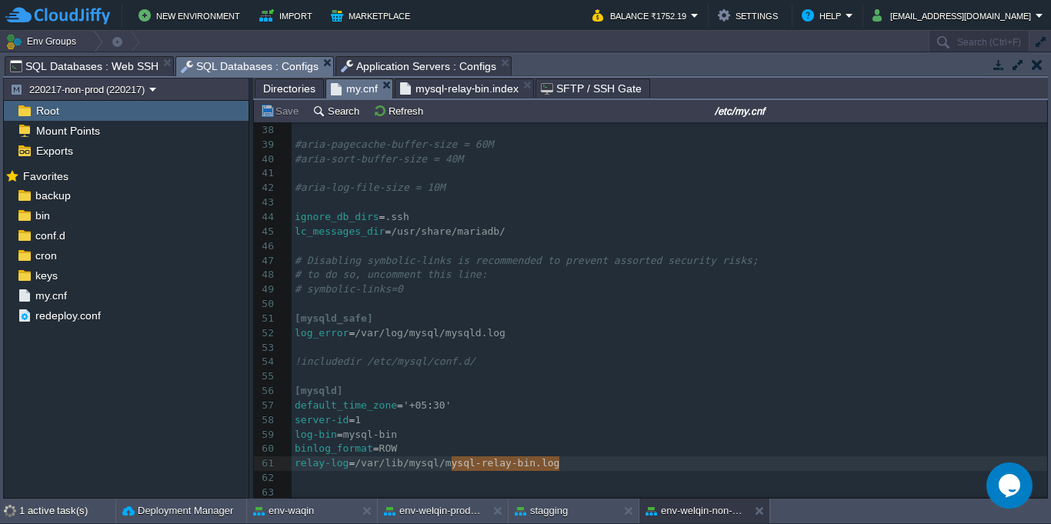
click at [293, 81] on span "Directories" at bounding box center [289, 88] width 52 height 18
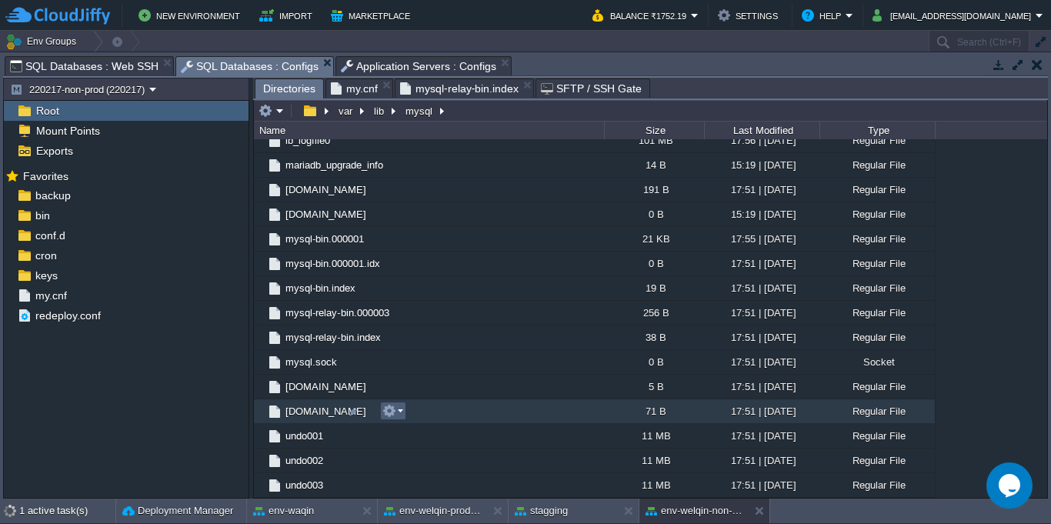
click at [398, 410] on em at bounding box center [392, 411] width 21 height 14
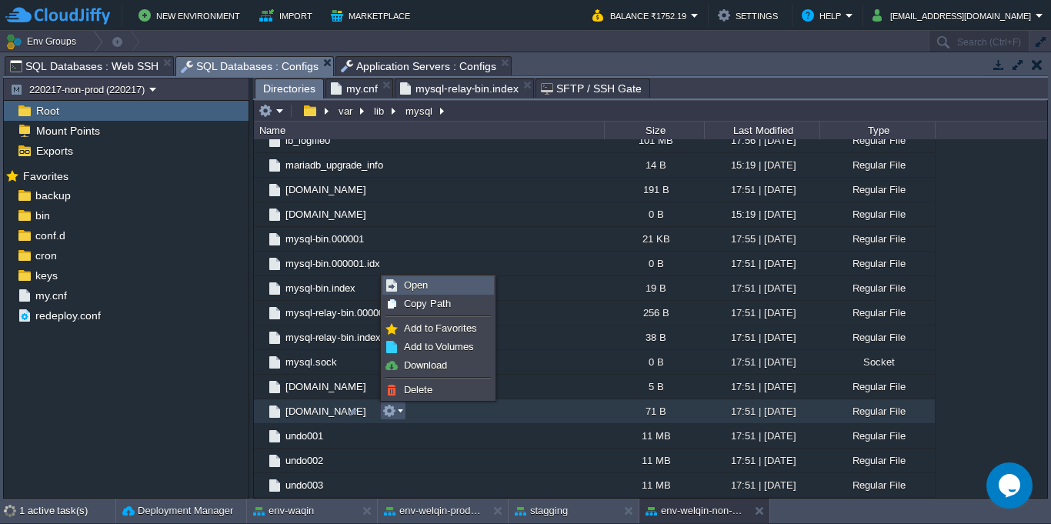
click at [439, 282] on link "Open" at bounding box center [438, 285] width 110 height 17
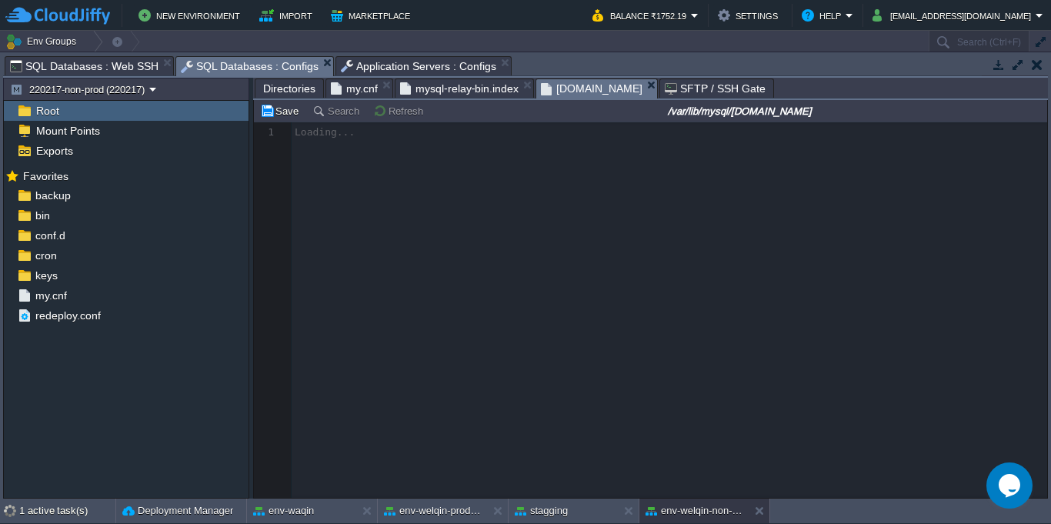
scroll to position [5, 0]
click at [476, 89] on span "mysql-relay-bin.index" at bounding box center [459, 88] width 119 height 18
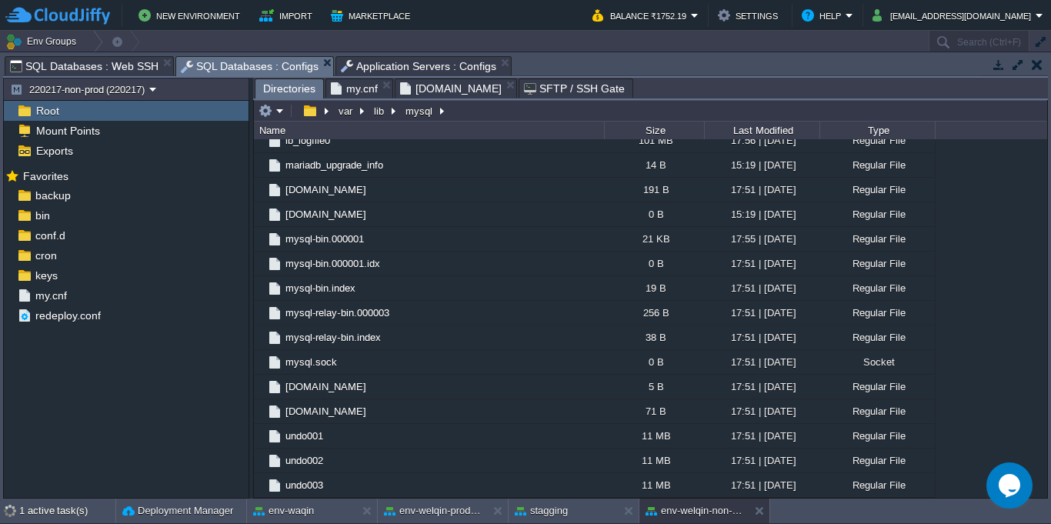
click at [450, 90] on span "[DOMAIN_NAME]" at bounding box center [451, 88] width 102 height 18
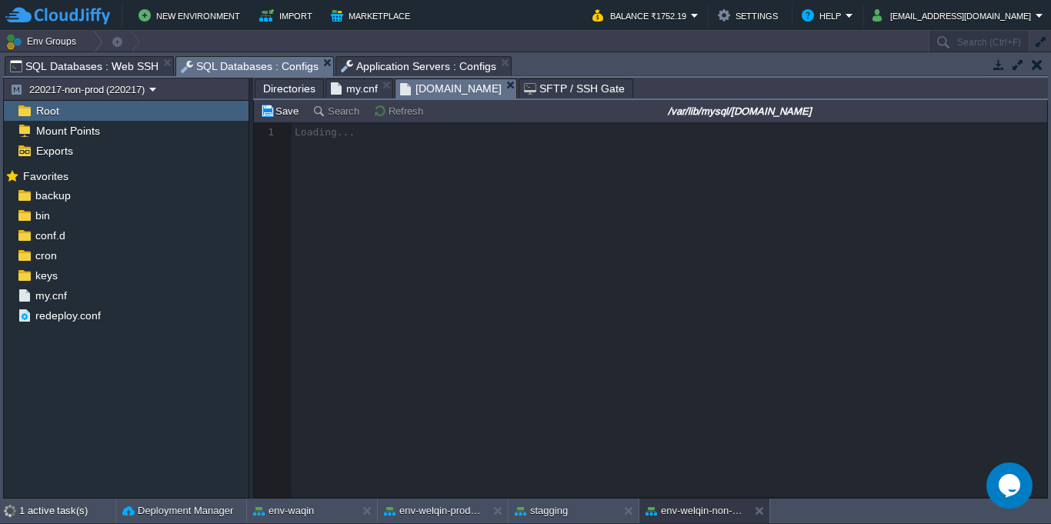
click at [344, 90] on span "my.cnf" at bounding box center [354, 88] width 47 height 18
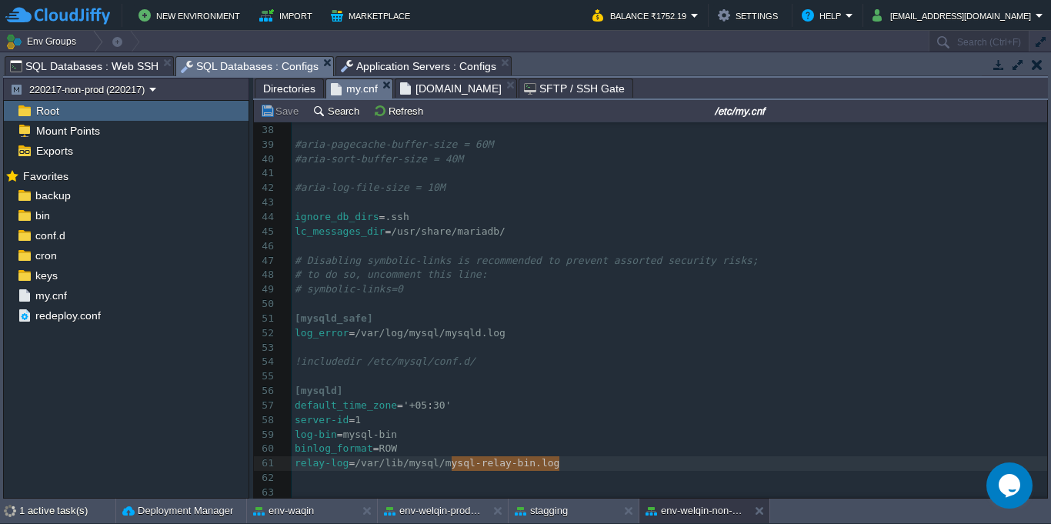
click at [419, 90] on span "[DOMAIN_NAME]" at bounding box center [451, 88] width 102 height 18
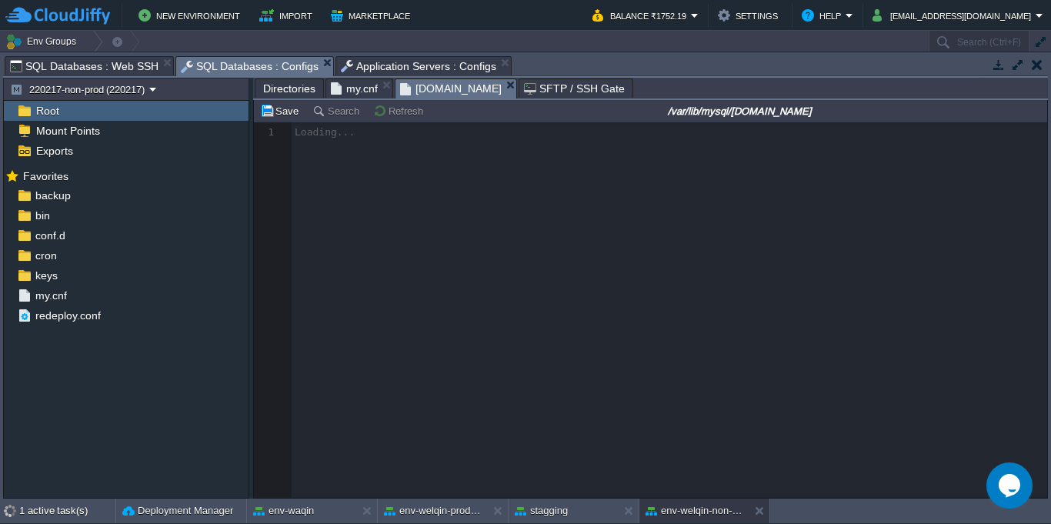
click at [279, 90] on span "Directories" at bounding box center [289, 88] width 52 height 18
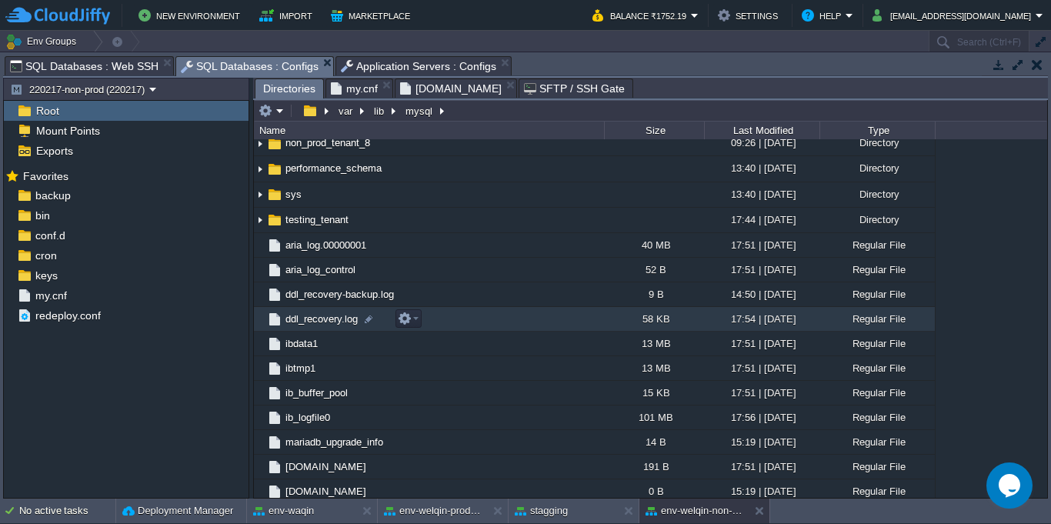
scroll to position [47, 0]
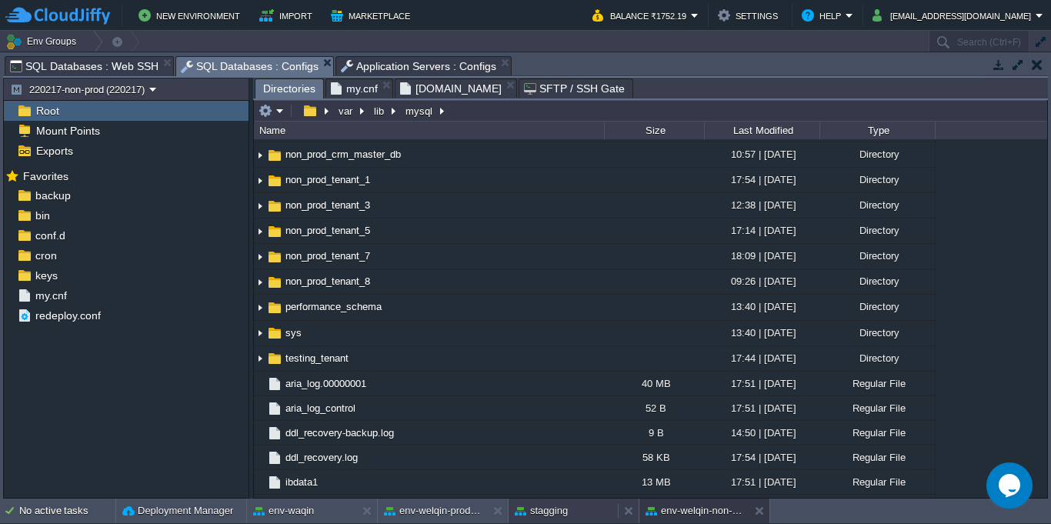
click at [521, 503] on button "stagging" at bounding box center [541, 510] width 53 height 15
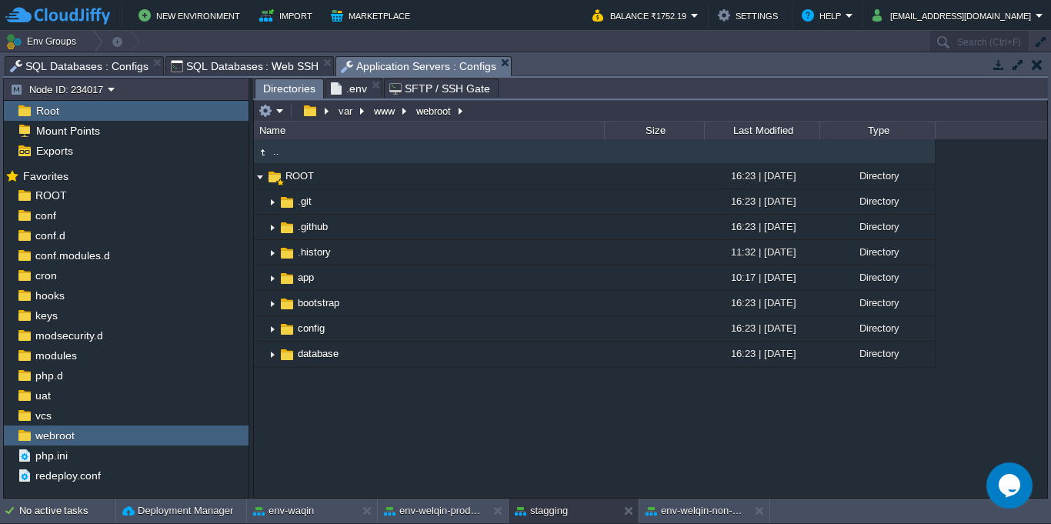
click at [290, 89] on span "Directories" at bounding box center [289, 88] width 52 height 19
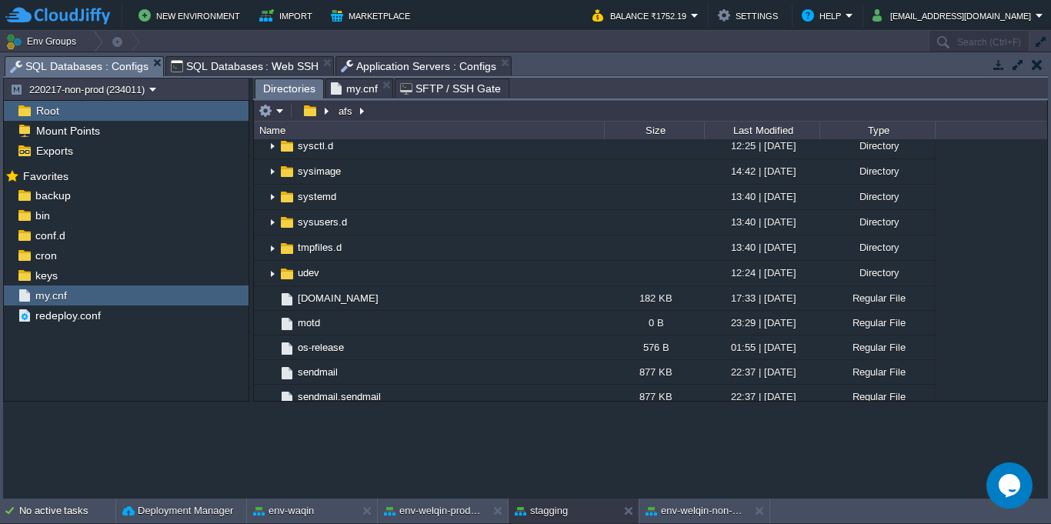
click at [76, 66] on span "SQL Databases : Configs" at bounding box center [79, 66] width 139 height 19
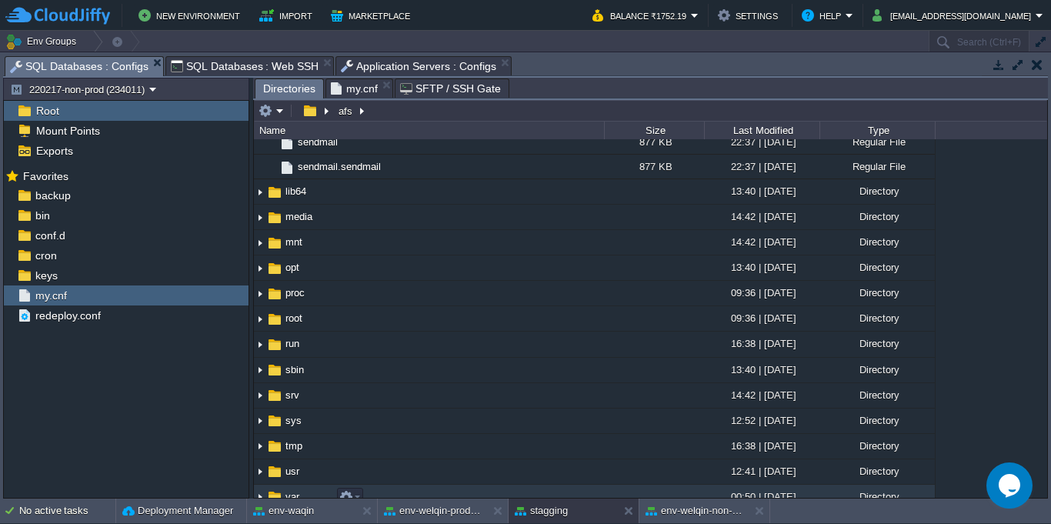
scroll to position [970, 0]
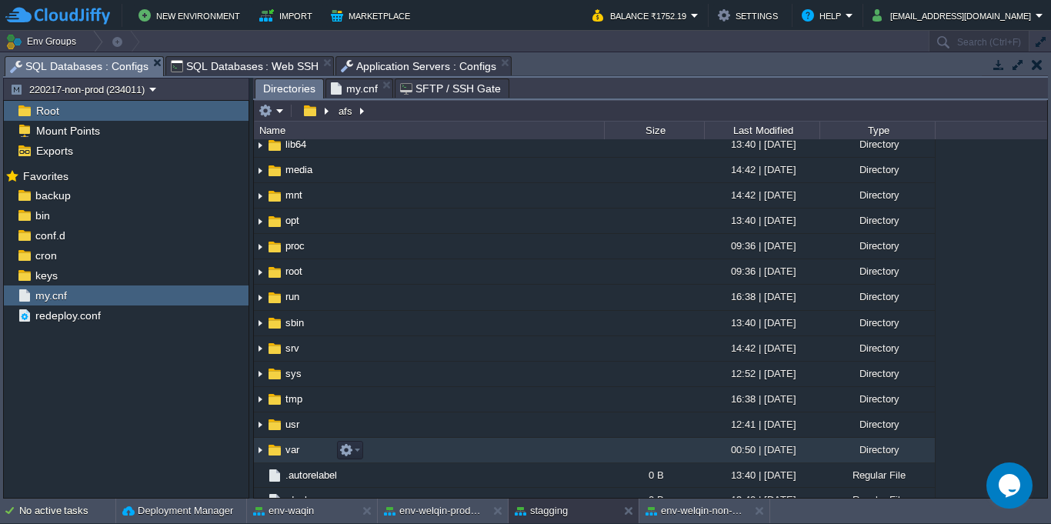
click at [404, 448] on td "var" at bounding box center [429, 450] width 350 height 25
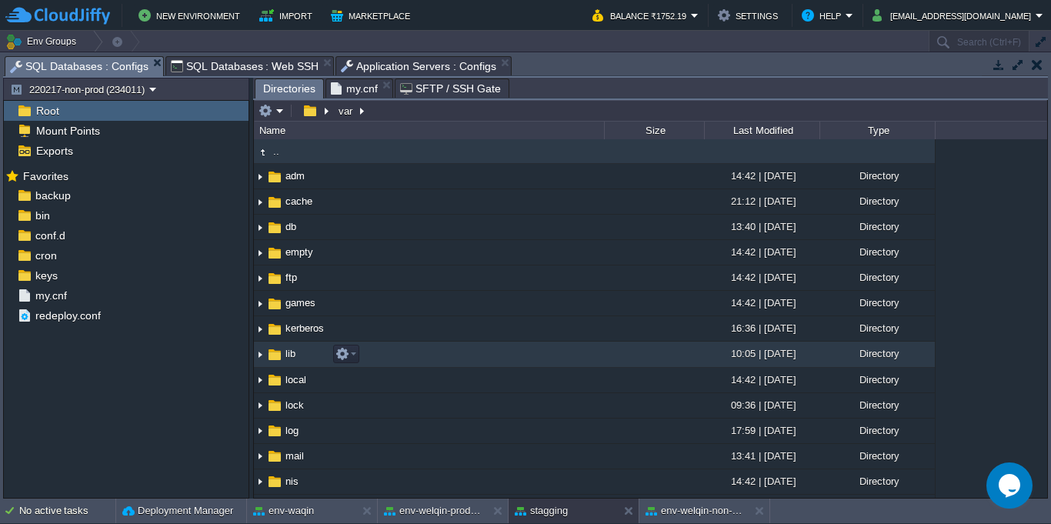
click at [406, 348] on td "lib" at bounding box center [429, 354] width 350 height 25
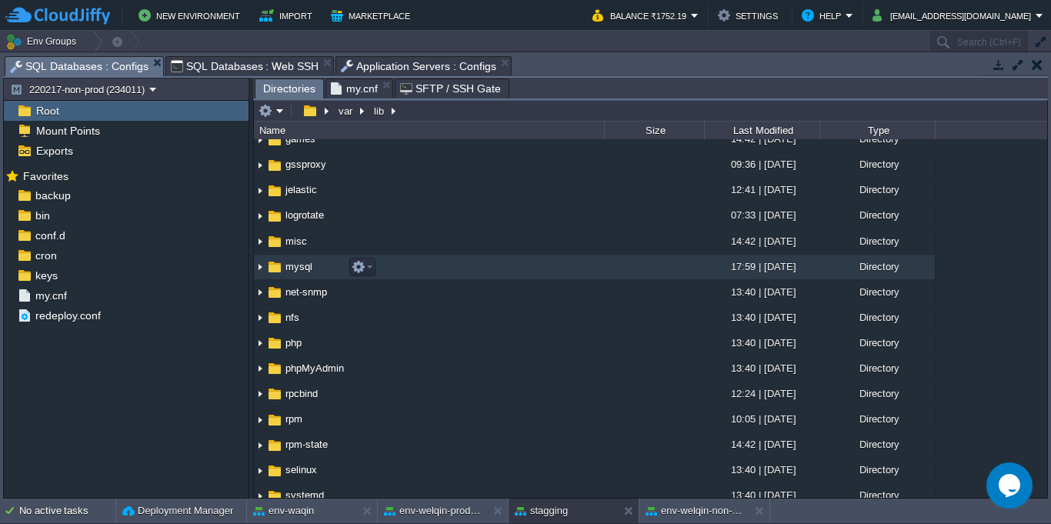
click at [439, 274] on td "mysql" at bounding box center [429, 267] width 350 height 25
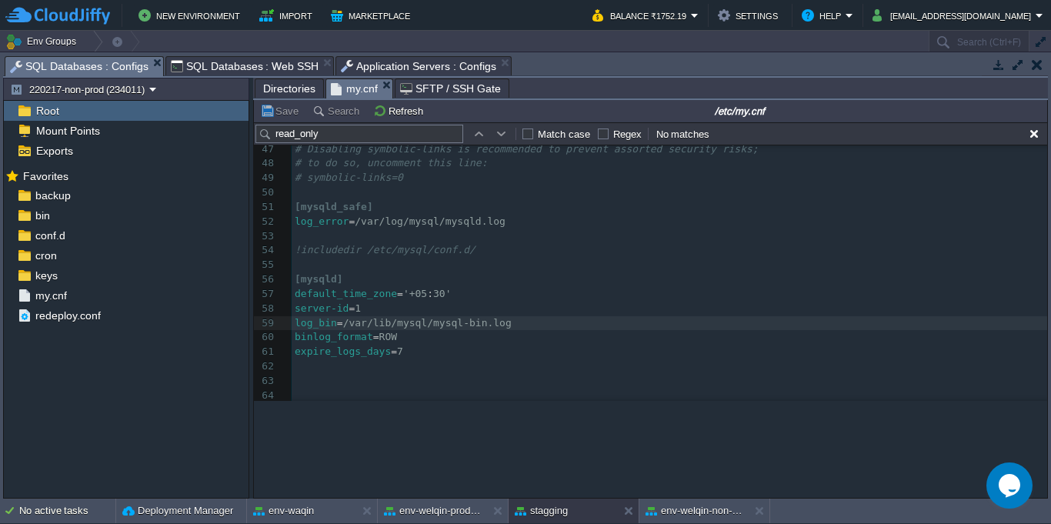
click at [358, 92] on span "my.cnf" at bounding box center [354, 88] width 47 height 19
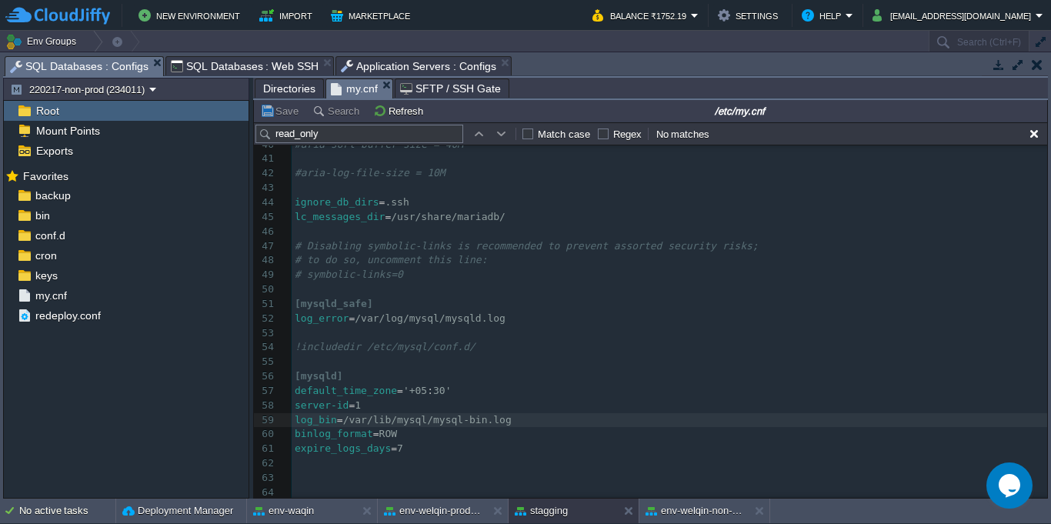
click at [115, 71] on span "SQL Databases : Configs" at bounding box center [79, 66] width 139 height 19
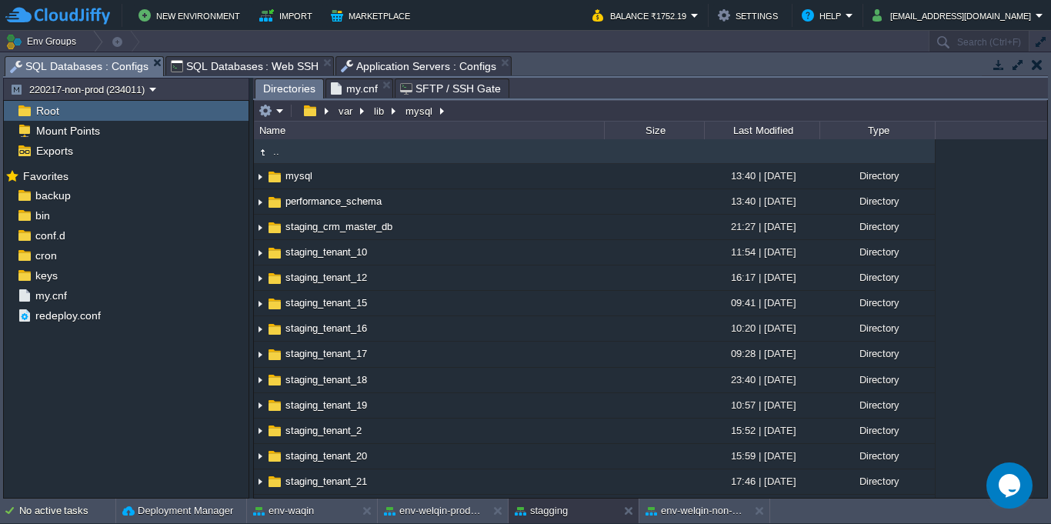
click at [285, 95] on span "Directories" at bounding box center [289, 88] width 52 height 19
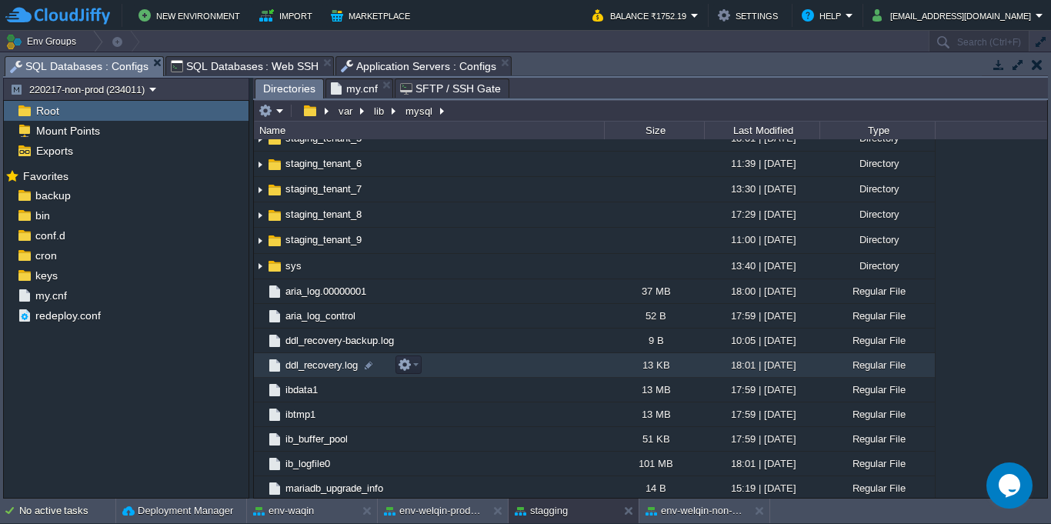
scroll to position [554, 0]
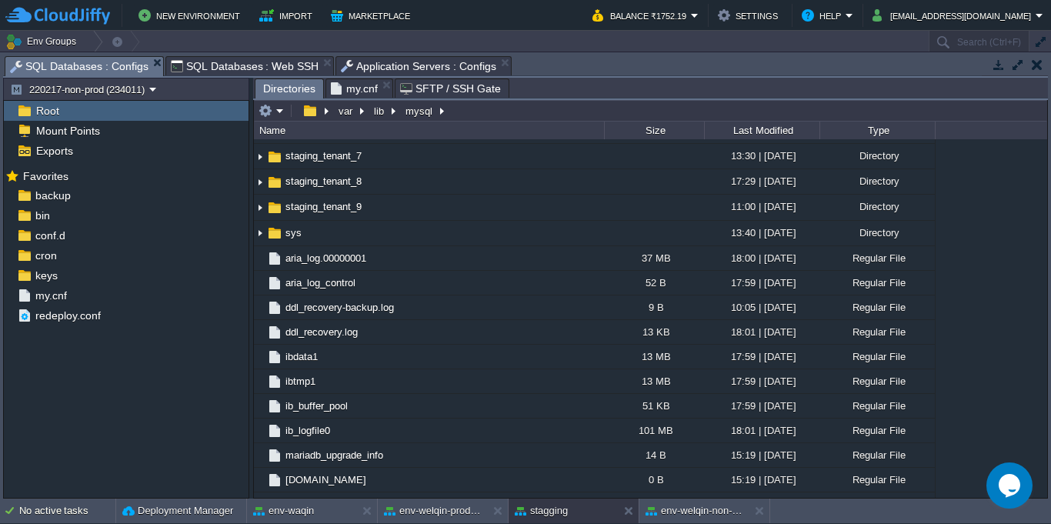
click at [214, 66] on span "SQL Databases : Web SSH" at bounding box center [245, 66] width 149 height 18
click at [108, 65] on span "SQL Databases : Configs" at bounding box center [79, 66] width 139 height 19
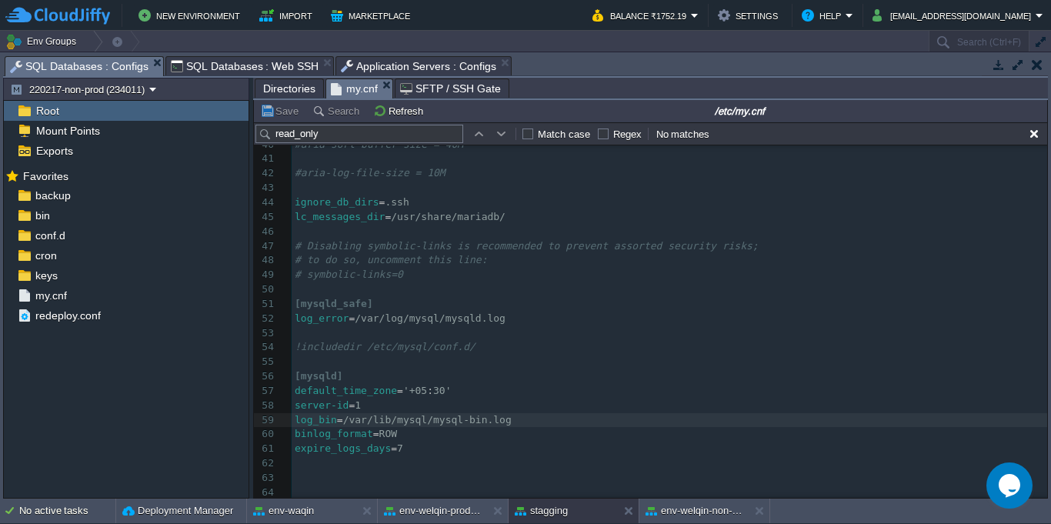
click at [345, 95] on span "my.cnf" at bounding box center [354, 88] width 47 height 19
click at [245, 65] on span "SQL Databases : Web SSH" at bounding box center [245, 66] width 149 height 18
click at [96, 59] on span "SQL Databases : Configs" at bounding box center [79, 66] width 139 height 19
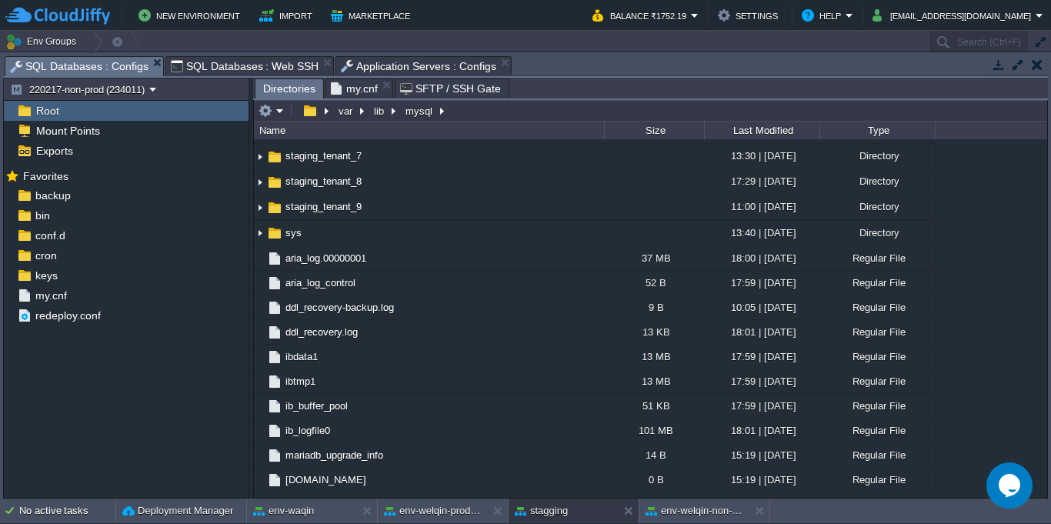
click at [291, 91] on span "Directories" at bounding box center [289, 88] width 52 height 19
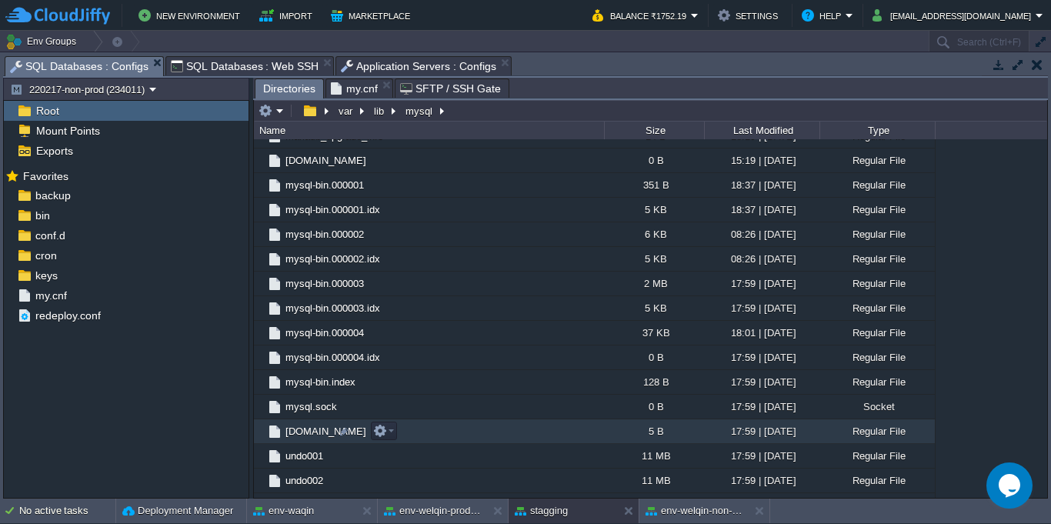
scroll to position [894, 0]
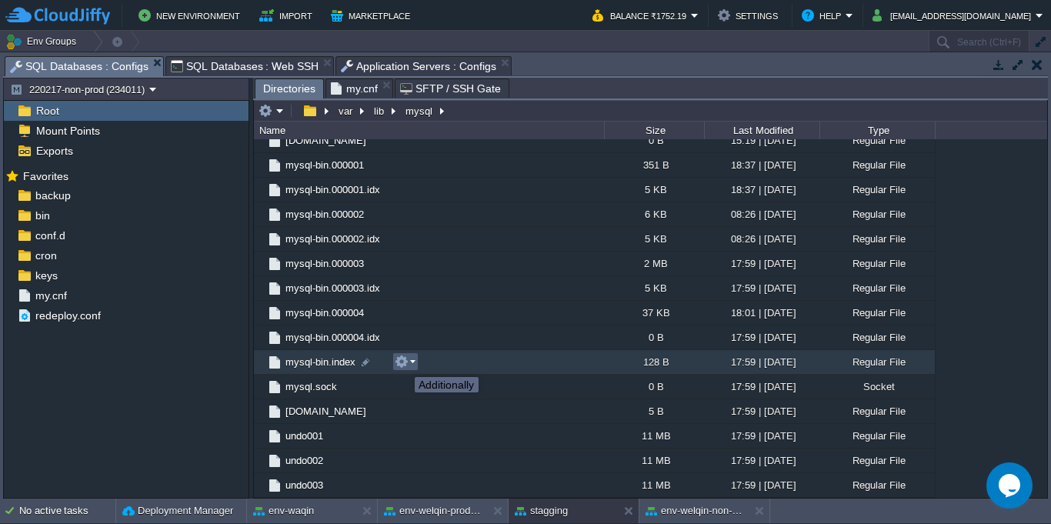
click at [403, 363] on button "button" at bounding box center [402, 362] width 14 height 14
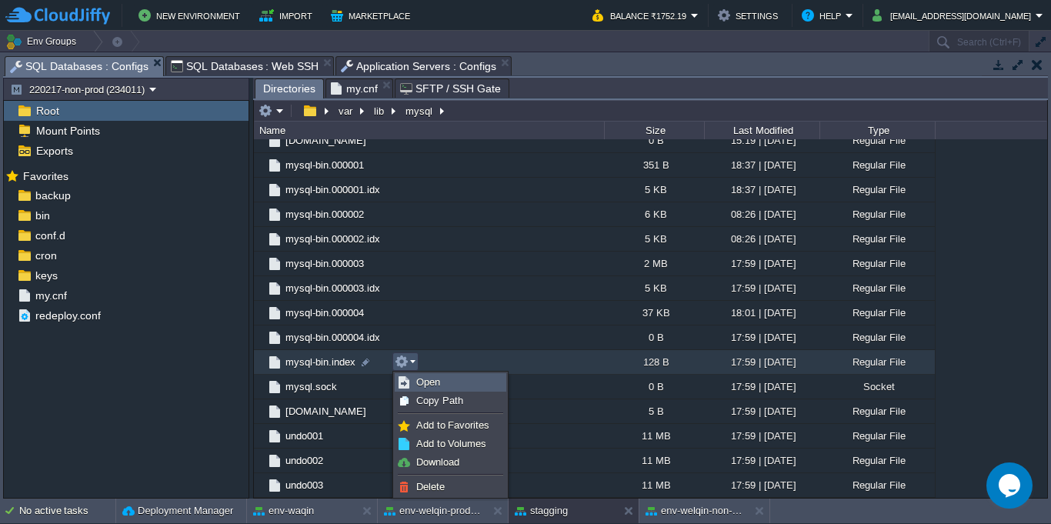
click at [405, 383] on img at bounding box center [404, 382] width 12 height 12
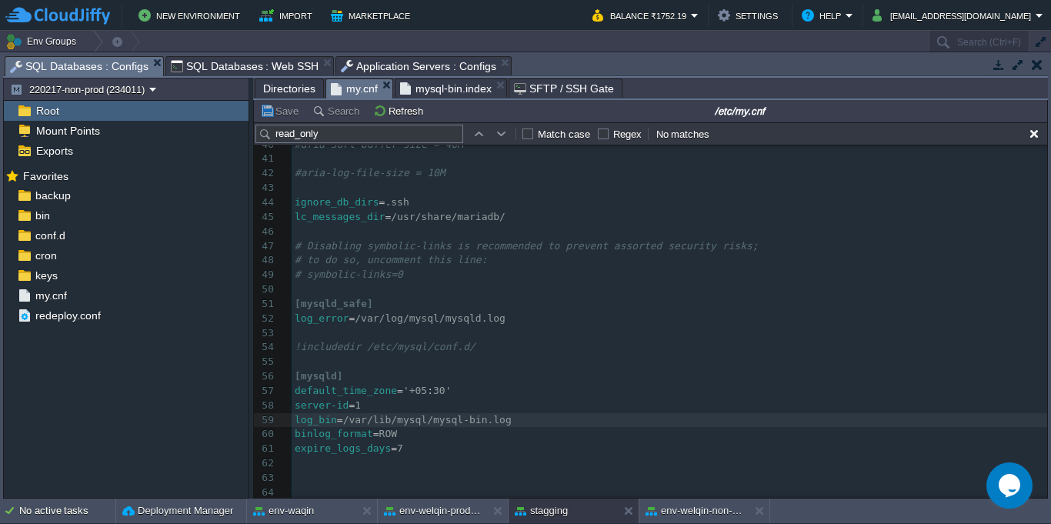
click at [349, 89] on span "my.cnf" at bounding box center [354, 88] width 47 height 19
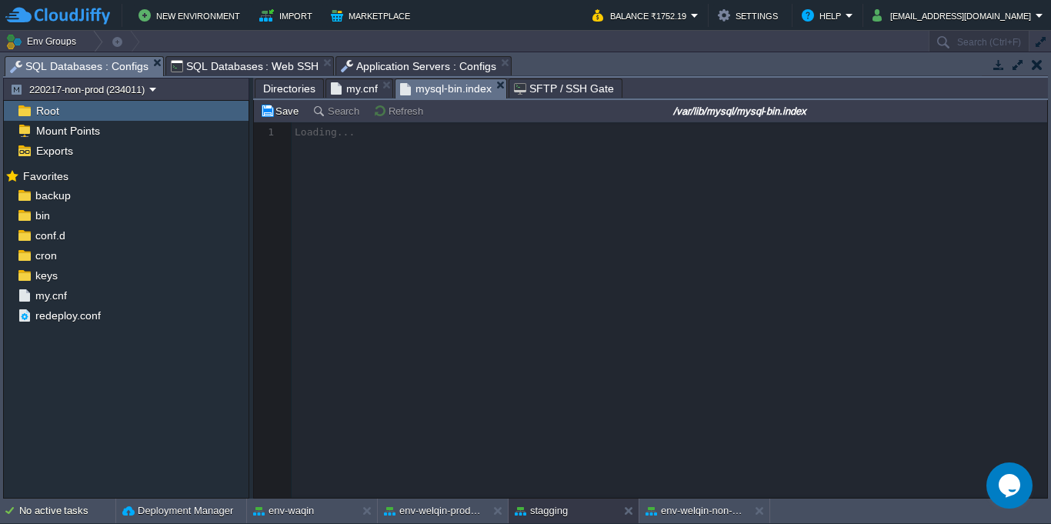
click at [419, 88] on span "mysql-bin.index" at bounding box center [446, 88] width 92 height 19
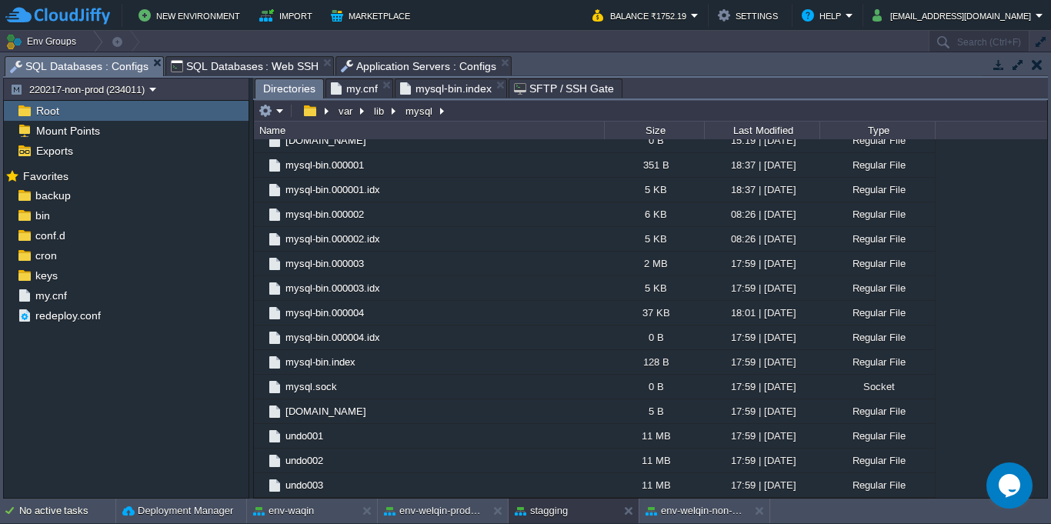
click at [297, 88] on span "Directories" at bounding box center [289, 88] width 52 height 19
click at [440, 89] on span "mysql-bin.index" at bounding box center [446, 88] width 92 height 18
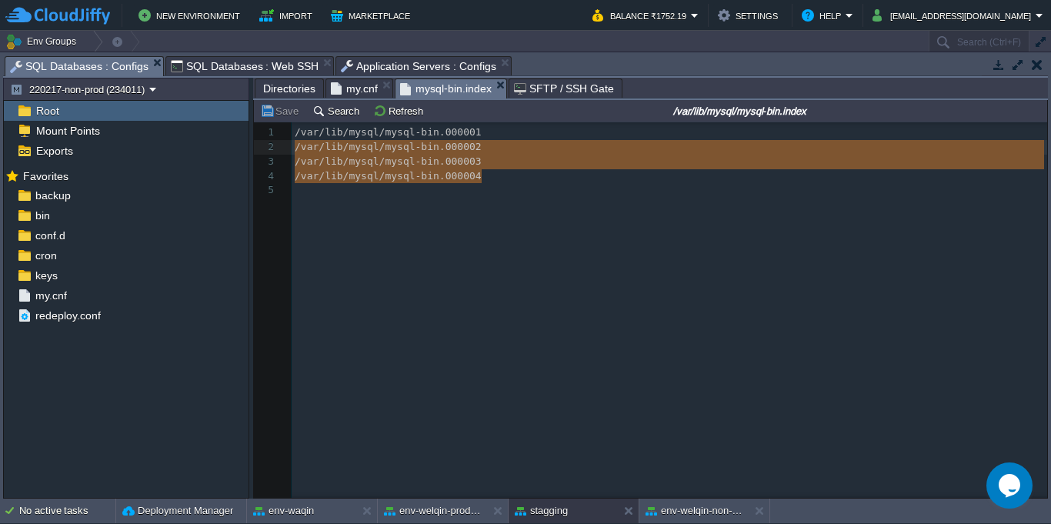
type textarea "/var/lib/mysql/mysql-bin.000001 /var/lib/mysql/mysql-bin.000002 /var/lib/mysql/…"
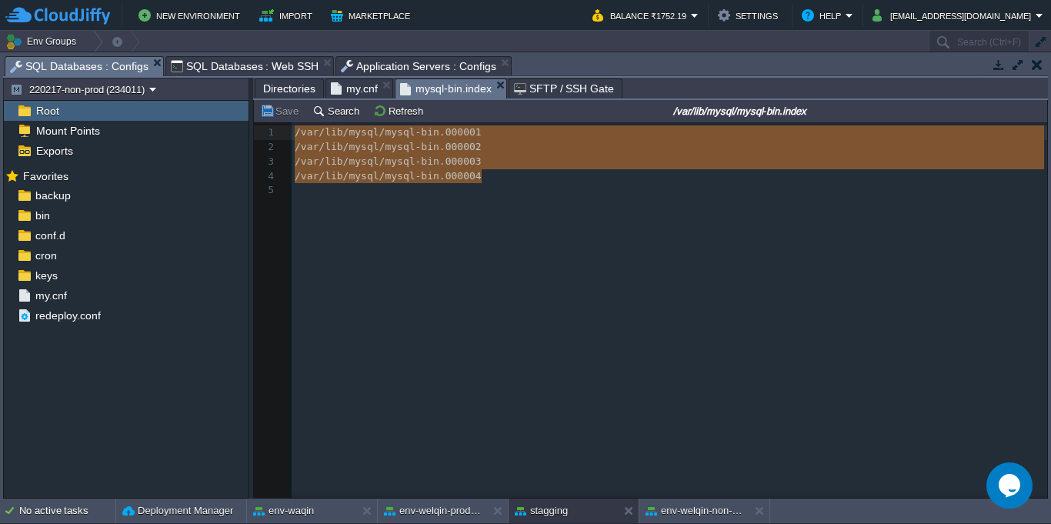
drag, startPoint x: 499, startPoint y: 181, endPoint x: 276, endPoint y: 137, distance: 227.5
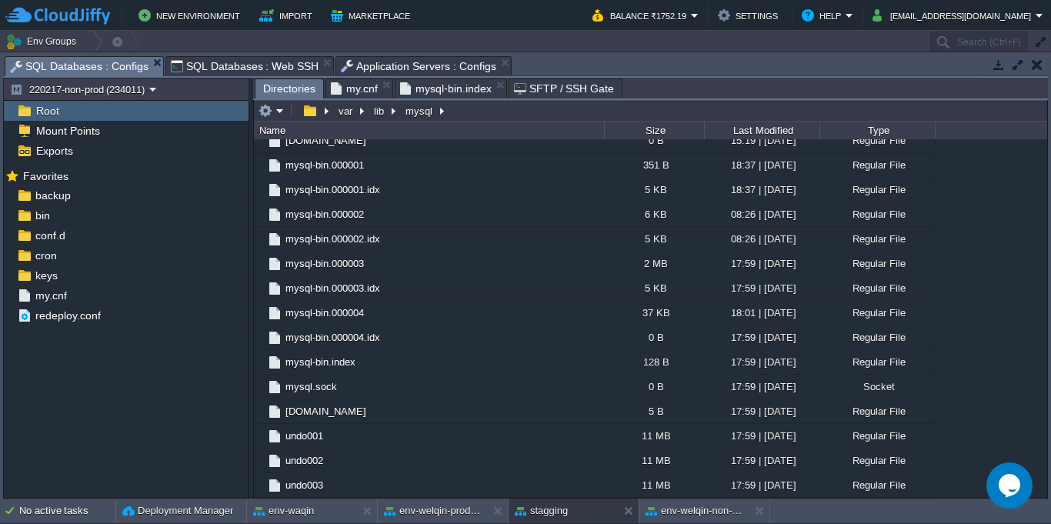
click at [292, 88] on span "Directories" at bounding box center [289, 88] width 52 height 19
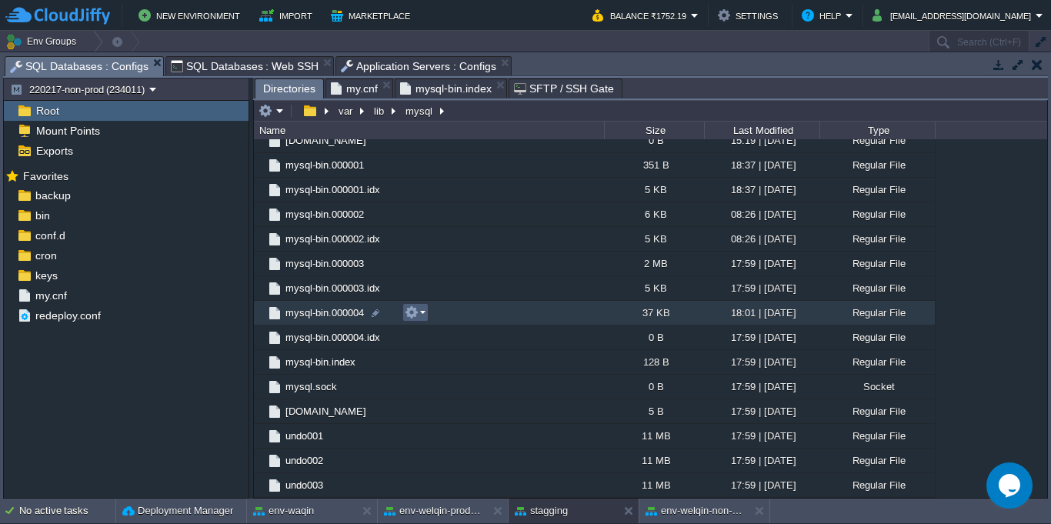
click at [414, 315] on button "button" at bounding box center [412, 313] width 14 height 14
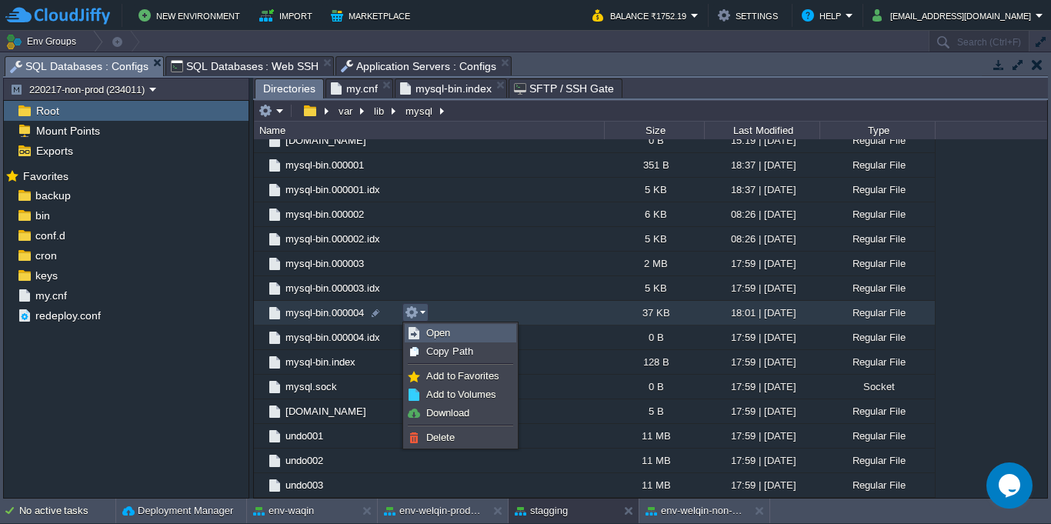
click at [430, 336] on span "Open" at bounding box center [438, 333] width 24 height 12
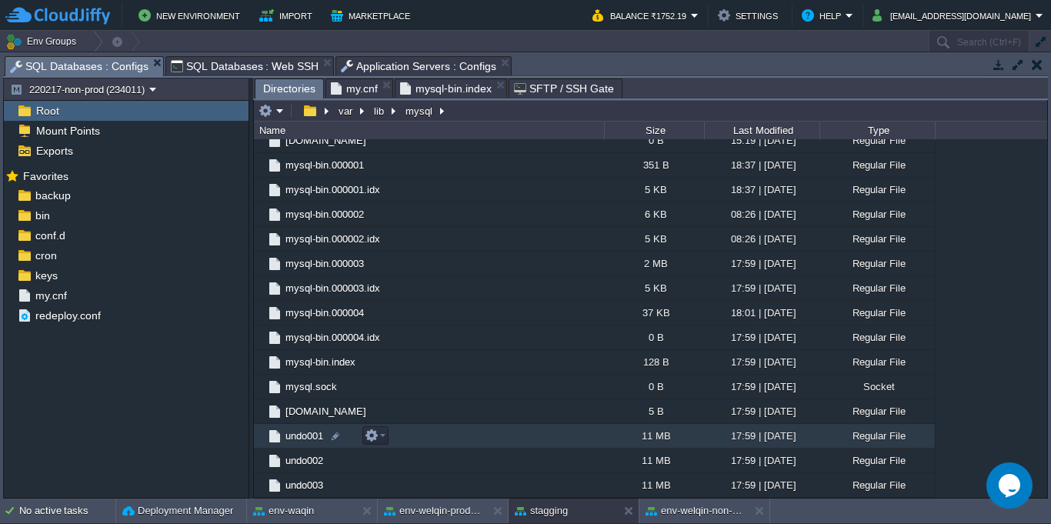
scroll to position [755, 0]
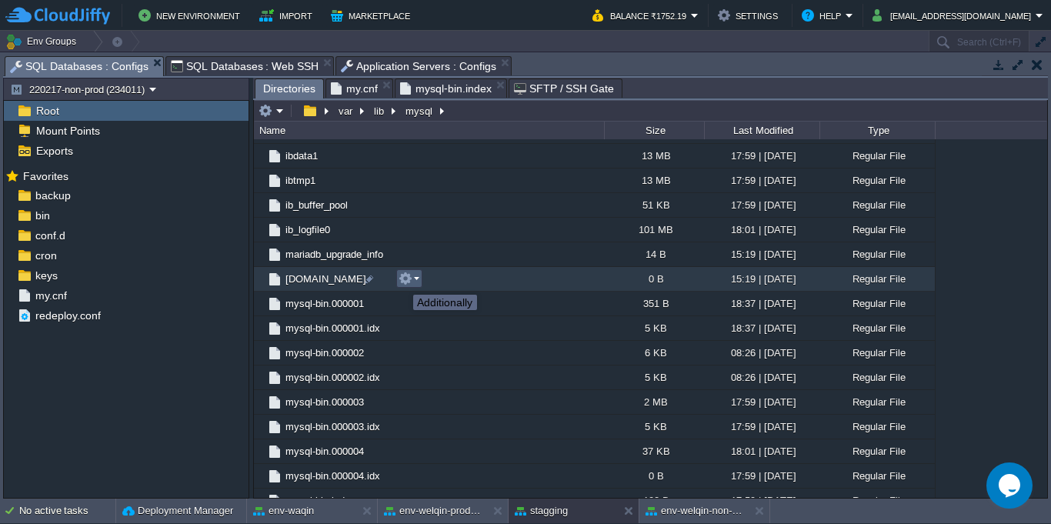
click at [402, 281] on button "button" at bounding box center [406, 279] width 14 height 14
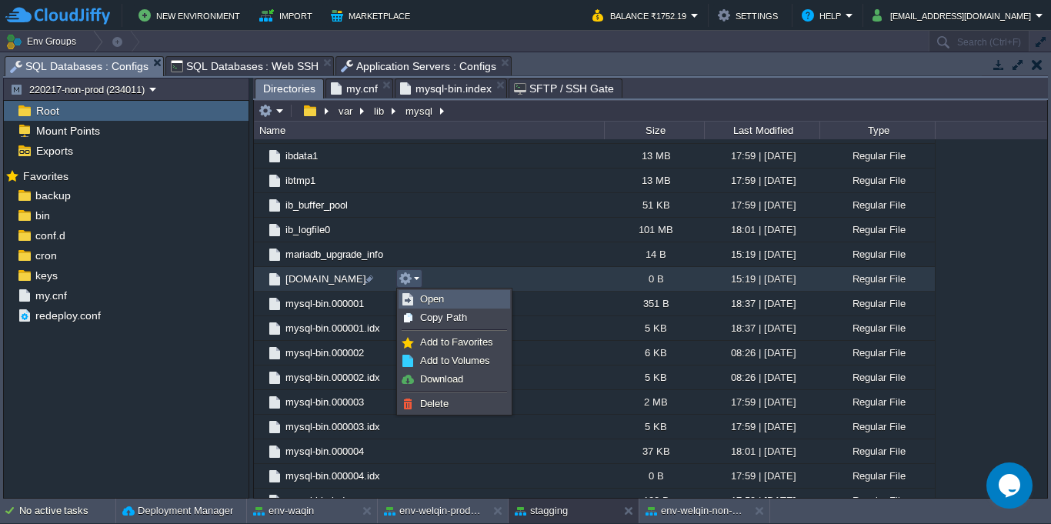
click at [417, 304] on link "Open" at bounding box center [454, 299] width 110 height 17
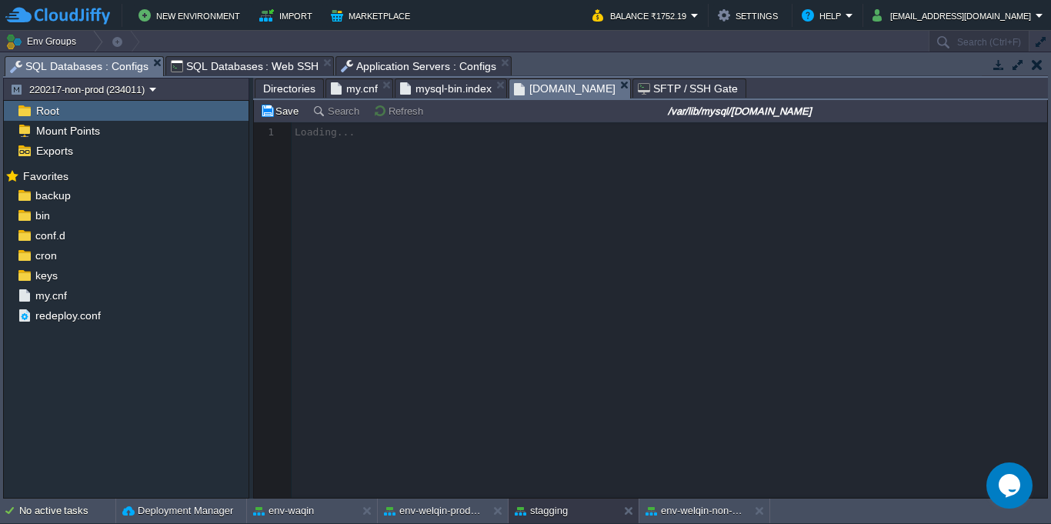
click at [447, 93] on span "mysql-bin.index" at bounding box center [446, 88] width 92 height 18
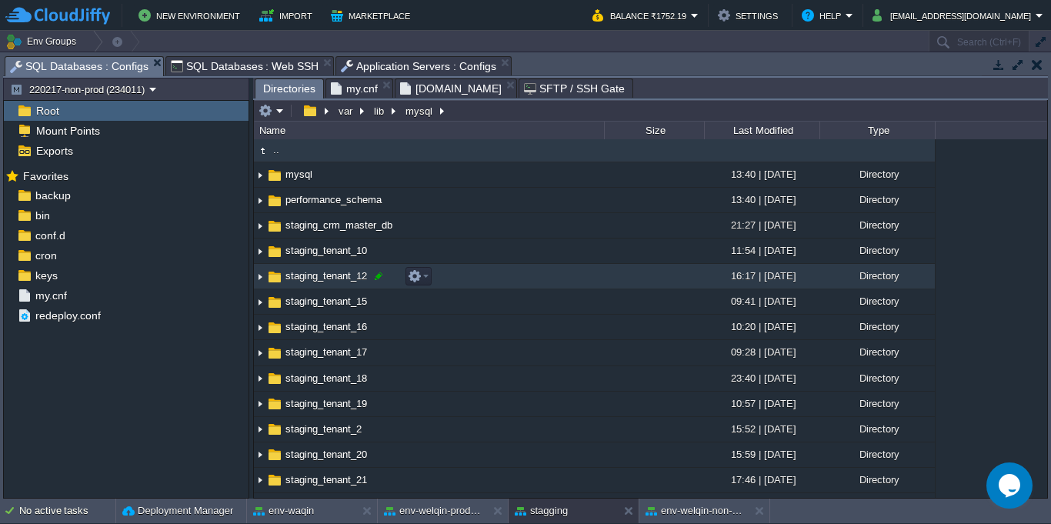
scroll to position [0, 0]
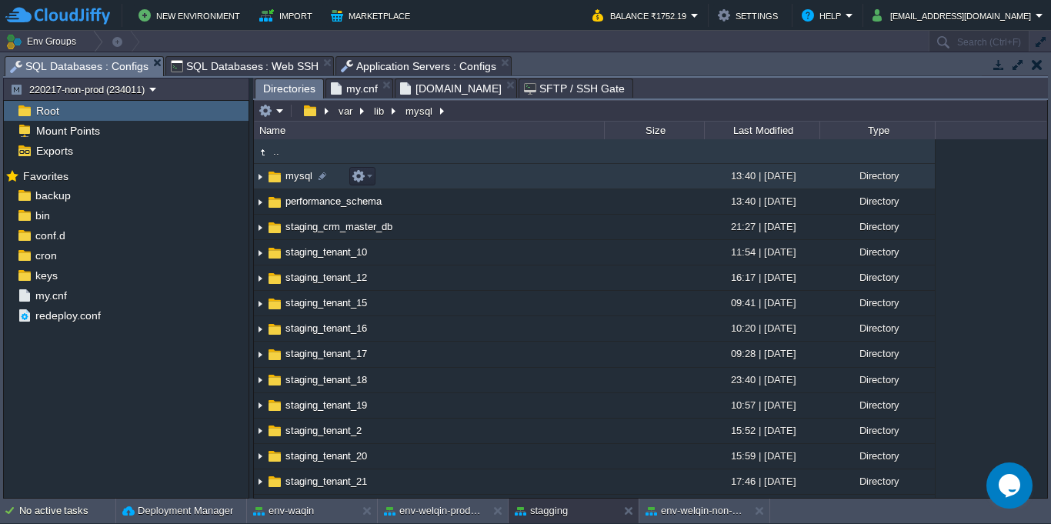
click at [262, 178] on img at bounding box center [260, 177] width 12 height 24
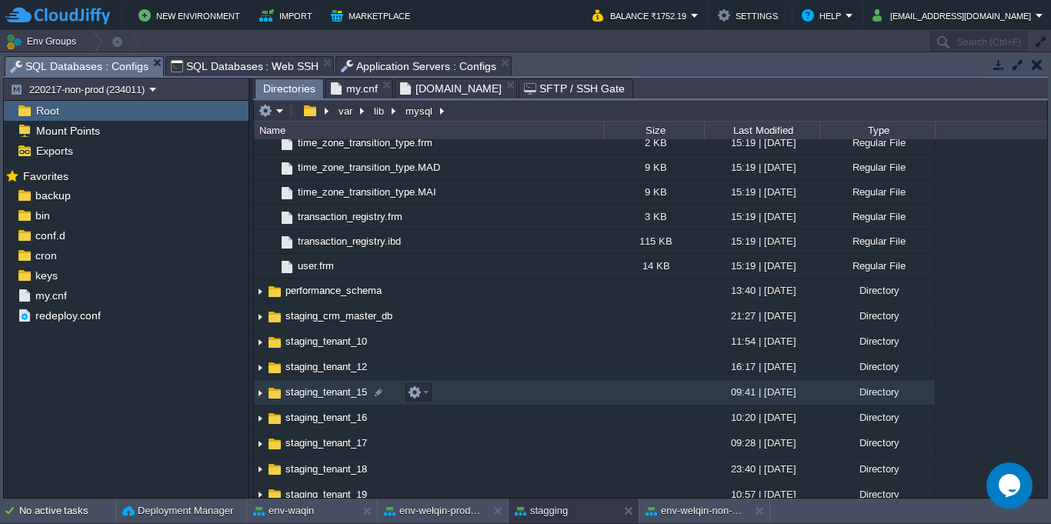
scroll to position [2494, 0]
